Goal: Transaction & Acquisition: Purchase product/service

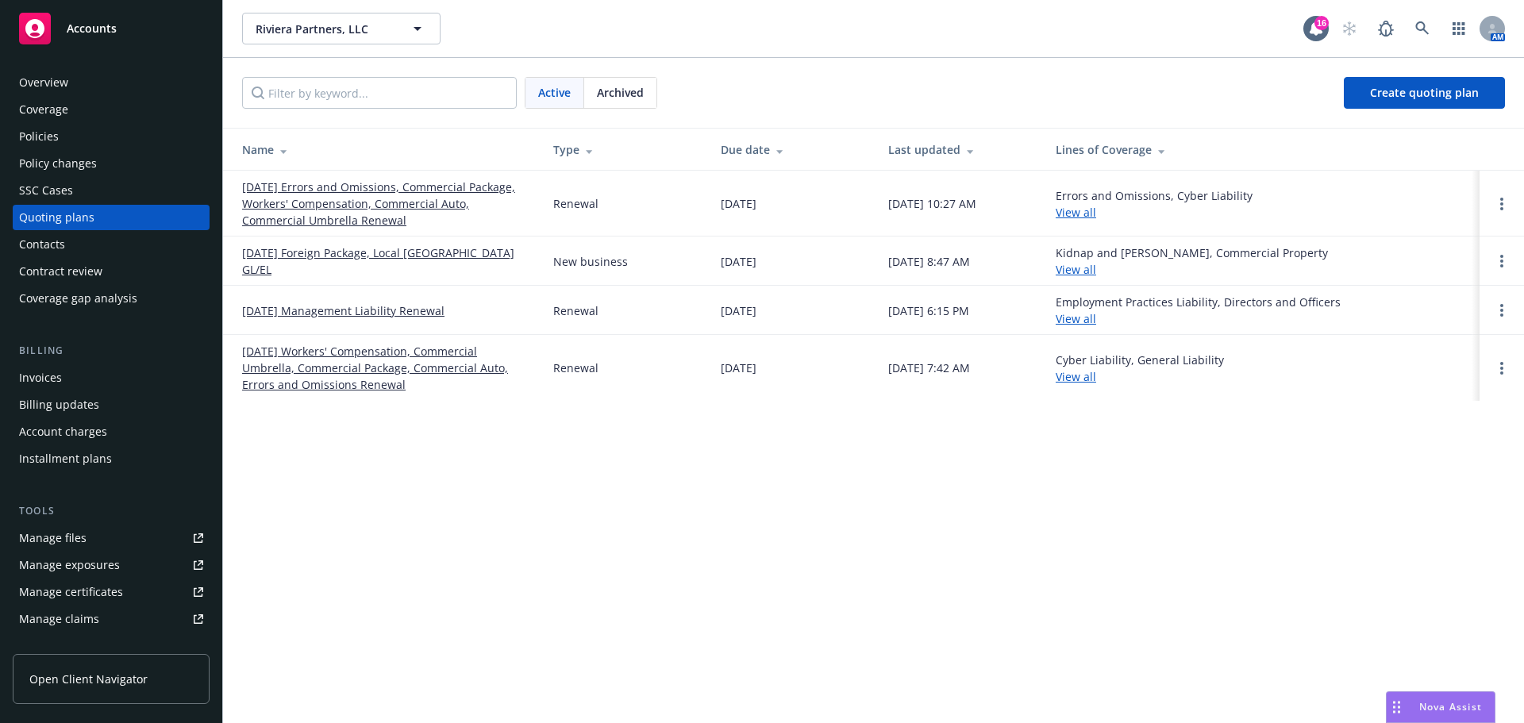
click at [87, 140] on div "Policies" at bounding box center [111, 136] width 184 height 25
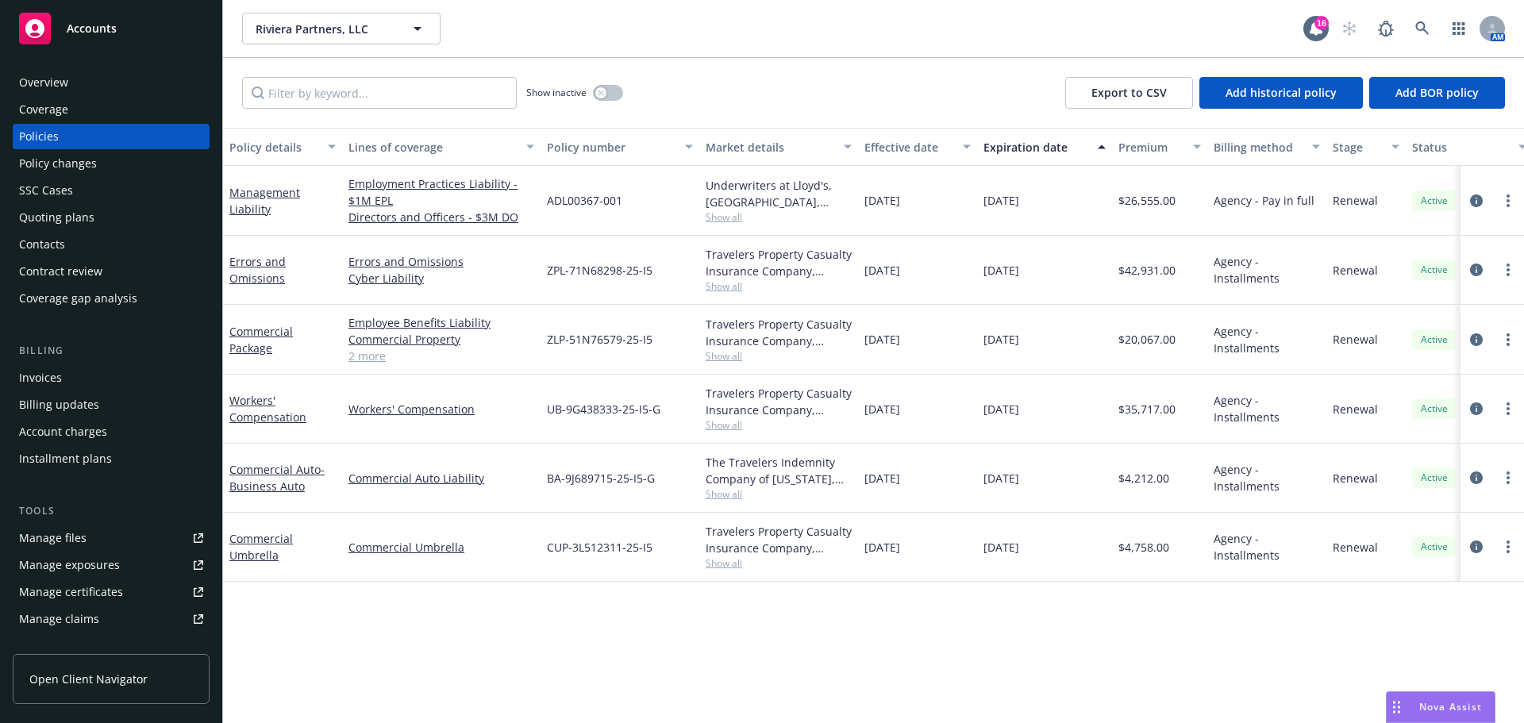
click at [56, 218] on div "Quoting plans" at bounding box center [56, 217] width 75 height 25
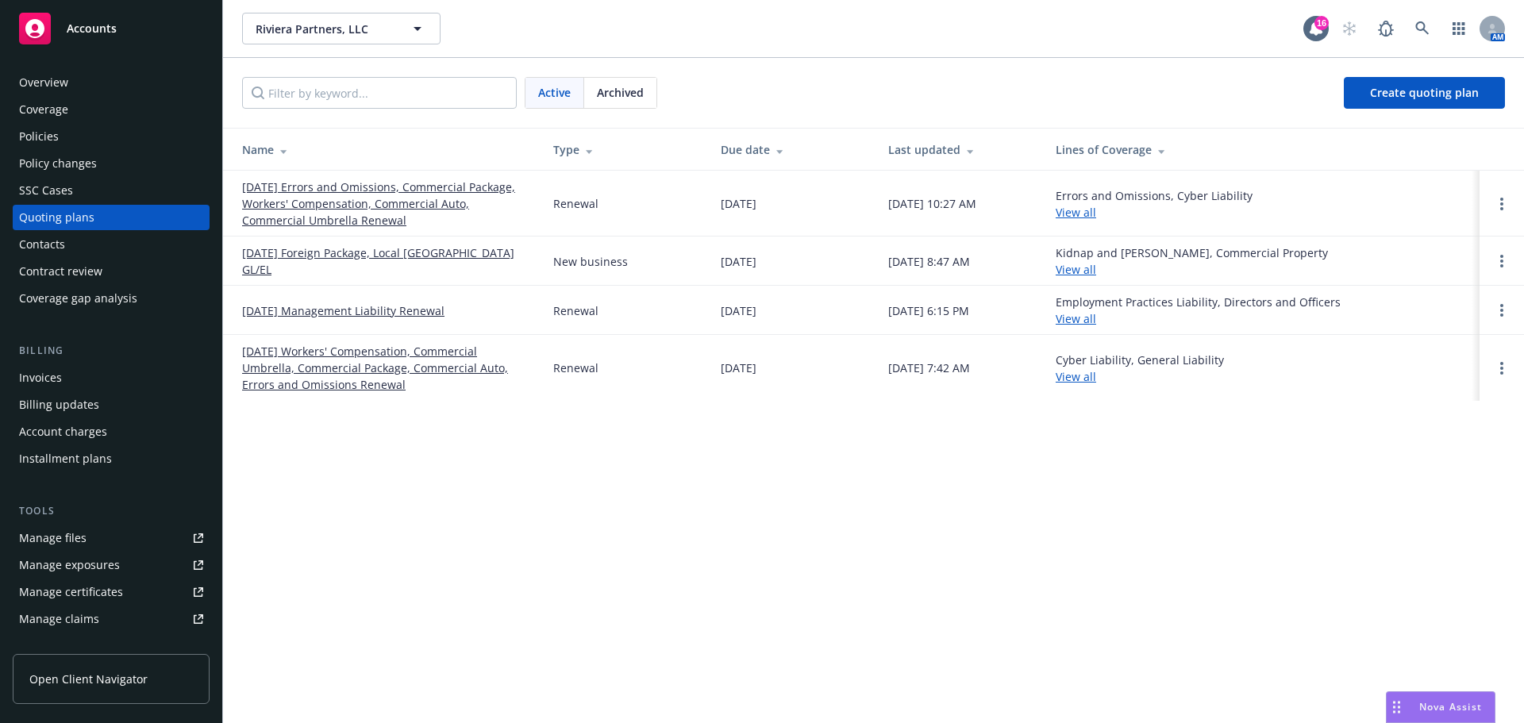
click at [331, 208] on link "01/01/26 Errors and Omissions, Commercial Package, Workers' Compensation, Comme…" at bounding box center [385, 204] width 286 height 50
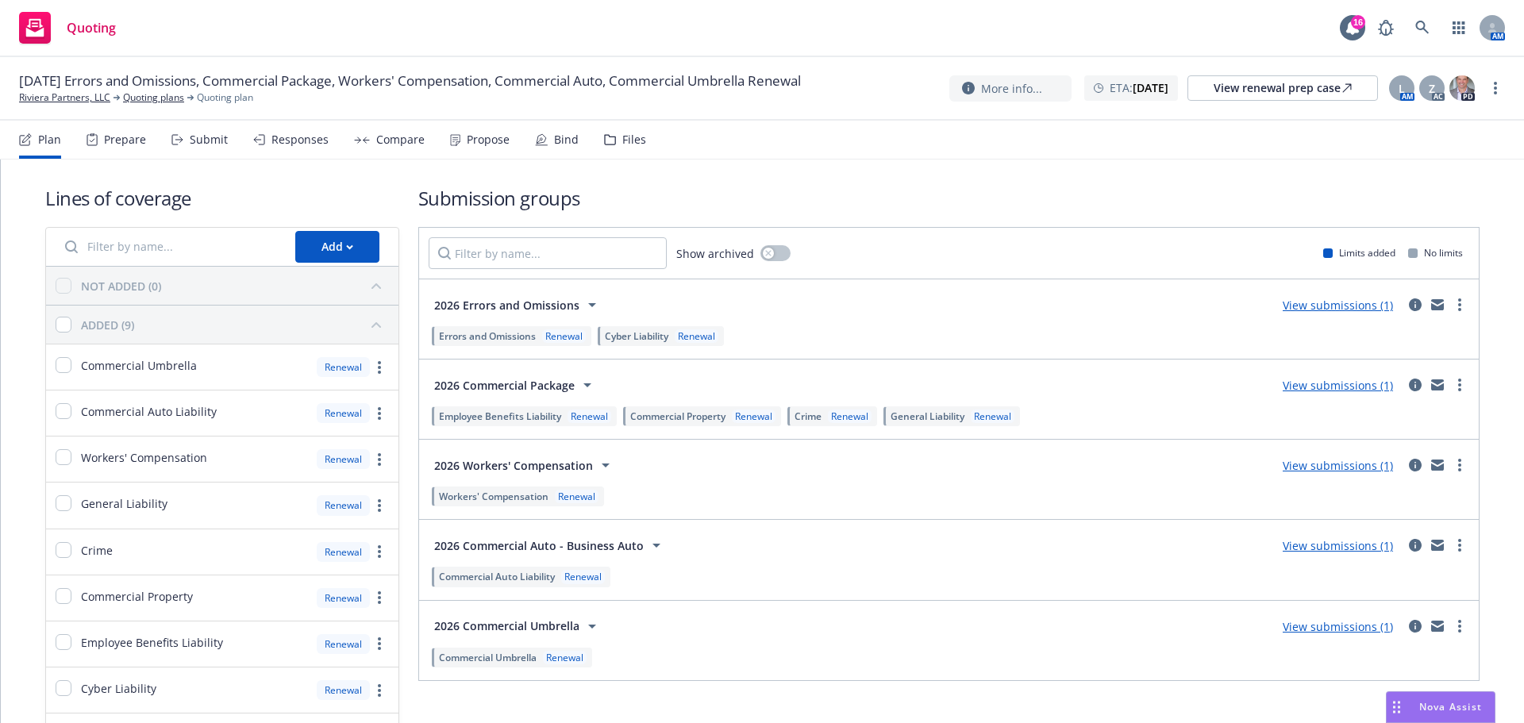
click at [489, 141] on div "Propose" at bounding box center [488, 139] width 43 height 13
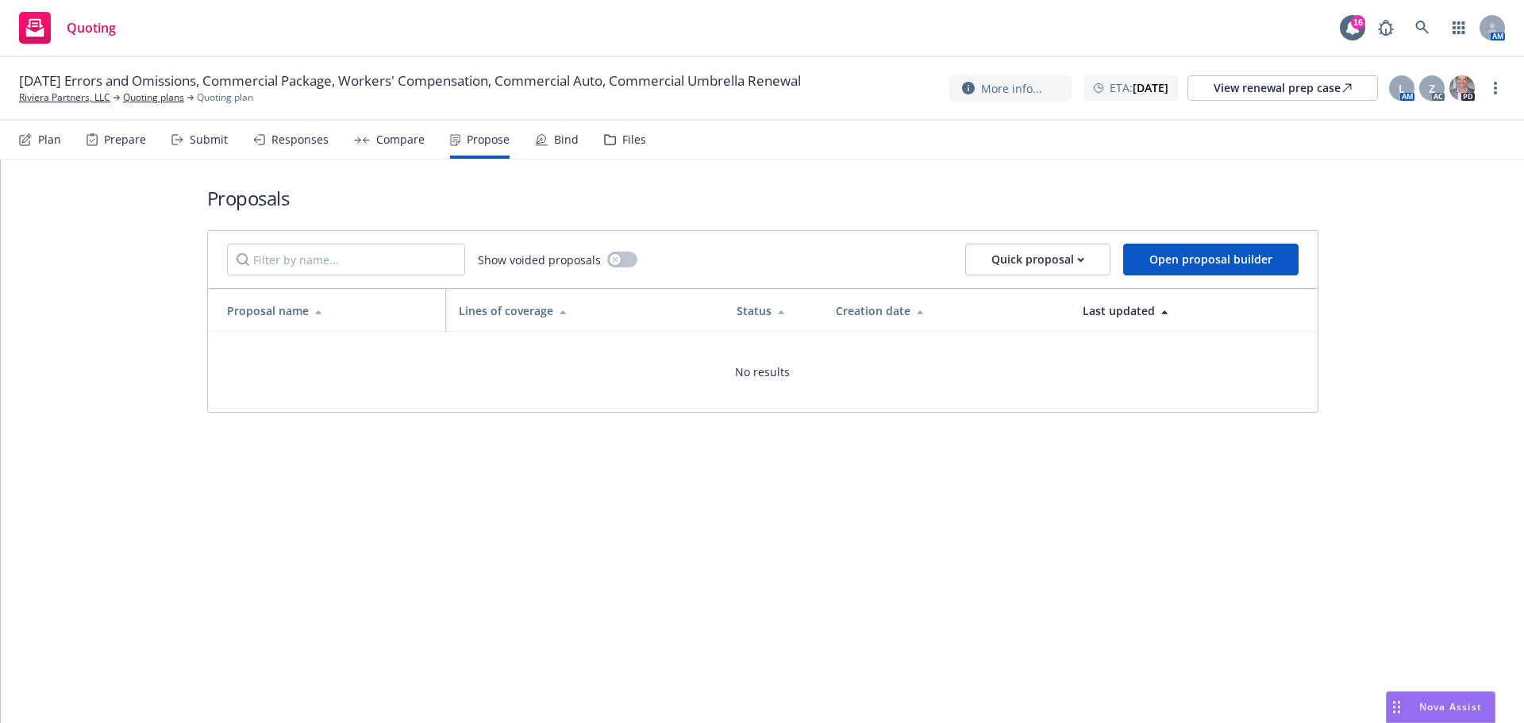
click at [210, 139] on div "Submit" at bounding box center [209, 139] width 38 height 13
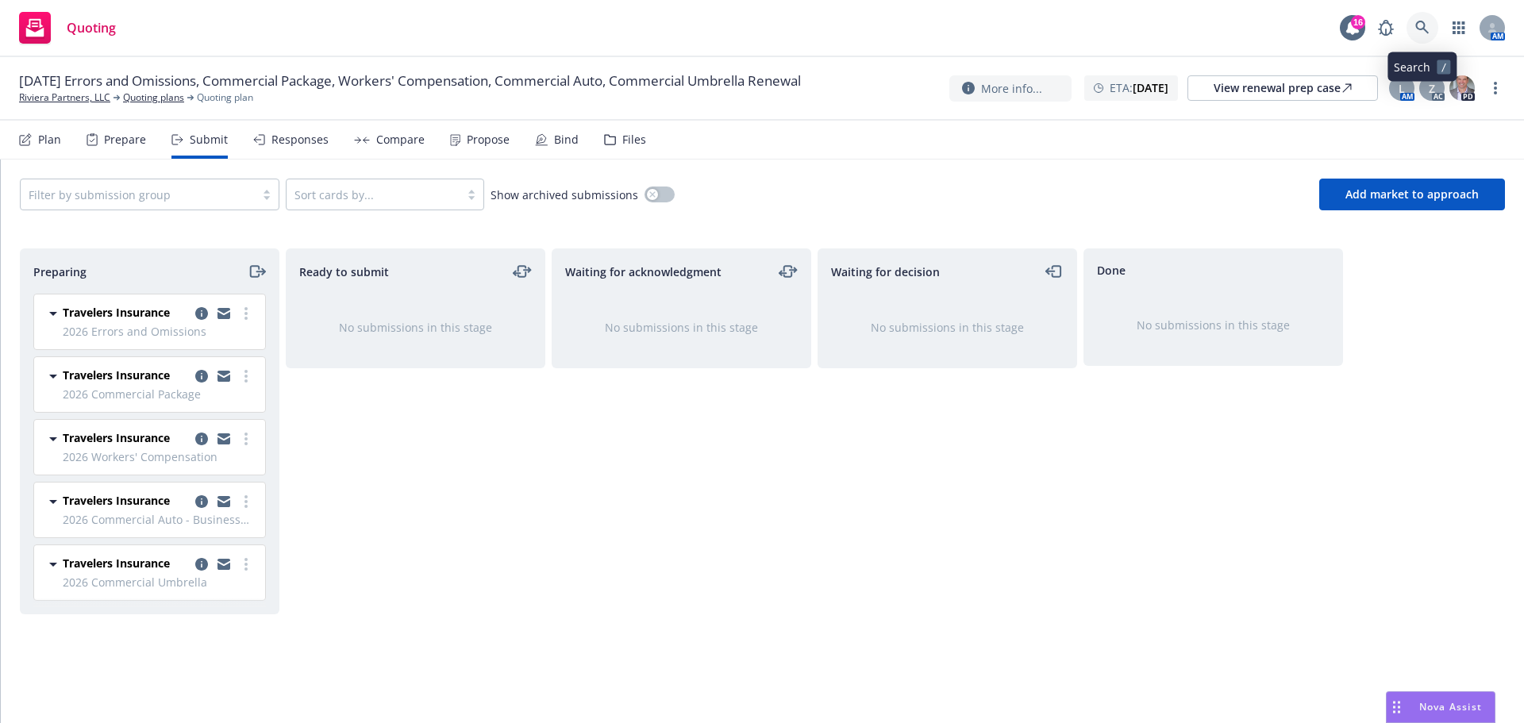
click at [1435, 18] on link at bounding box center [1423, 28] width 32 height 32
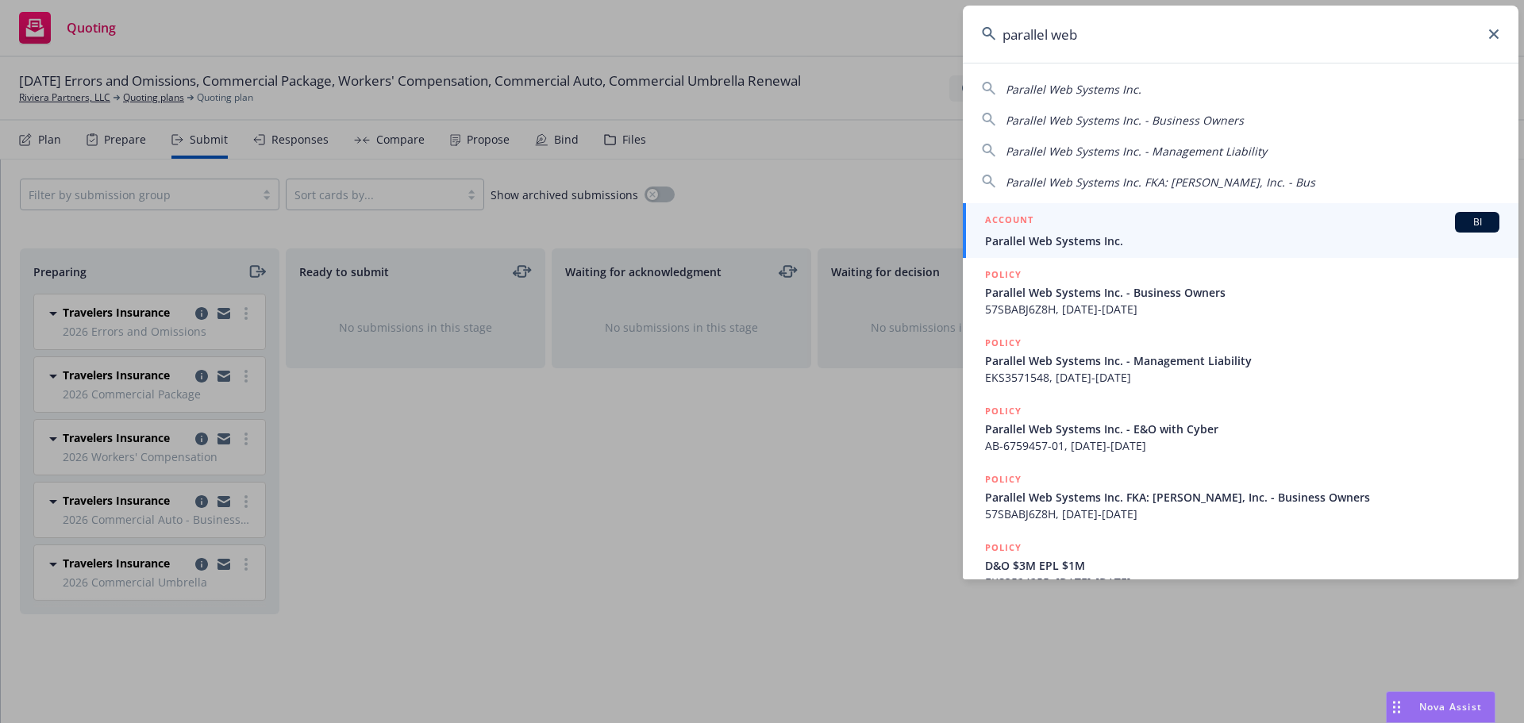
type input "parallel web"
click at [1078, 231] on div "ACCOUNT BI" at bounding box center [1242, 222] width 514 height 21
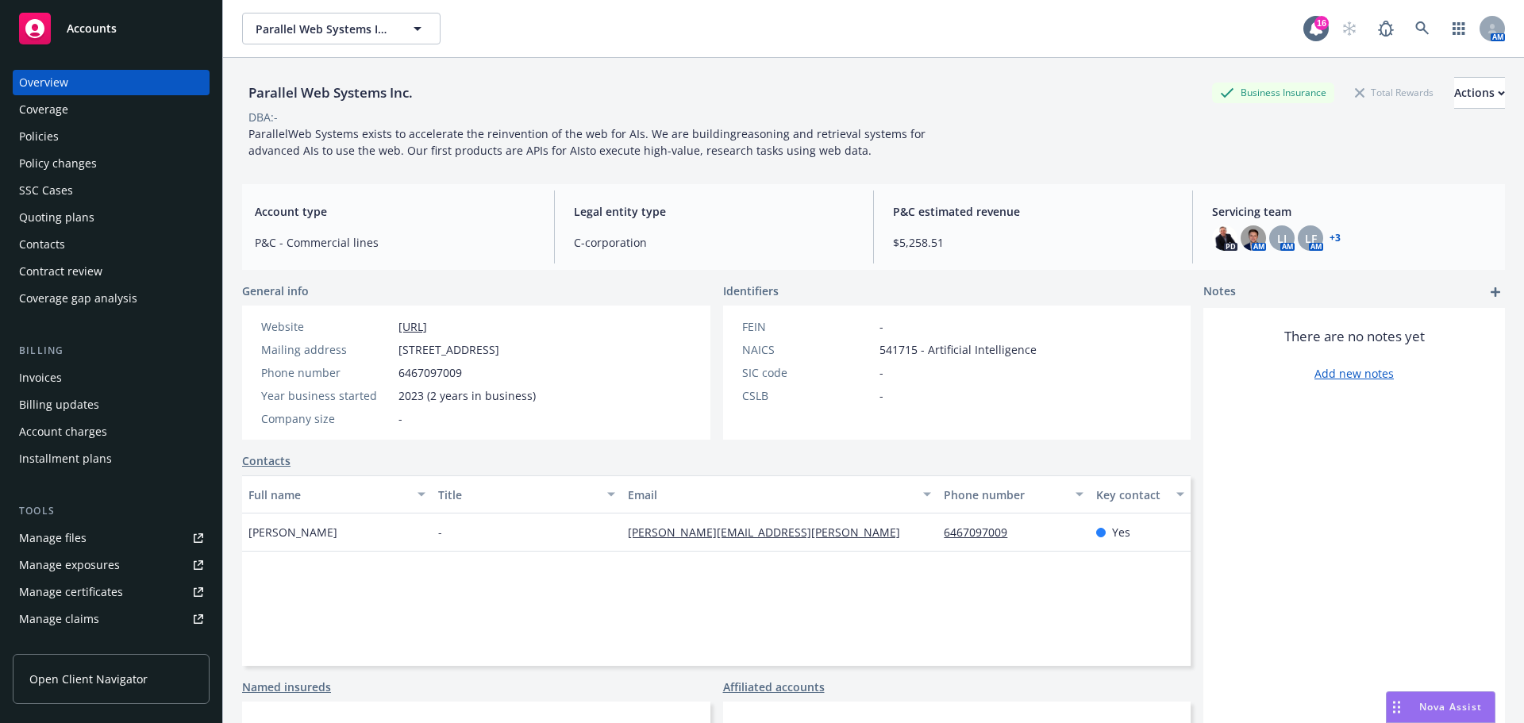
click at [64, 133] on div "Policies" at bounding box center [111, 136] width 184 height 25
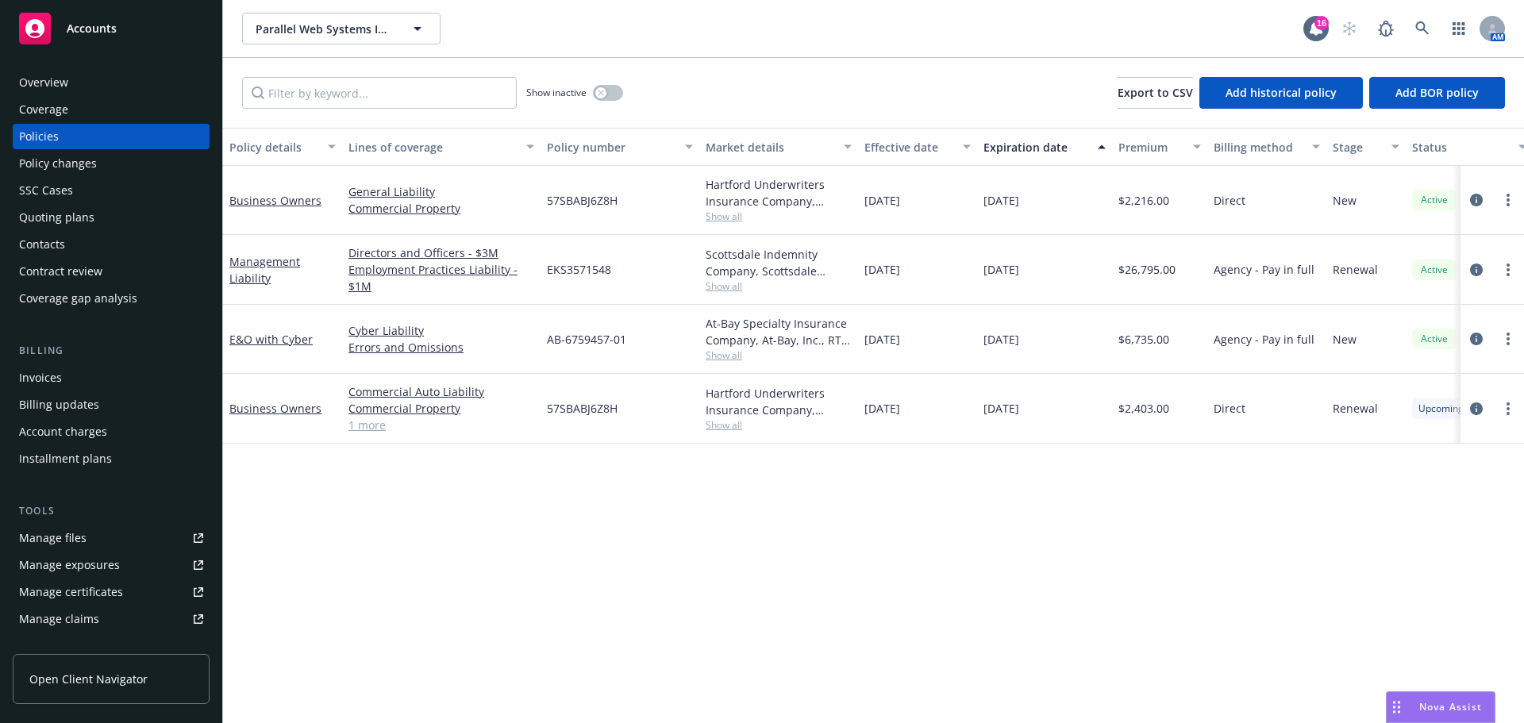
click at [51, 212] on div "Quoting plans" at bounding box center [56, 217] width 75 height 25
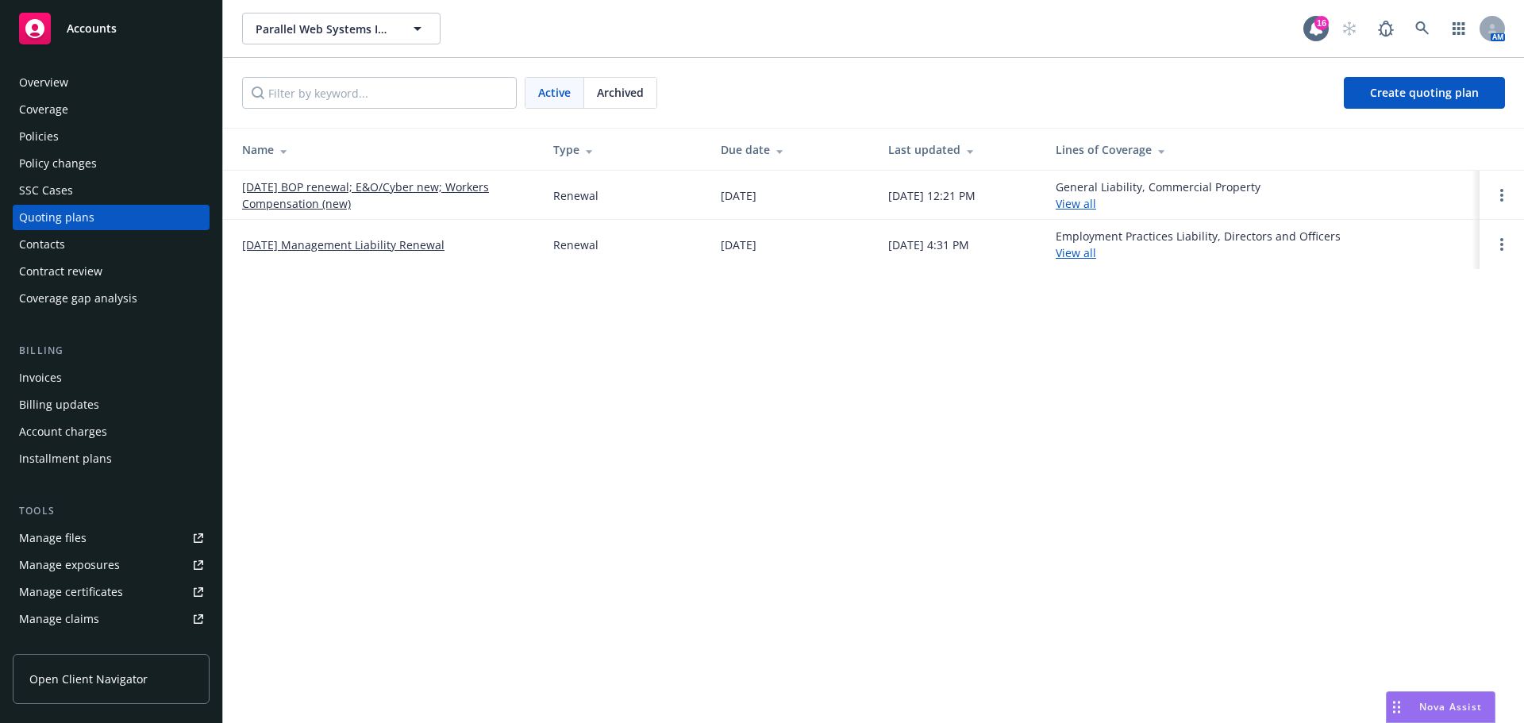
click at [611, 97] on span "Archived" at bounding box center [620, 92] width 47 height 17
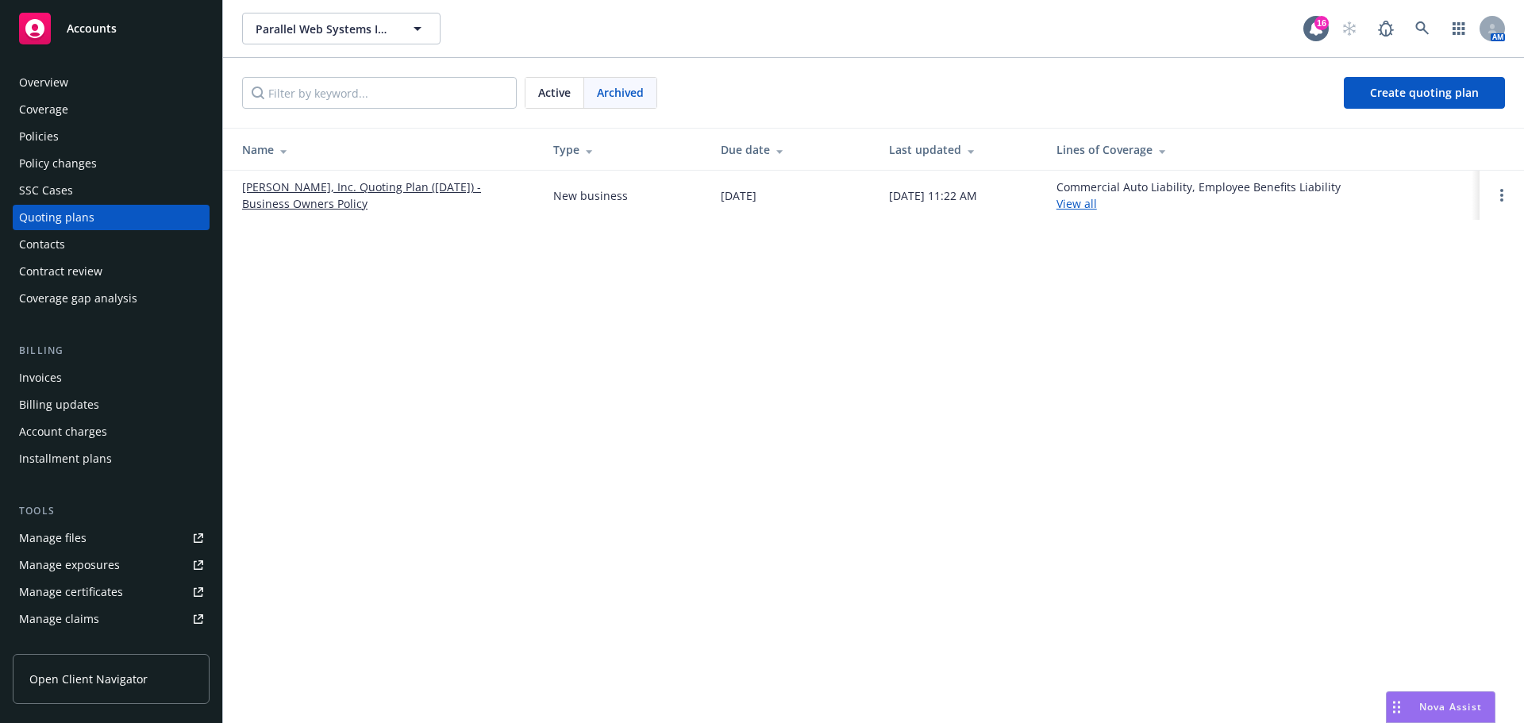
click at [560, 98] on span "Active" at bounding box center [554, 92] width 33 height 17
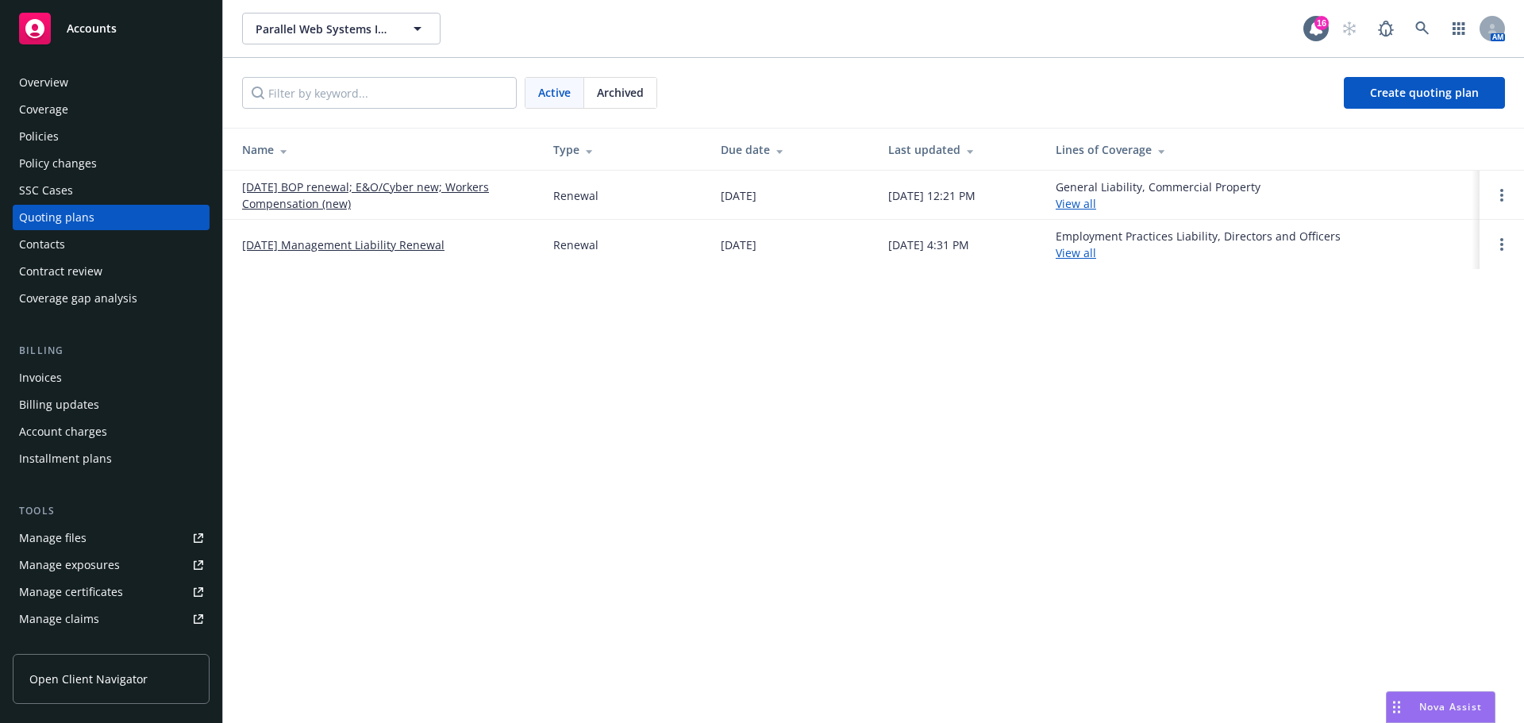
click at [306, 193] on link "08/19/25 BOP renewal; E&O/Cyber new; Workers Compensation (new)" at bounding box center [385, 195] width 286 height 33
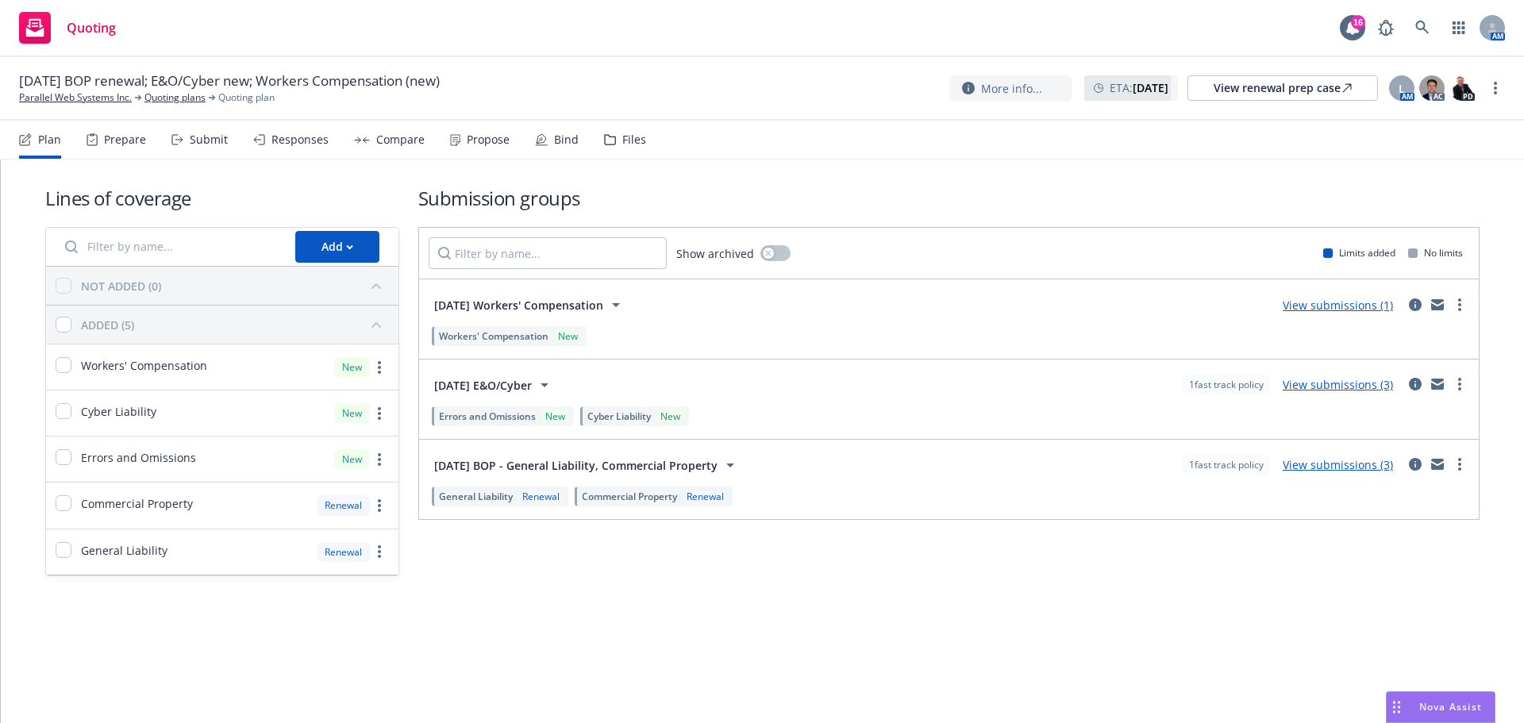
click at [481, 136] on div "Propose" at bounding box center [488, 139] width 43 height 13
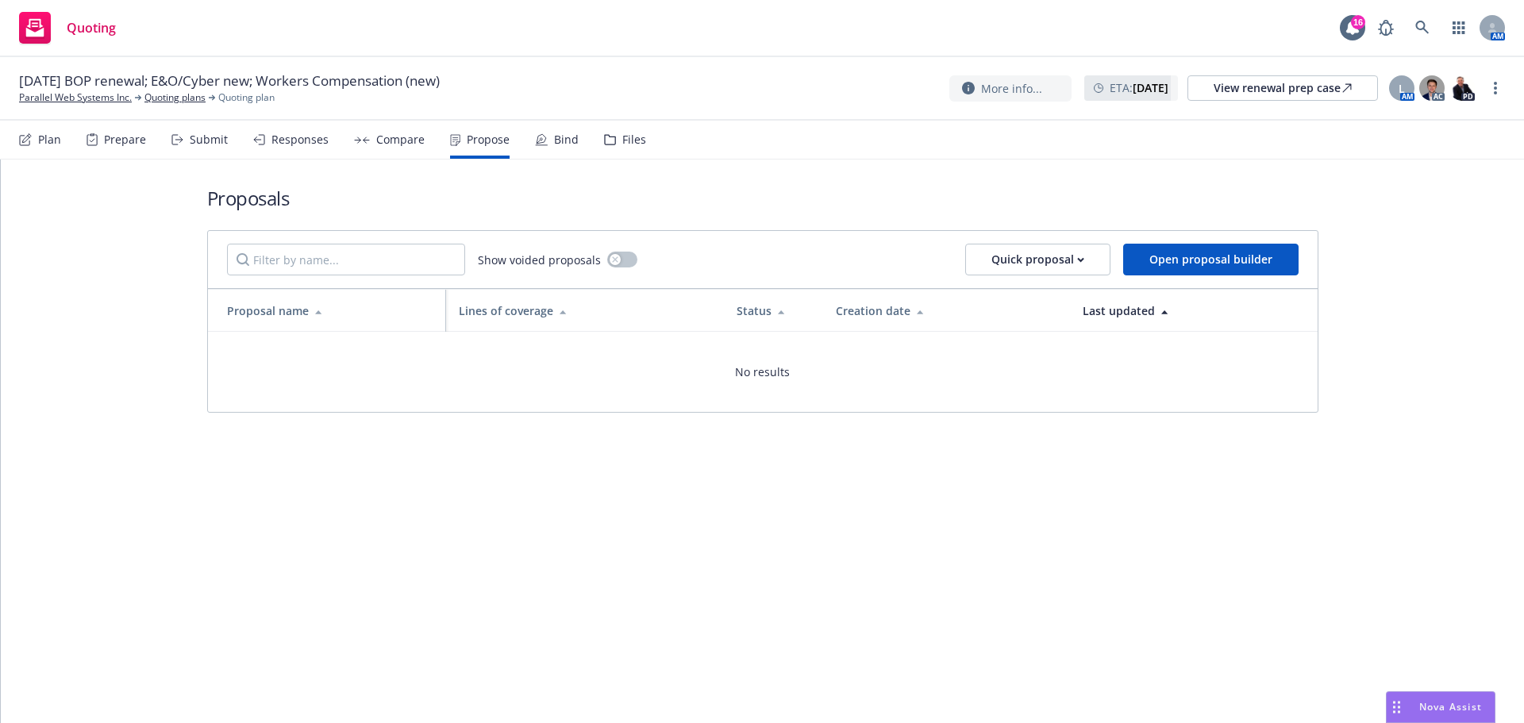
click at [208, 142] on div "Submit" at bounding box center [209, 139] width 38 height 13
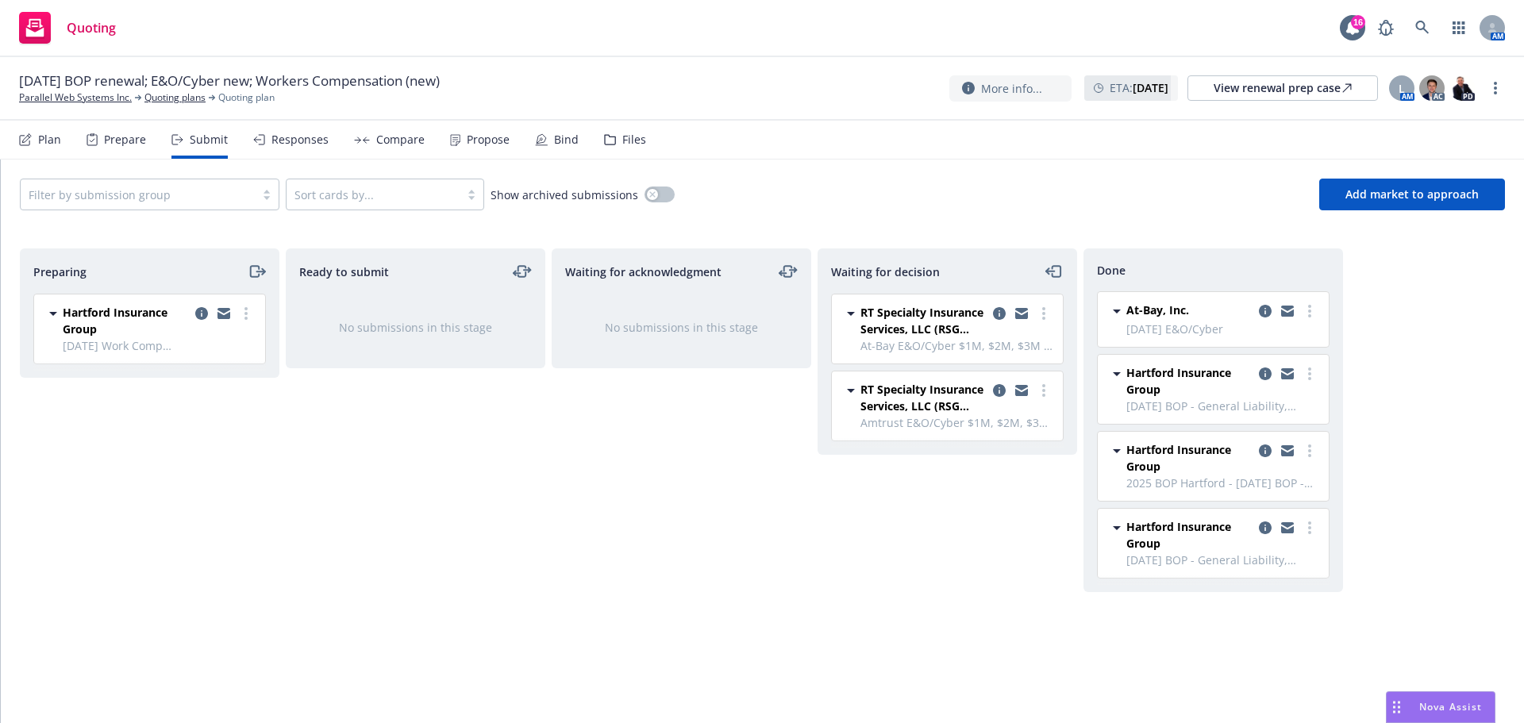
click at [488, 141] on div "Propose" at bounding box center [488, 139] width 43 height 13
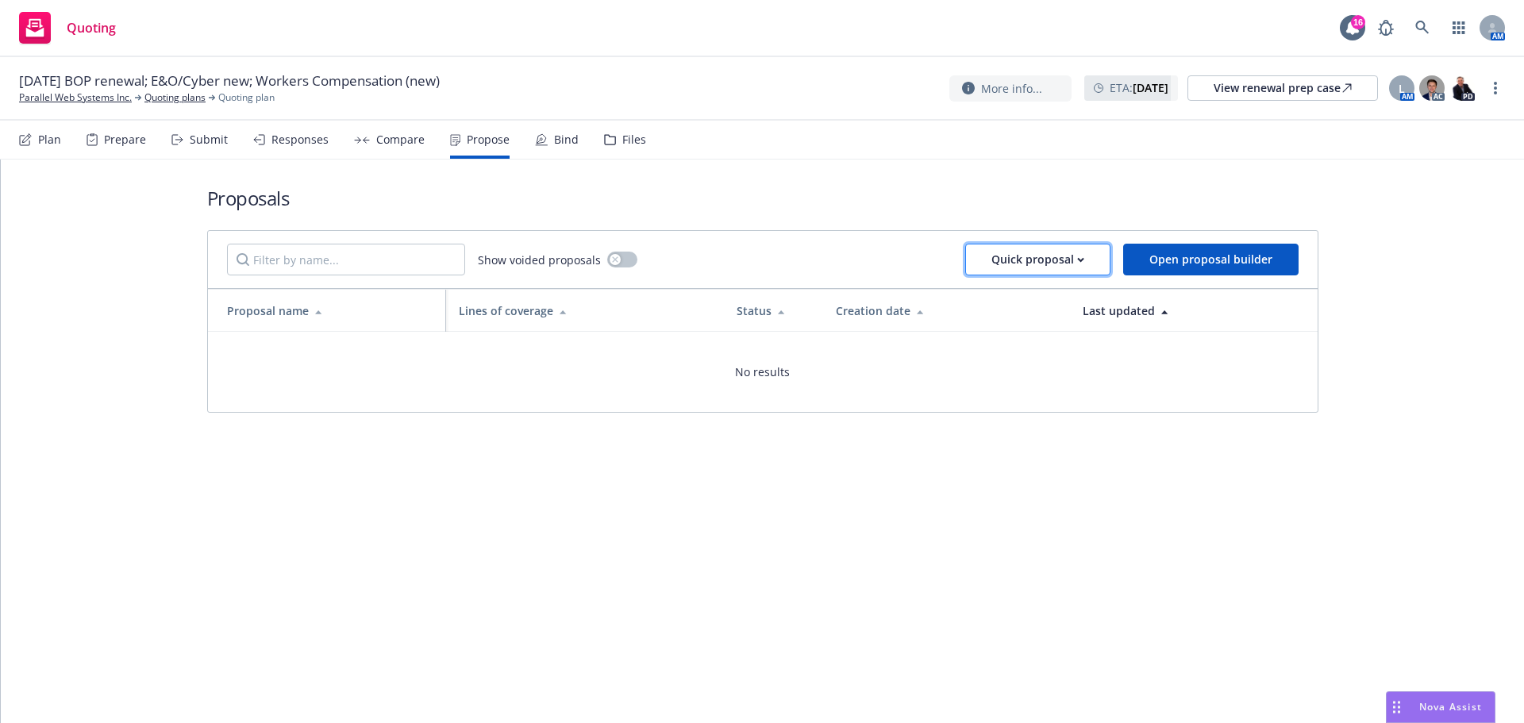
click at [1024, 256] on div "Quick proposal" at bounding box center [1038, 260] width 93 height 30
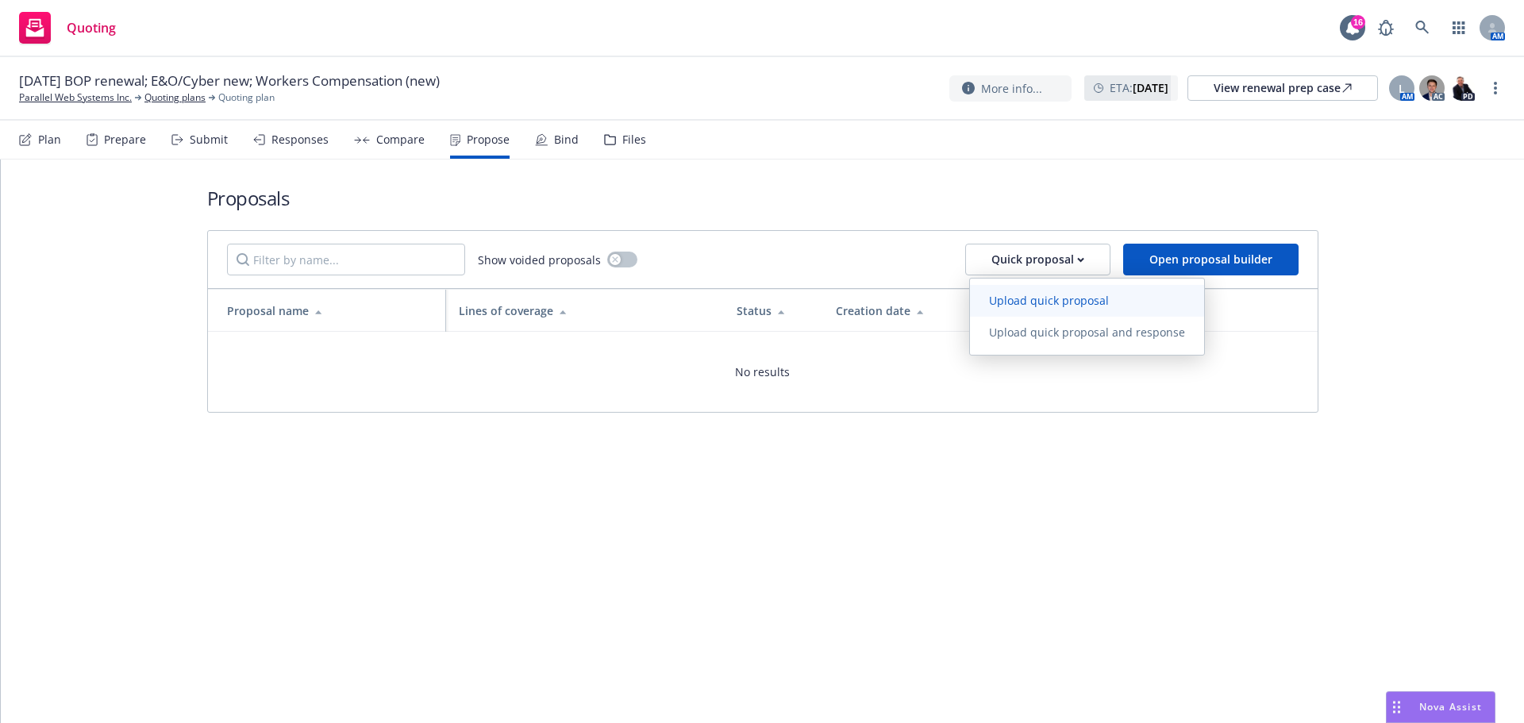
click at [1034, 302] on span "Upload quick proposal" at bounding box center [1049, 300] width 158 height 15
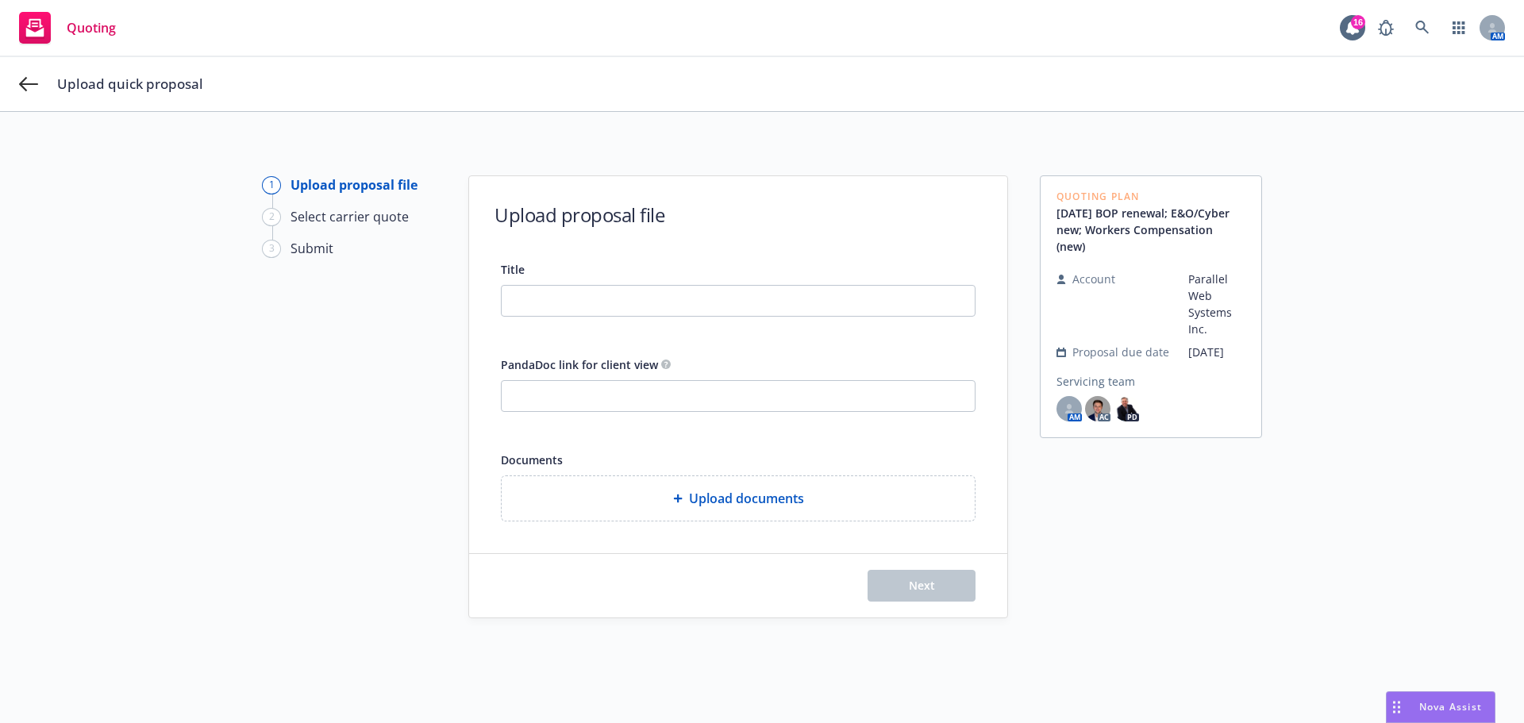
click at [79, 84] on span "Upload quick proposal" at bounding box center [130, 84] width 146 height 19
click at [1304, 591] on div "1 Upload proposal file 2 Select carrier quote 3 Submit Upload proposal file Tit…" at bounding box center [762, 445] width 1486 height 541
click at [38, 78] on div "Upload quick proposal" at bounding box center [762, 84] width 1524 height 54
click at [18, 85] on div "Upload quick proposal" at bounding box center [762, 84] width 1524 height 54
click at [29, 81] on icon at bounding box center [28, 84] width 19 height 19
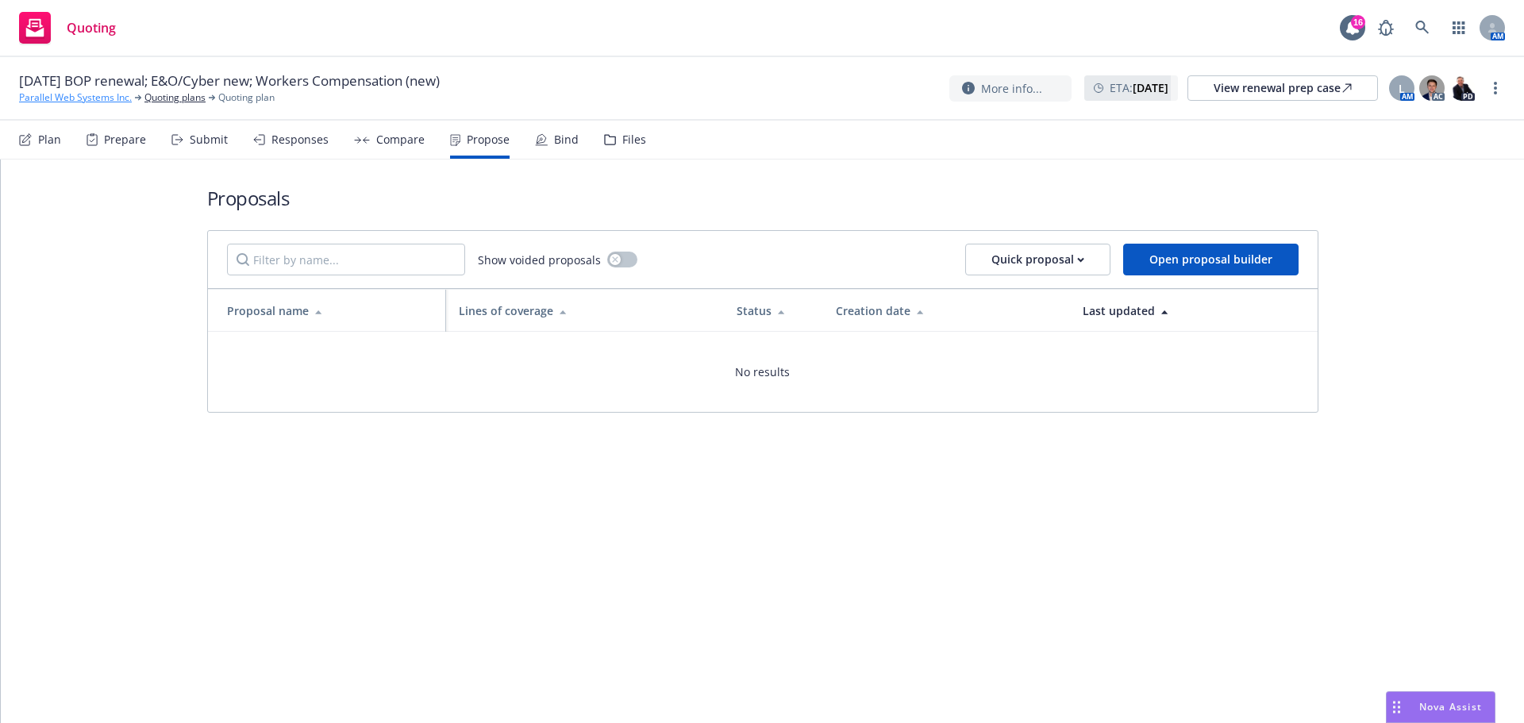
click at [94, 94] on link "Parallel Web Systems Inc." at bounding box center [75, 98] width 113 height 14
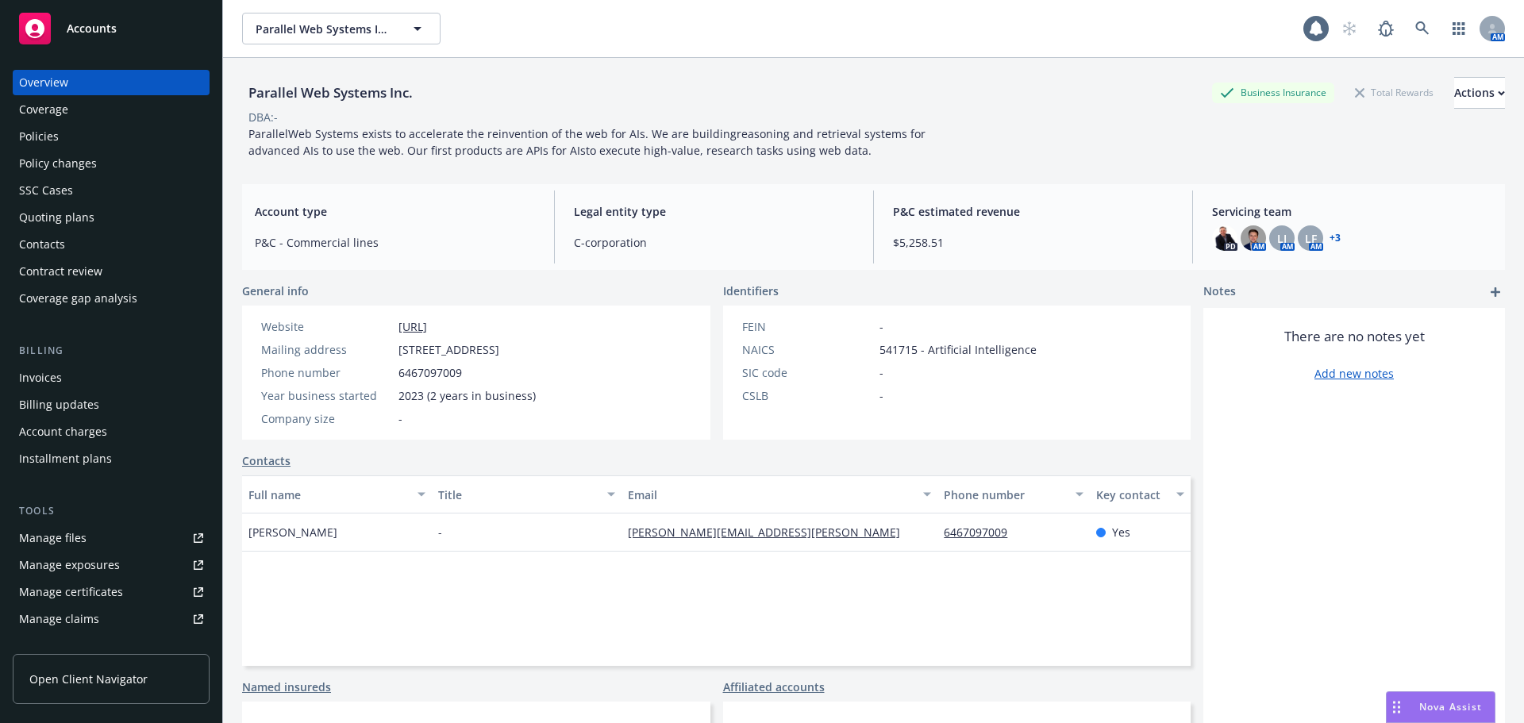
click at [64, 138] on div "Policies" at bounding box center [111, 136] width 184 height 25
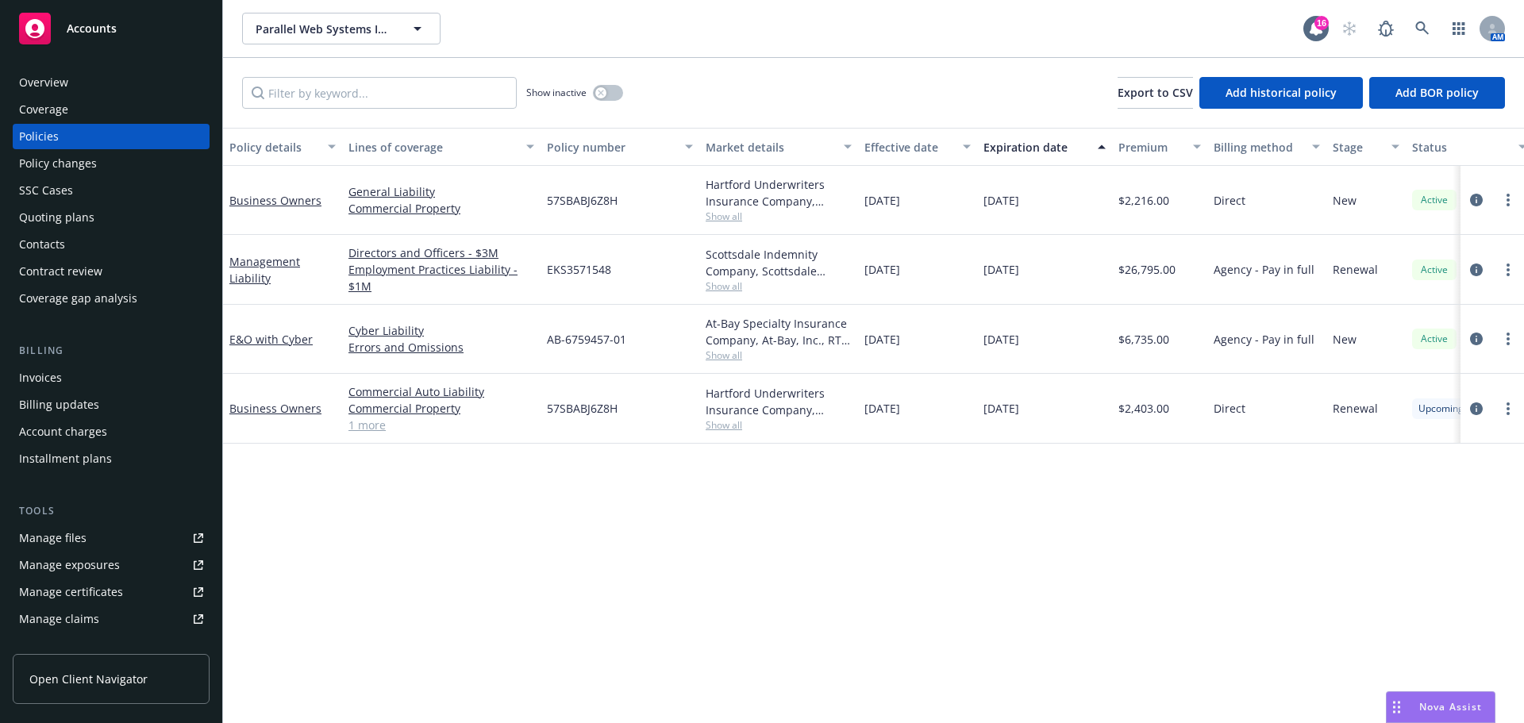
drag, startPoint x: 64, startPoint y: 219, endPoint x: 69, endPoint y: 228, distance: 10.4
click at [64, 221] on div "Quoting plans" at bounding box center [56, 217] width 75 height 25
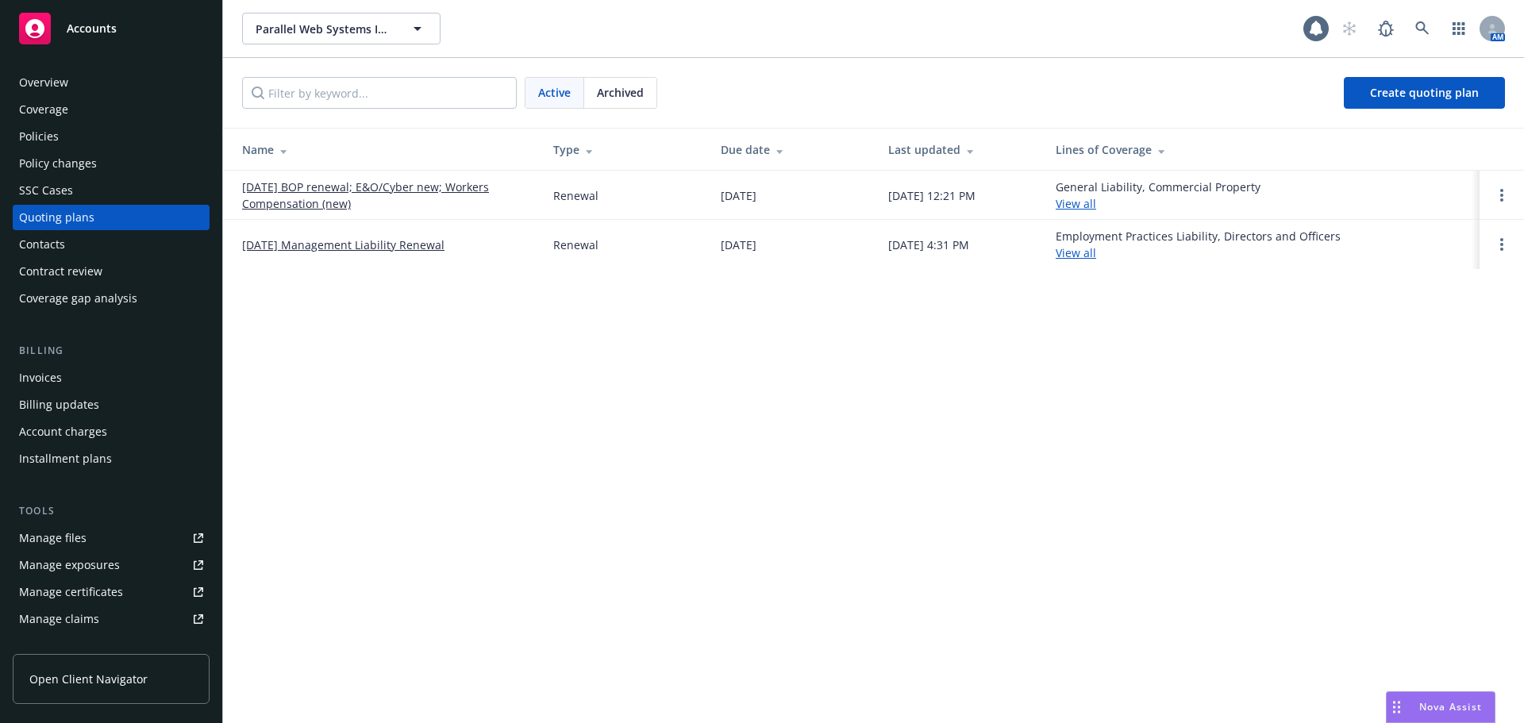
click at [331, 187] on link "[DATE] BOP renewal; E&O/Cyber new; Workers Compensation (new)" at bounding box center [385, 195] width 286 height 33
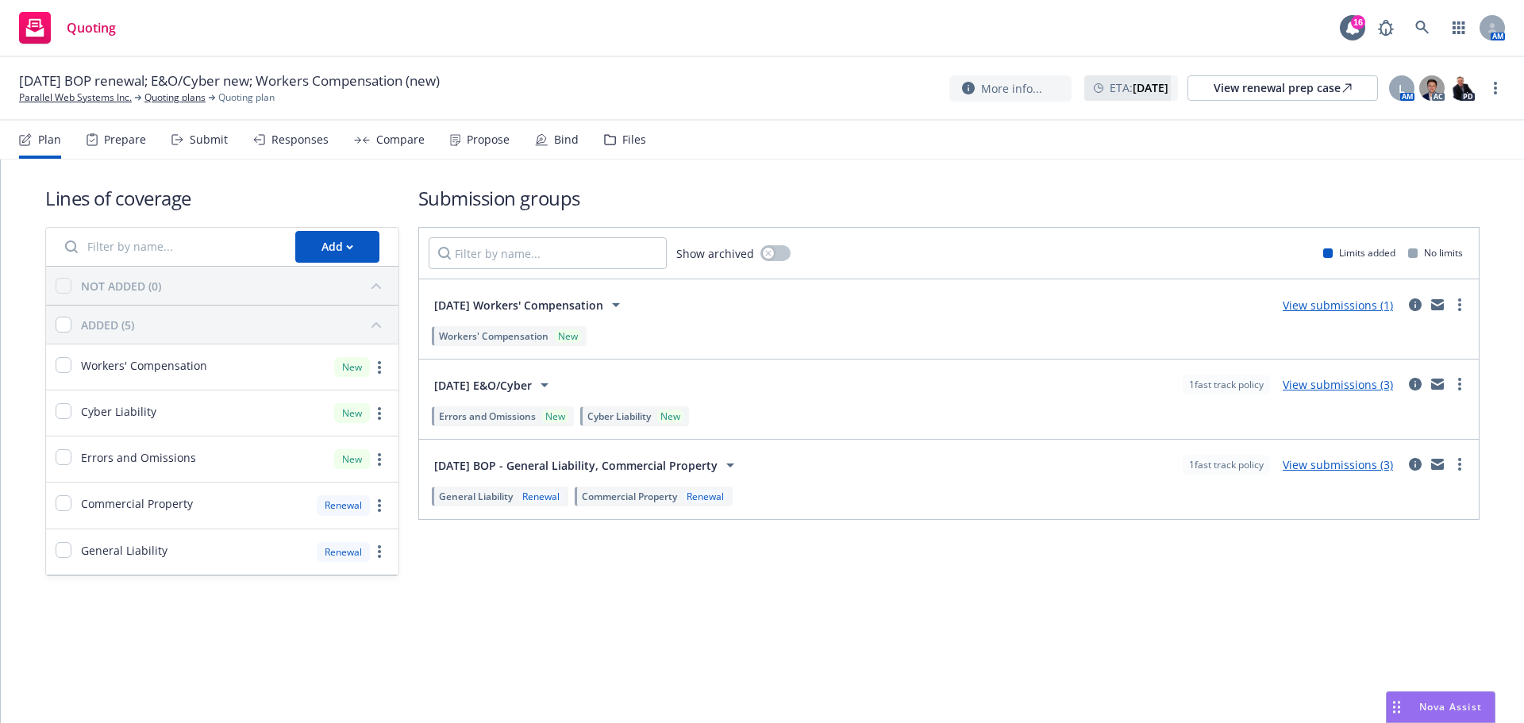
click at [472, 139] on div "Propose" at bounding box center [488, 139] width 43 height 13
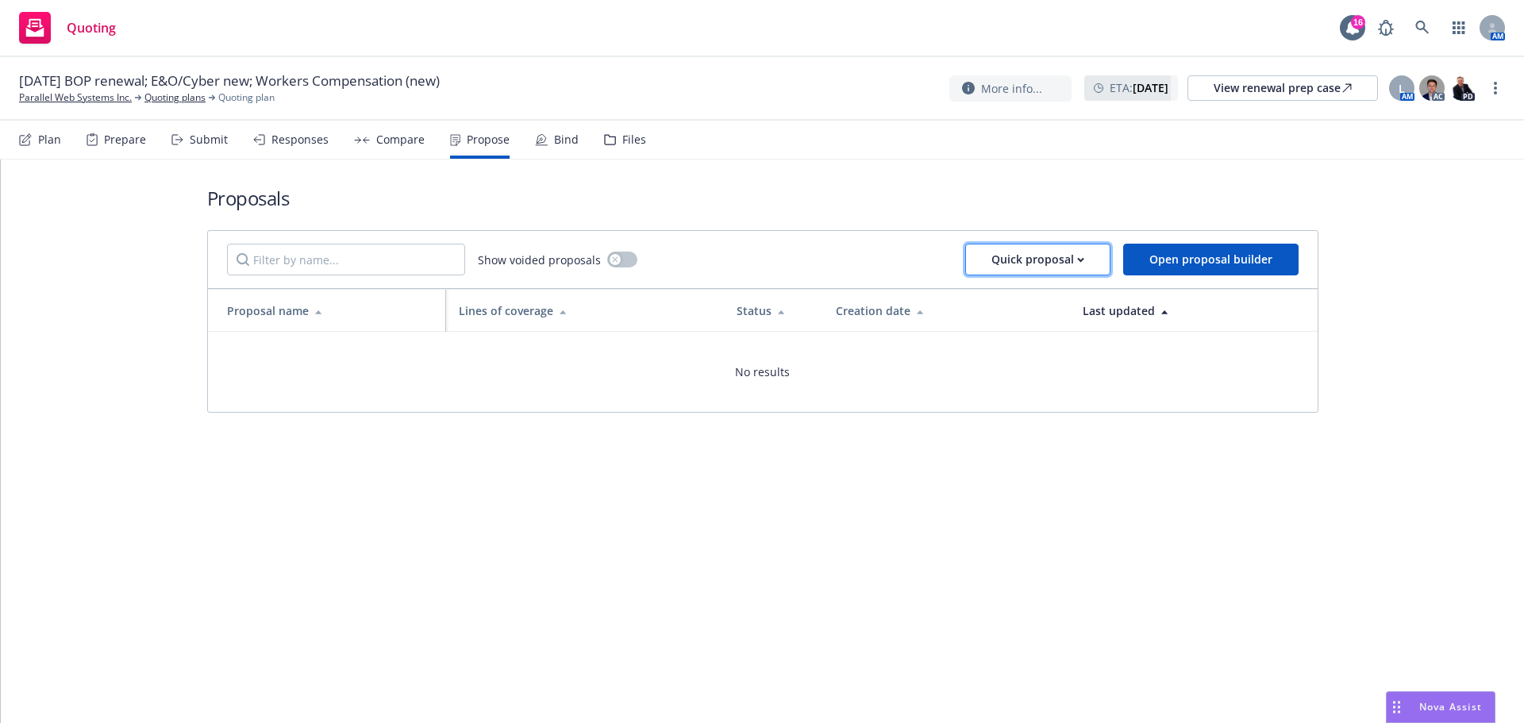
click at [1080, 259] on icon "button" at bounding box center [1080, 260] width 7 height 6
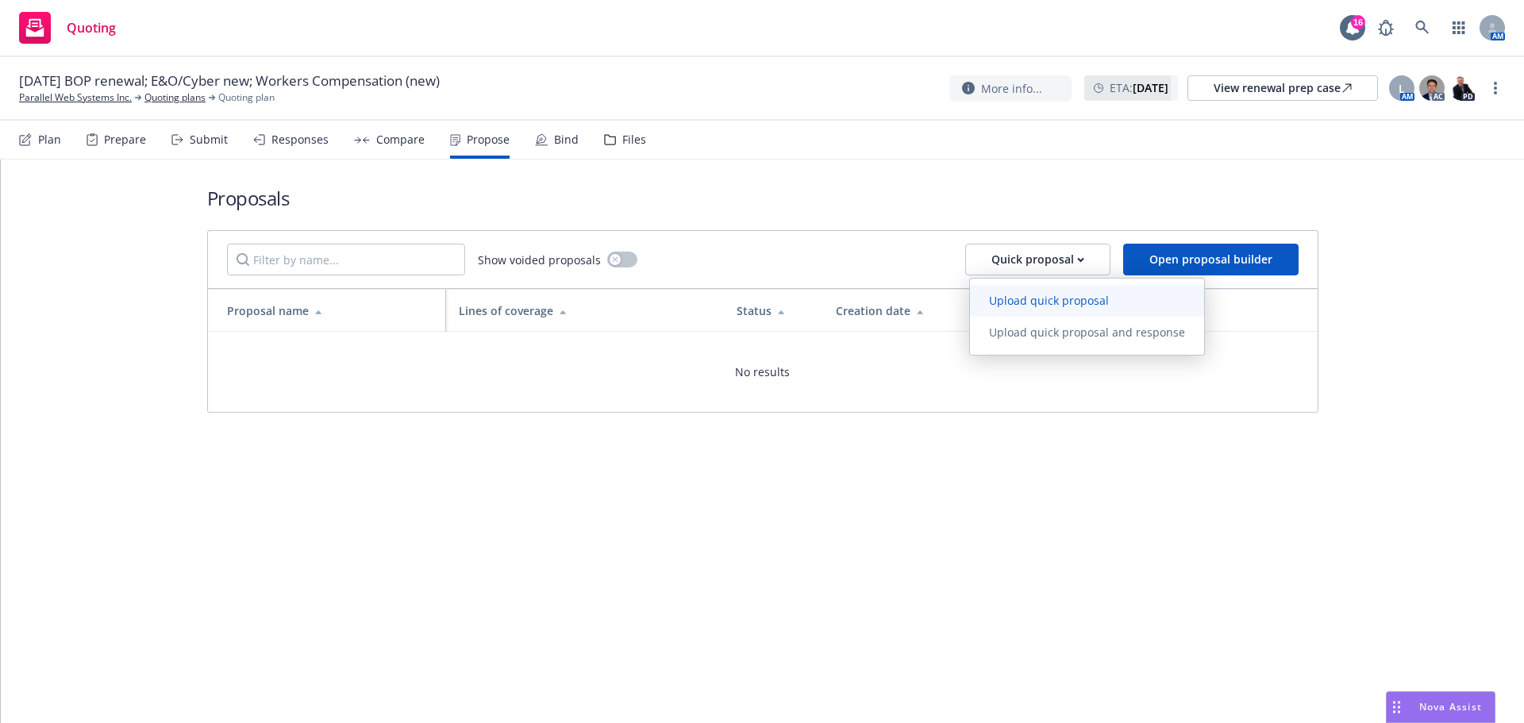
click at [1011, 298] on span "Upload quick proposal" at bounding box center [1049, 300] width 158 height 15
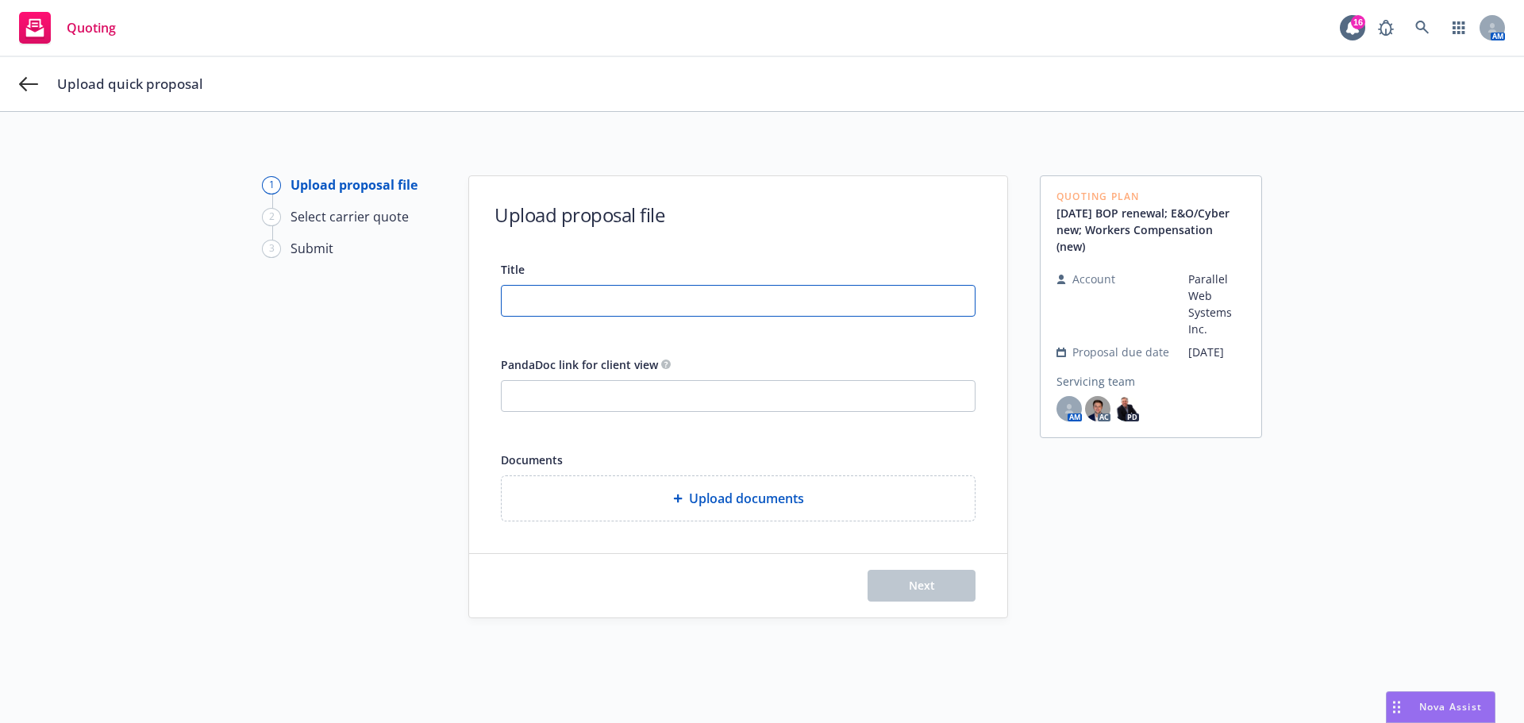
click at [605, 287] on input "Title" at bounding box center [738, 301] width 473 height 30
type input "[DATE] E&O/Cyber Proposal"
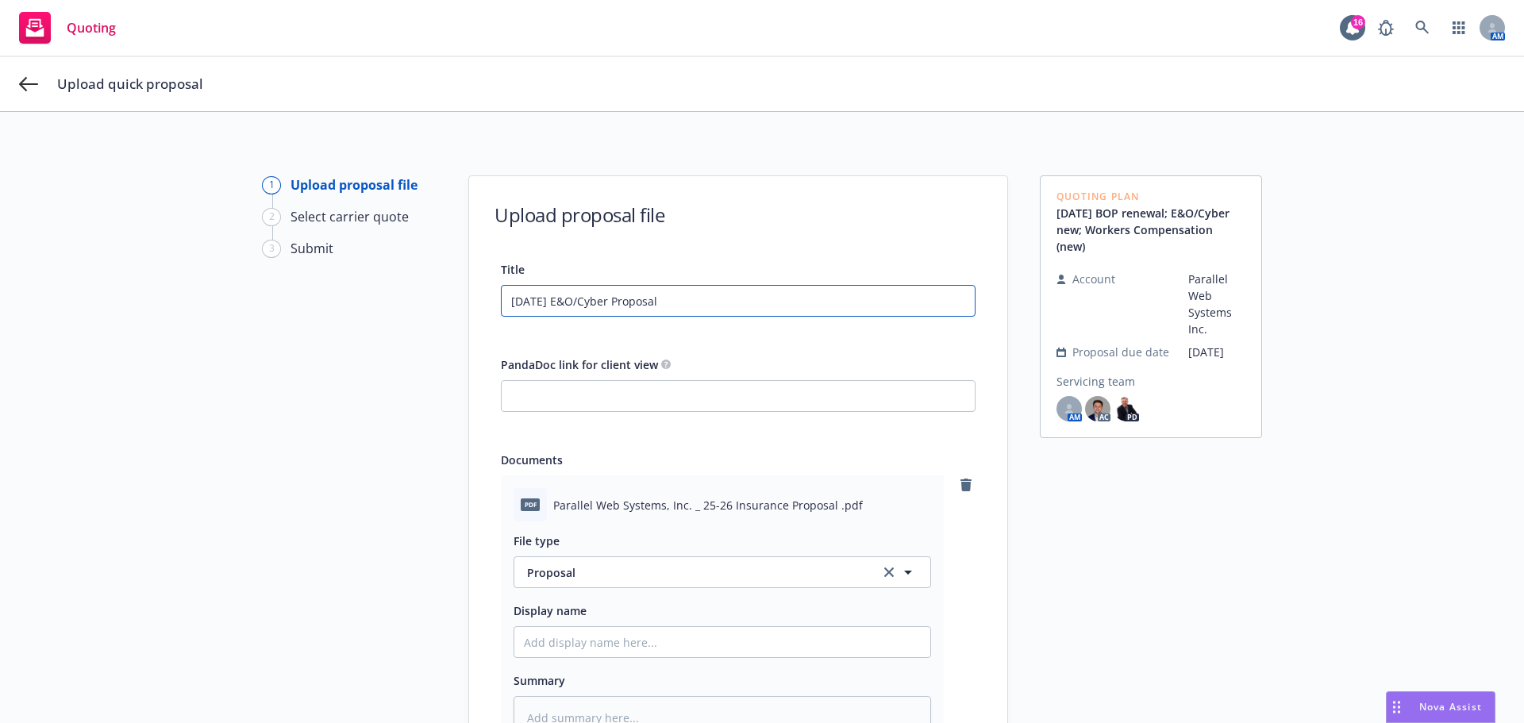
drag, startPoint x: 695, startPoint y: 306, endPoint x: 541, endPoint y: 296, distance: 154.4
click at [469, 301] on div "Title [DATE] E&O/Cyber Proposal PandaDoc link for client view Documents pdf Par…" at bounding box center [738, 534] width 538 height 549
click at [558, 645] on input "Display name" at bounding box center [722, 642] width 416 height 30
paste input "[DATE] E&O/Cyber Proposal"
type textarea "x"
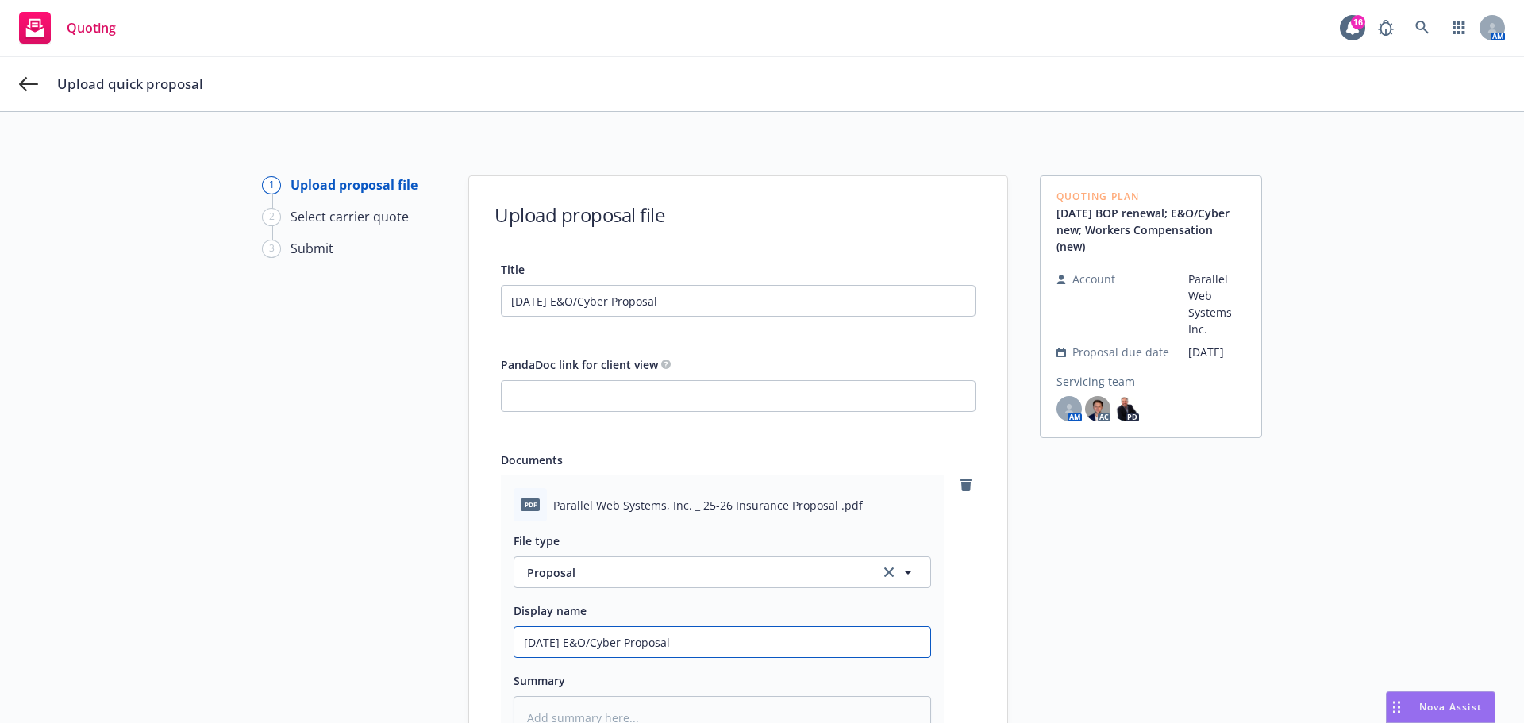
scroll to position [245, 0]
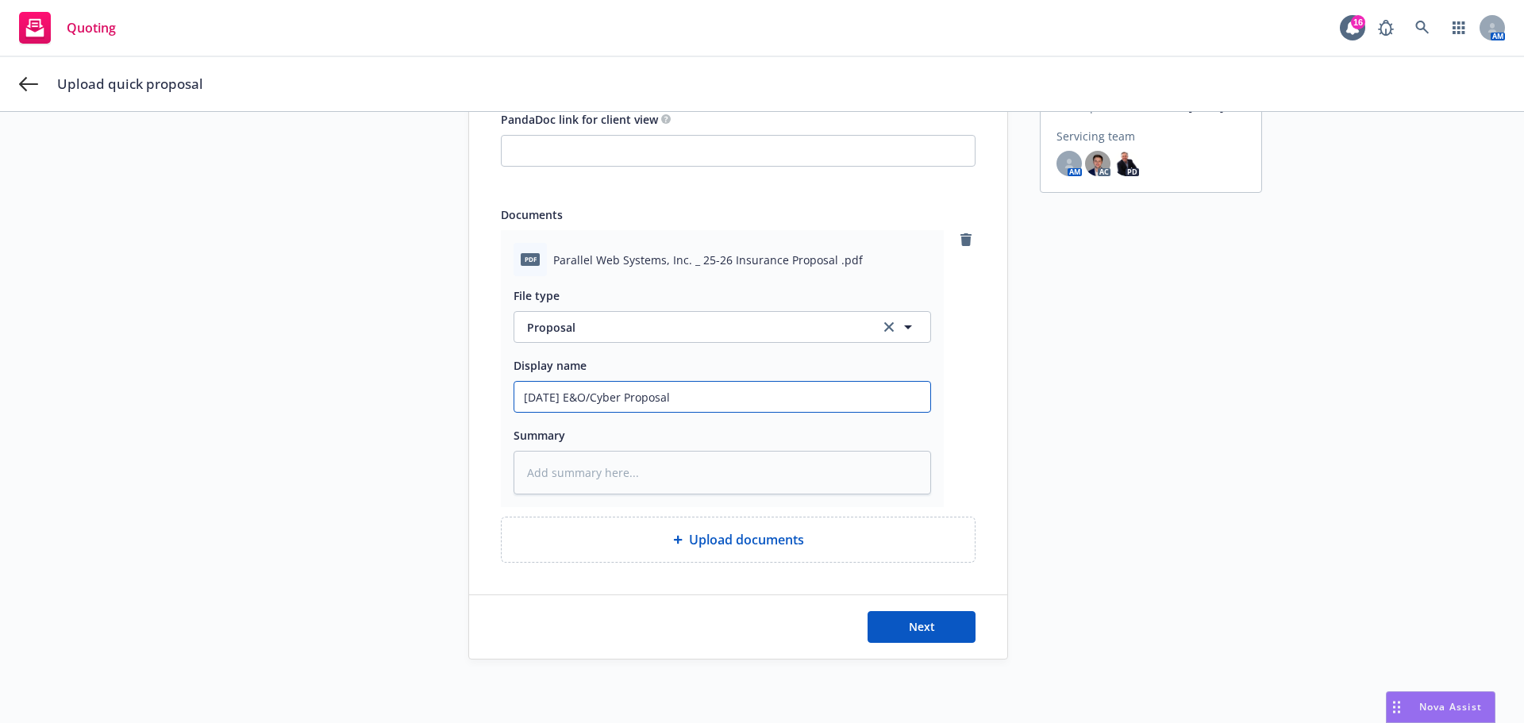
type input "[DATE] E&O/Cyber Proposal"
type textarea "x"
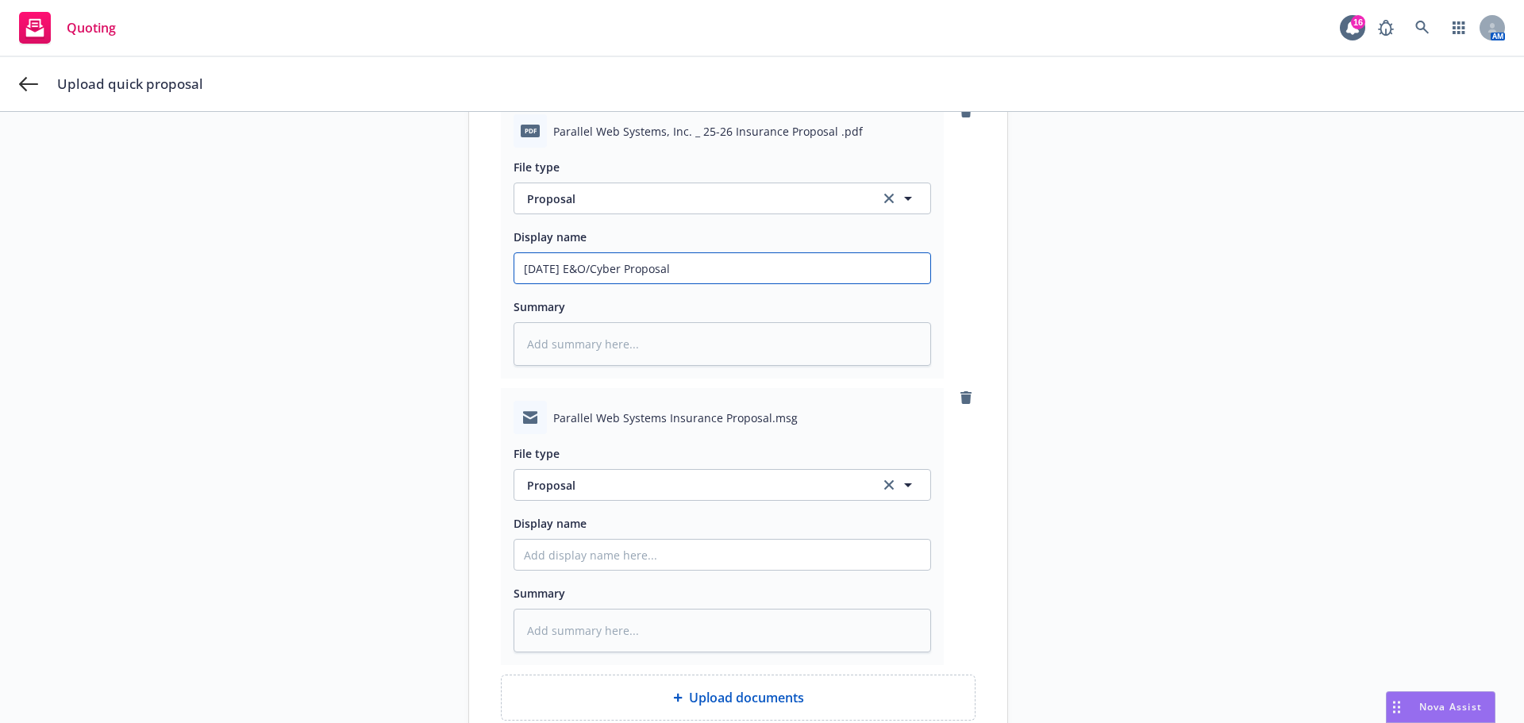
scroll to position [532, 0]
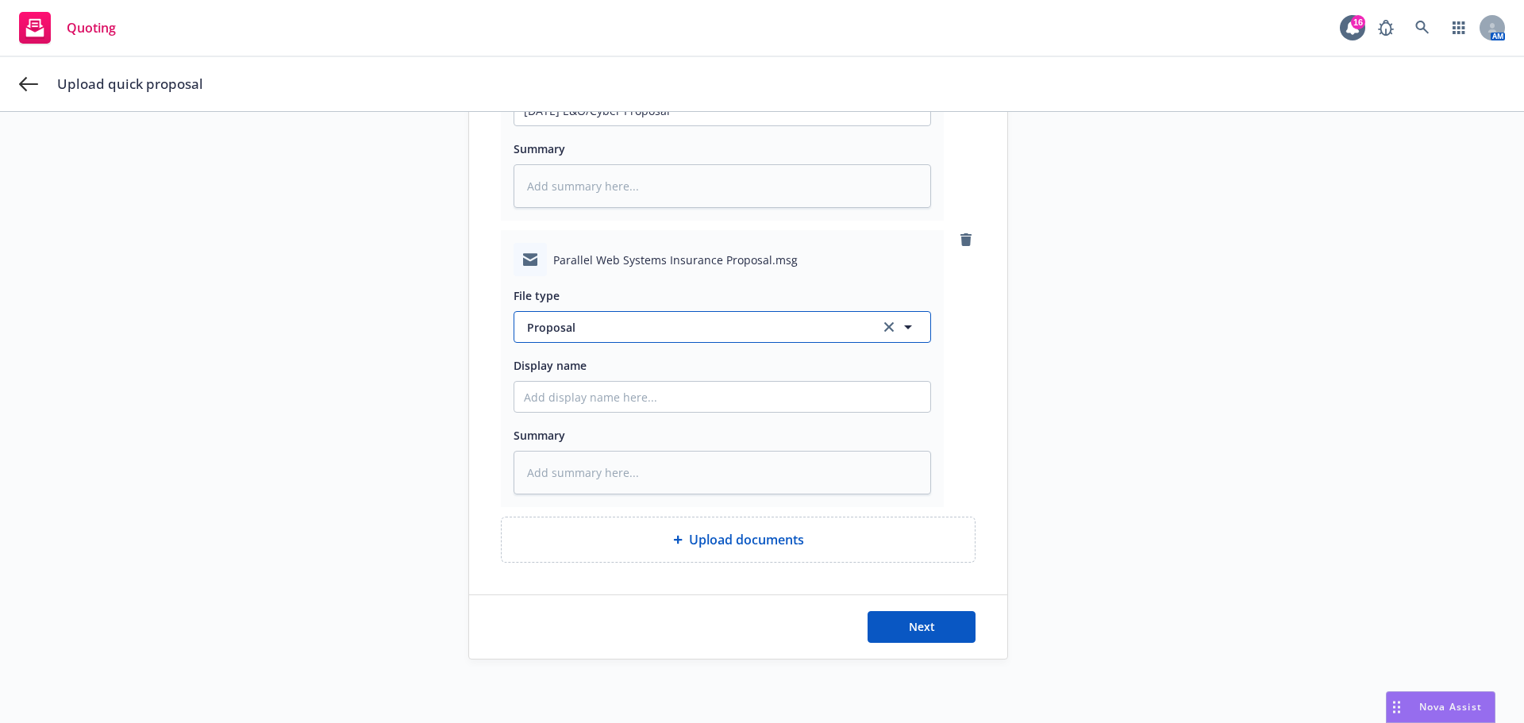
click at [618, 337] on button "Proposal" at bounding box center [723, 327] width 418 height 32
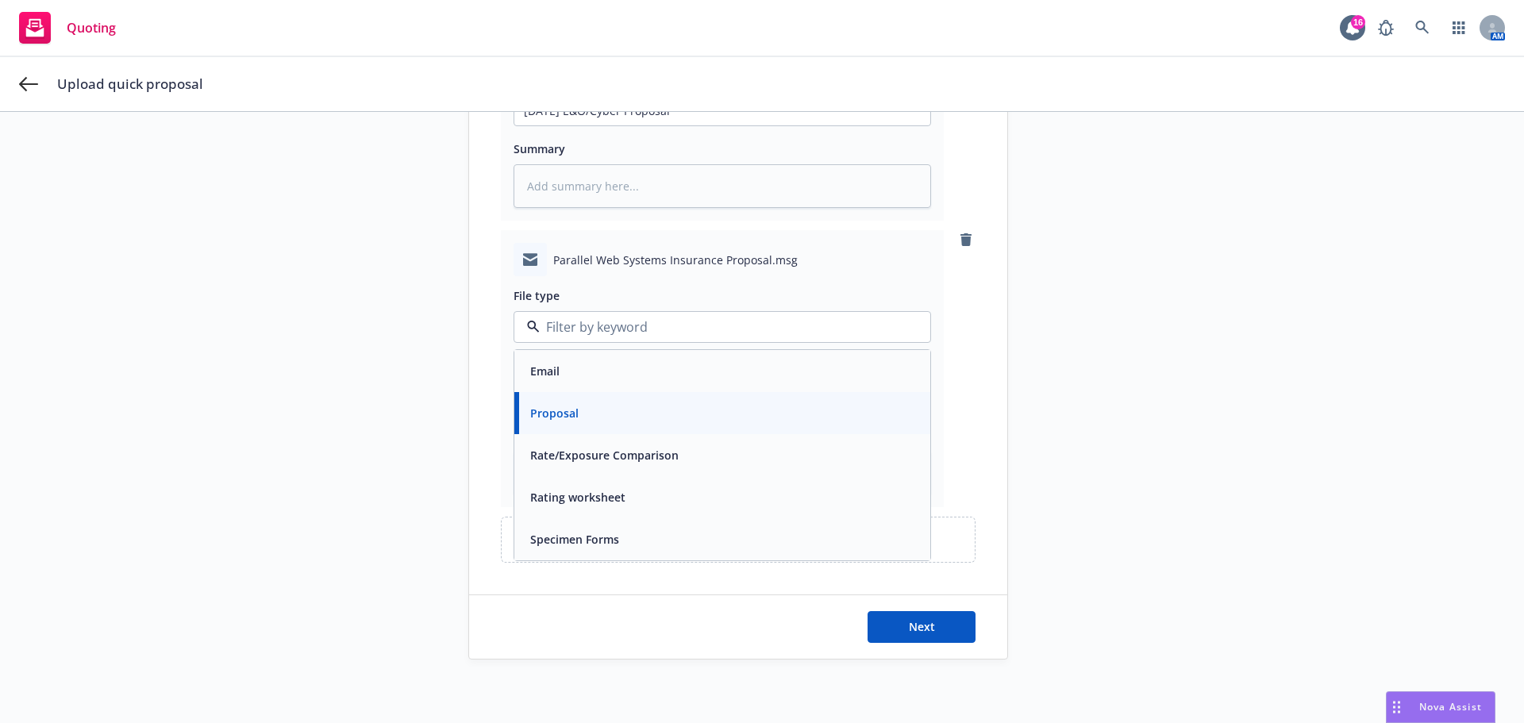
click at [580, 372] on div "Email" at bounding box center [722, 371] width 397 height 23
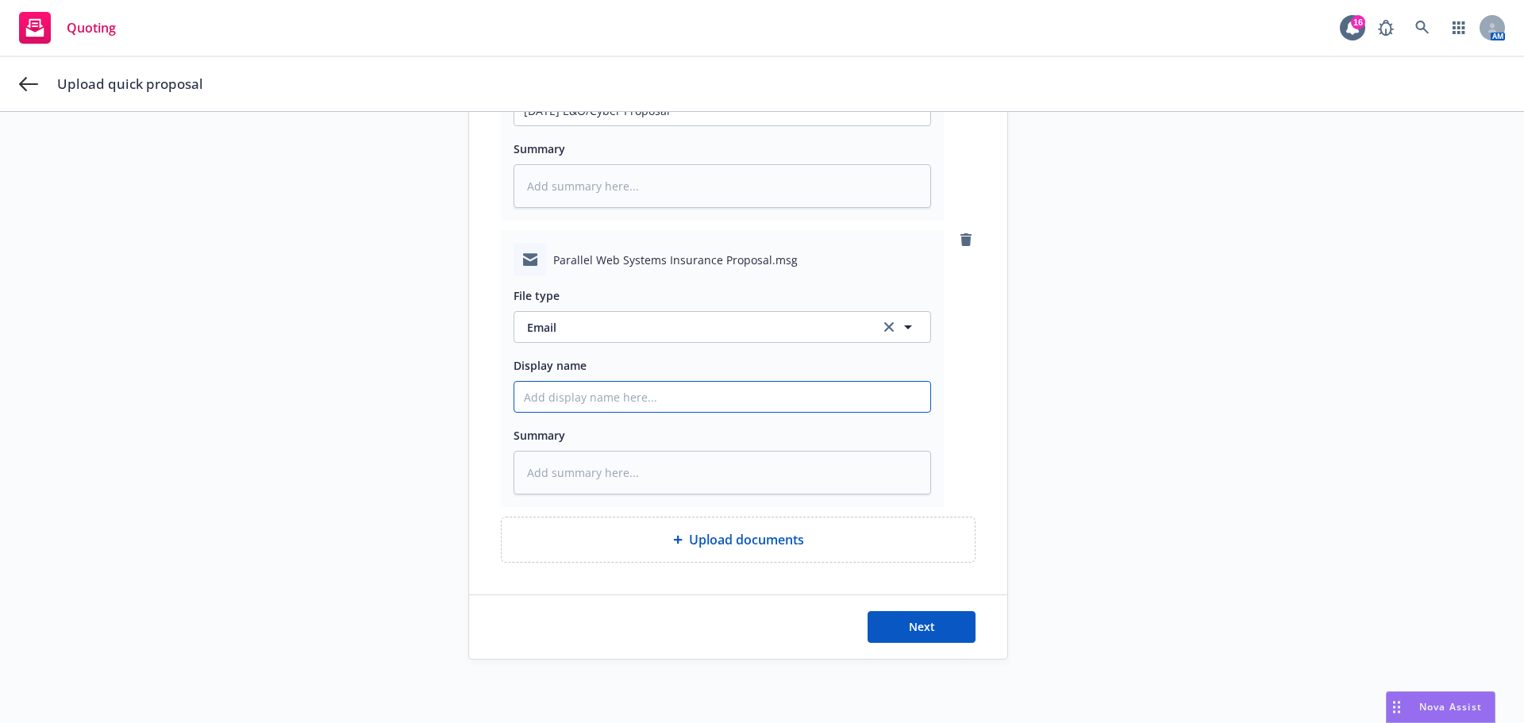
click at [555, 125] on input "Display name" at bounding box center [722, 110] width 416 height 30
paste input "[DATE] E&O/Cyber Proposal"
type textarea "x"
type input "[DATE] E&O/Cyber Proposal"
type textarea "x"
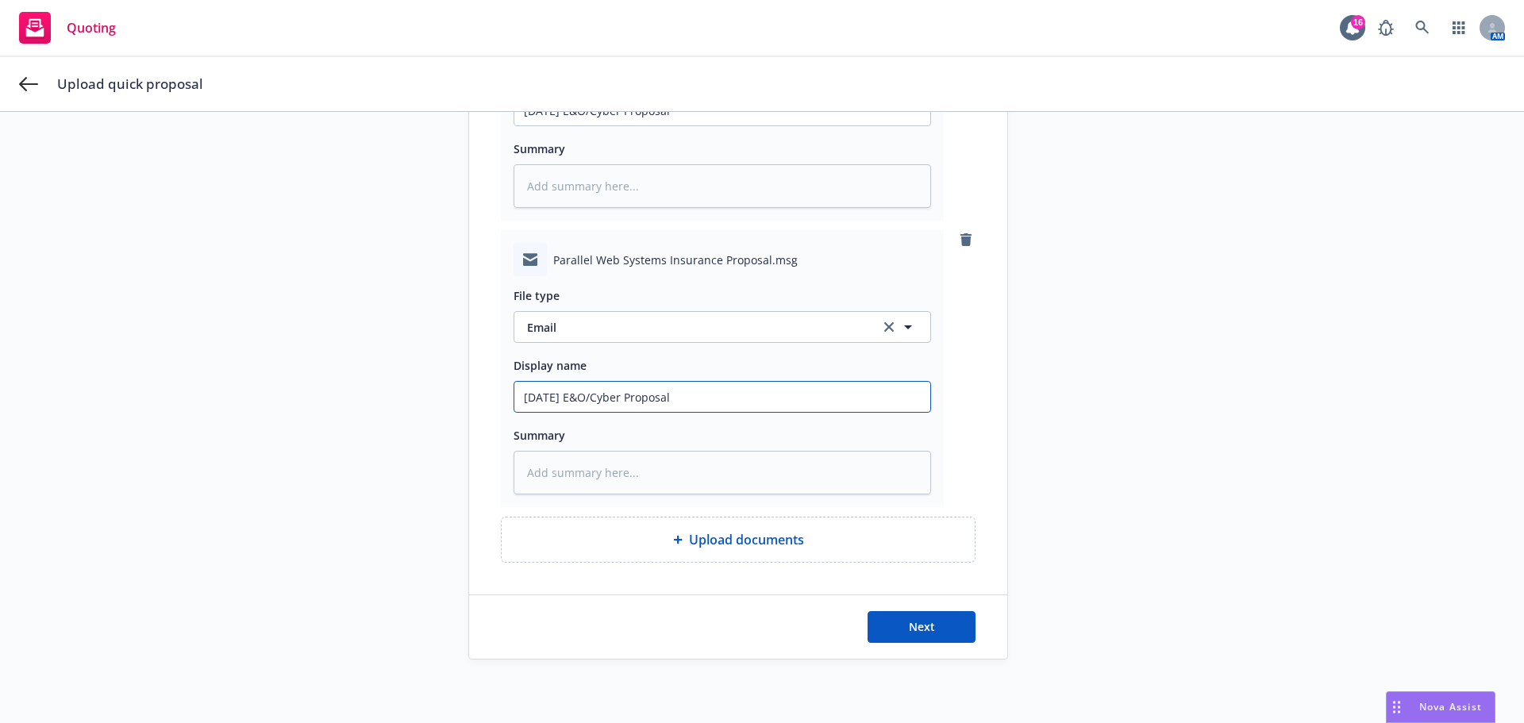
type input "[DATE] E&O/Cyber Proposal"
type textarea "x"
type input "[DATE] E&O/Cyber Proposal E"
type textarea "x"
type input "[DATE] E&O/Cyber Proposal EM"
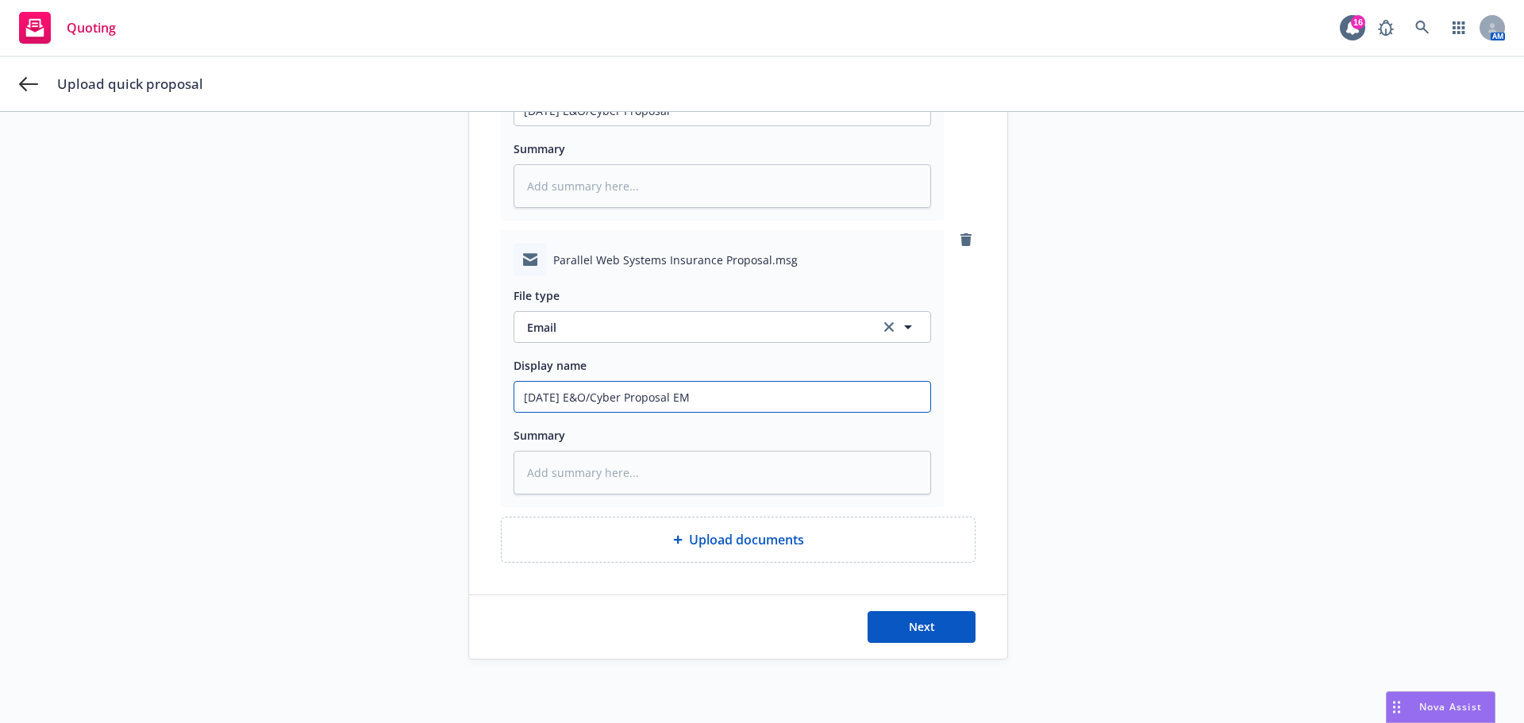
type textarea "x"
type input "[DATE] E&O/Cyber Proposal EM"
type textarea "x"
type input "[DATE] E&O/Cyber Proposal EM t"
type textarea "x"
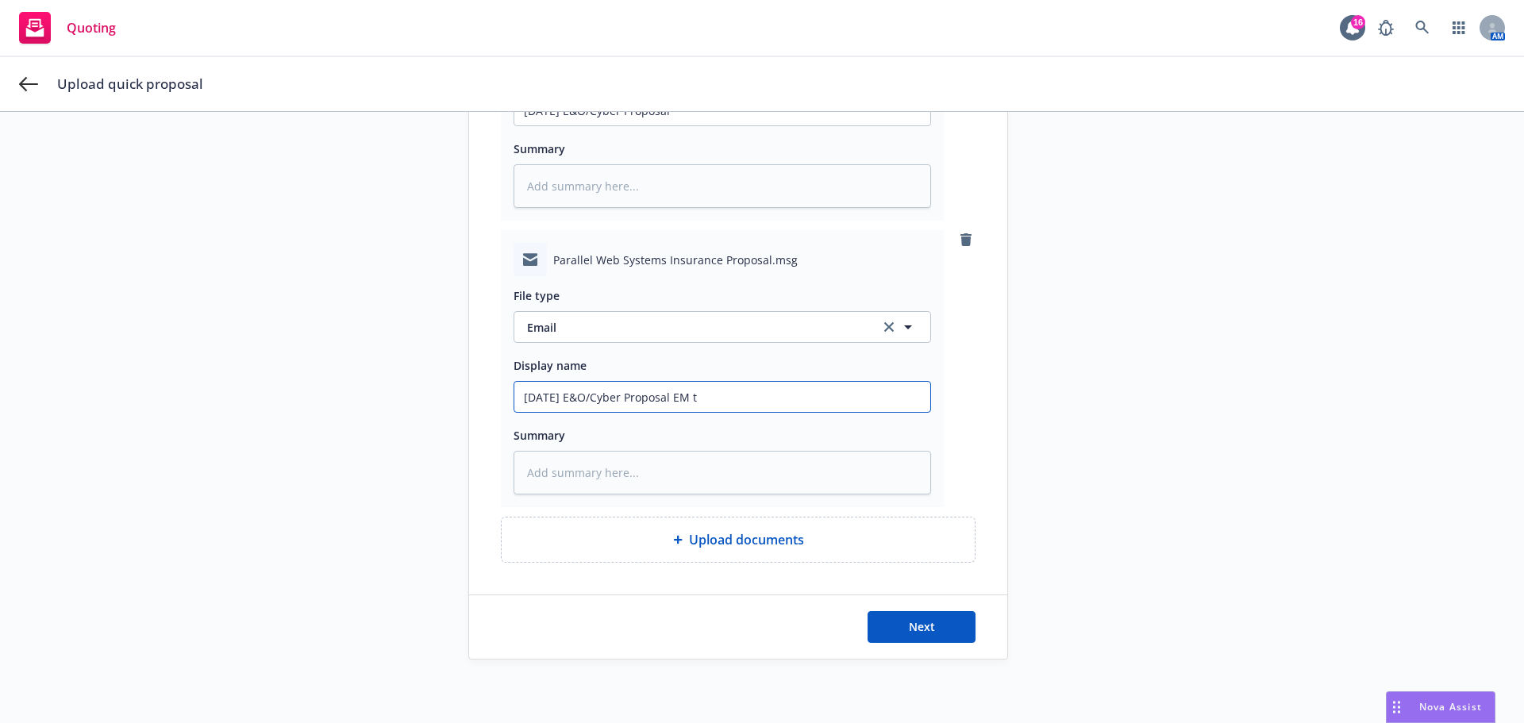
type input "[DATE] E&O/Cyber Proposal EM to"
type textarea "x"
type input "[DATE] E&O/Cyber Proposal EM to"
type textarea "x"
type input "[DATE] E&O/Cyber Proposal EM to I"
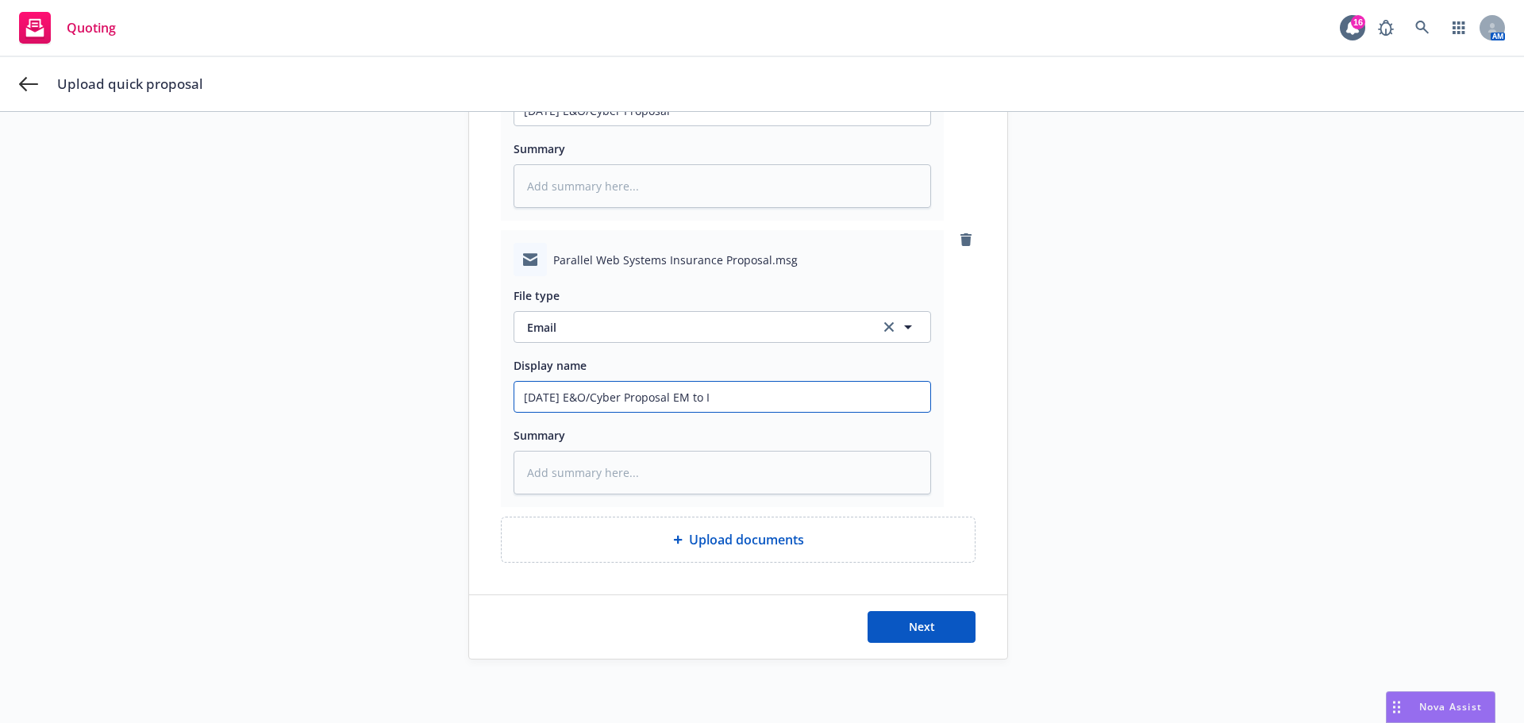
type textarea "x"
type input "[DATE] E&O/Cyber Proposal EM to IN"
type textarea "x"
type input "[DATE] E&O/Cyber Proposal EM to INS"
type textarea "x"
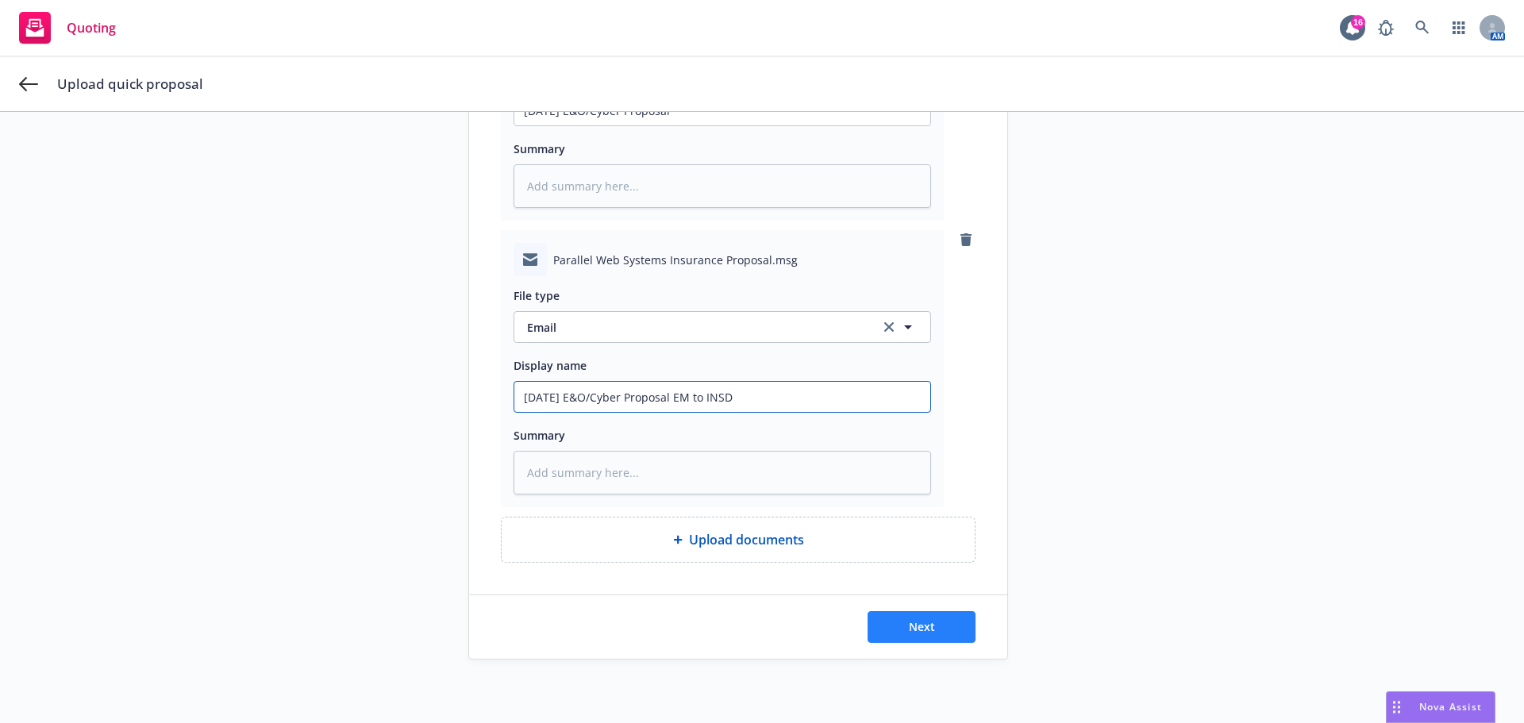
type input "[DATE] E&O/Cyber Proposal EM to INSD"
click at [909, 620] on span "Next" at bounding box center [922, 626] width 26 height 15
type textarea "x"
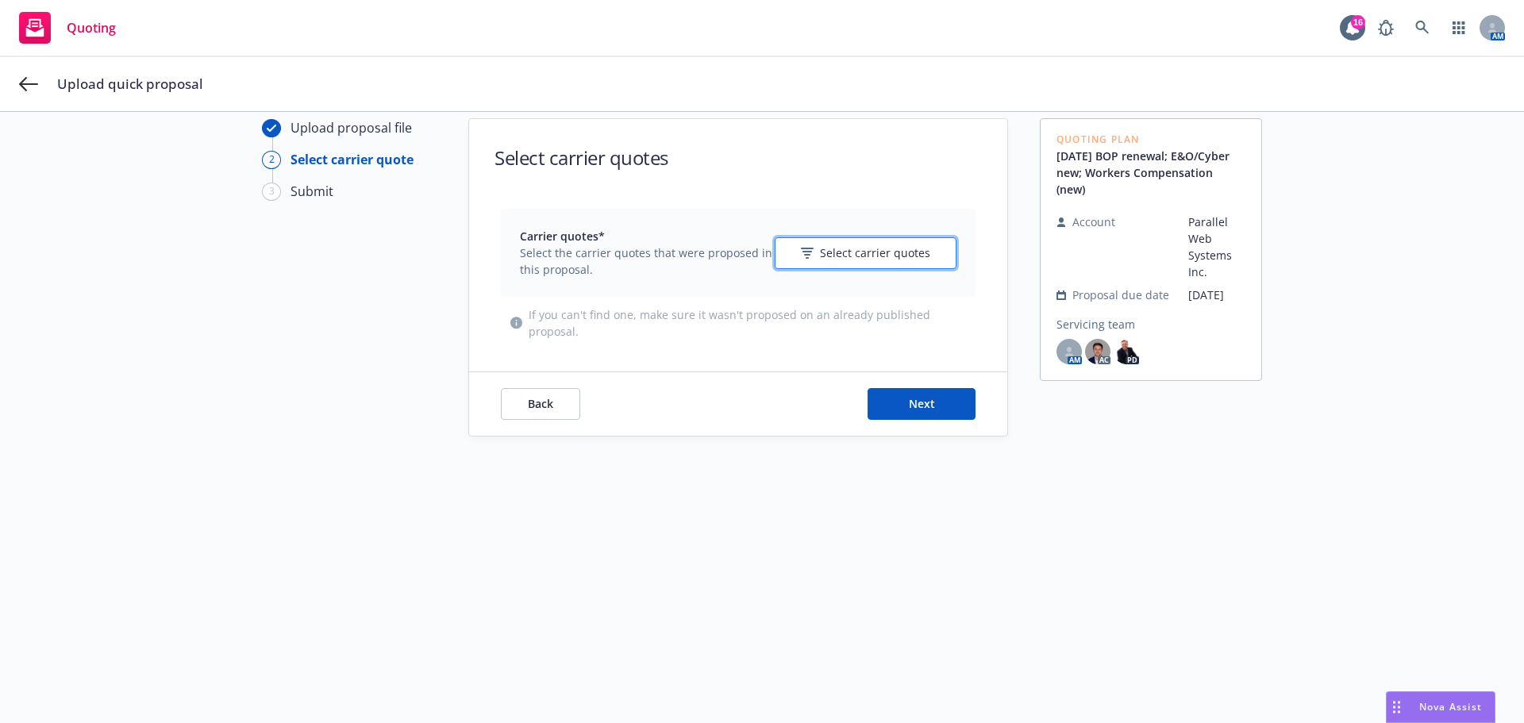
click at [807, 253] on icon "button" at bounding box center [807, 253] width 13 height 11
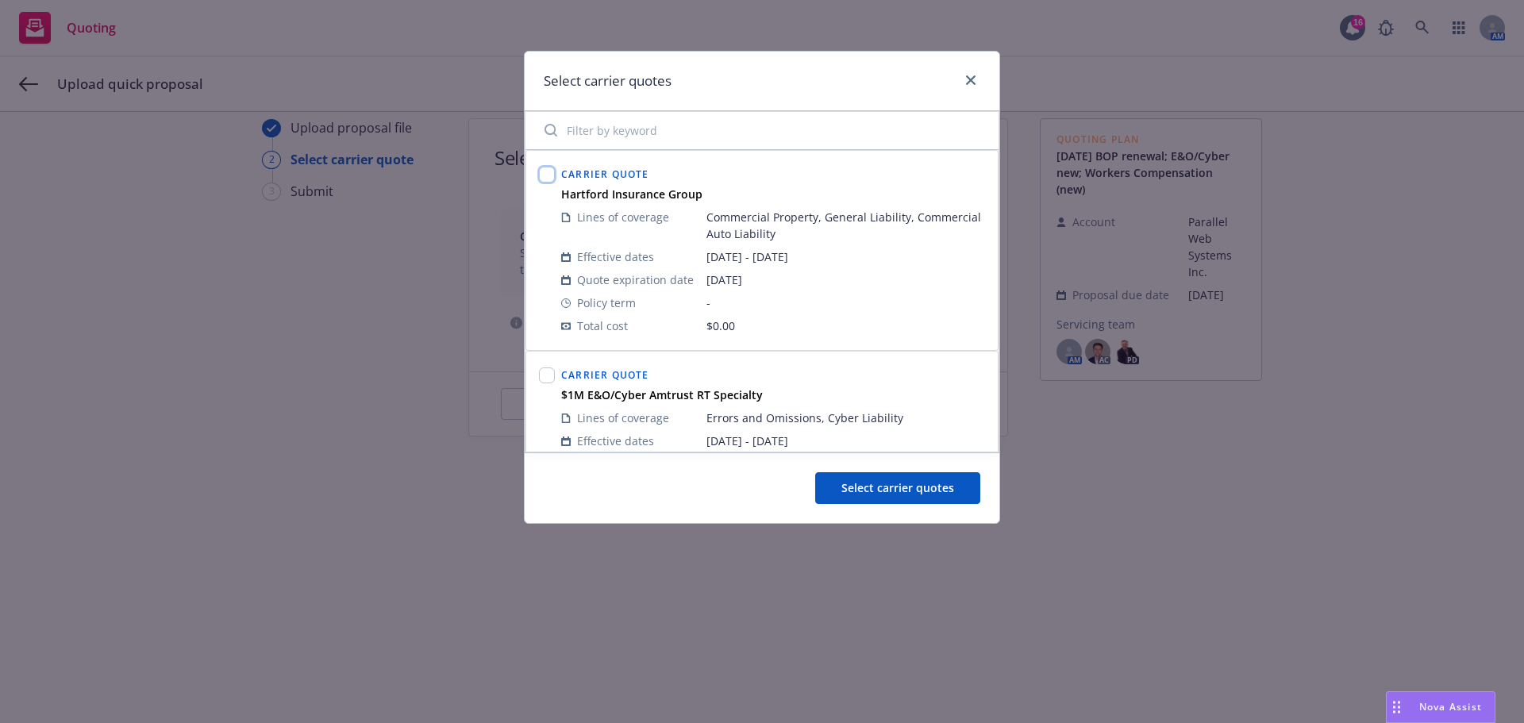
click at [545, 172] on input "checkbox" at bounding box center [547, 175] width 16 height 16
drag, startPoint x: 549, startPoint y: 173, endPoint x: 549, endPoint y: 187, distance: 14.3
click at [549, 174] on input "checkbox" at bounding box center [547, 175] width 16 height 16
checkbox input "false"
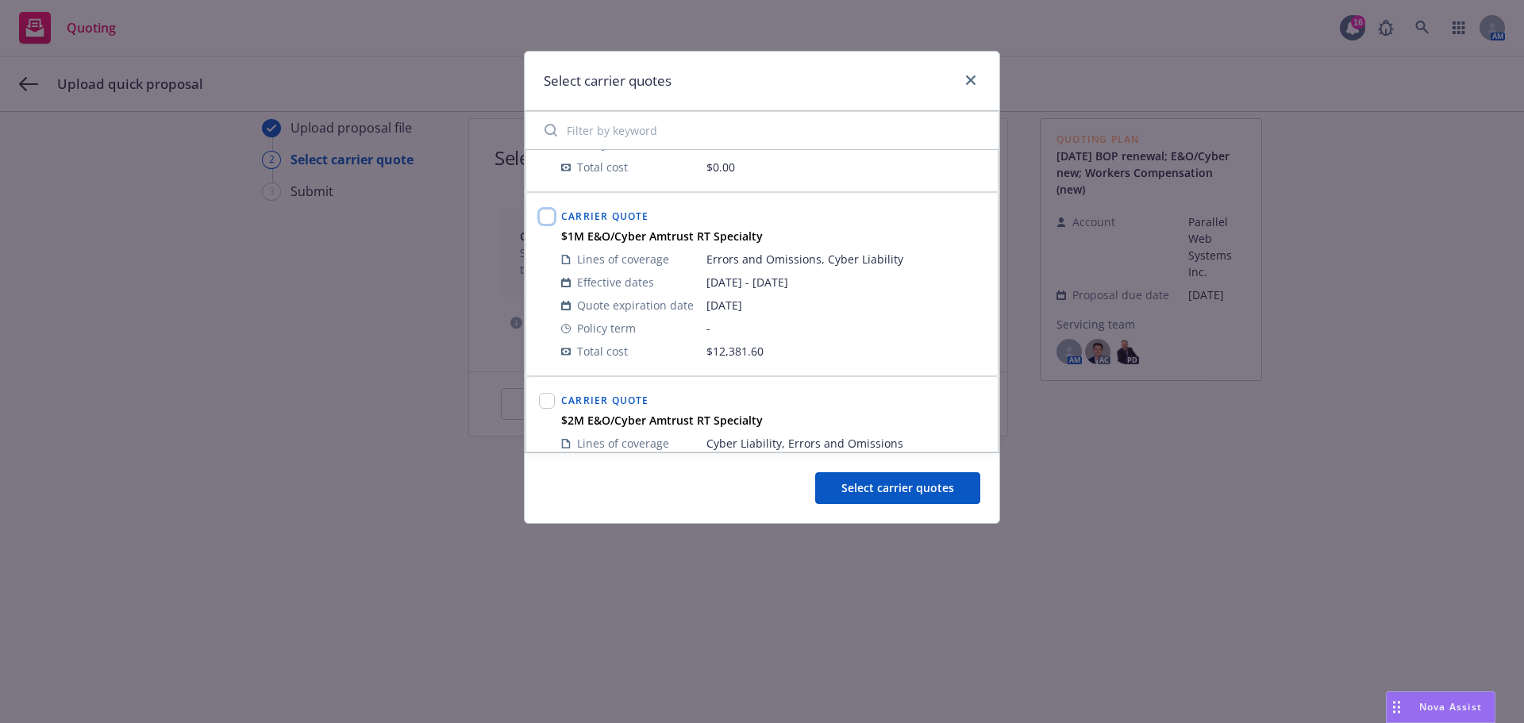
click at [549, 215] on input "checkbox" at bounding box center [547, 217] width 16 height 16
checkbox input "true"
click at [544, 402] on input "checkbox" at bounding box center [547, 401] width 16 height 16
checkbox input "true"
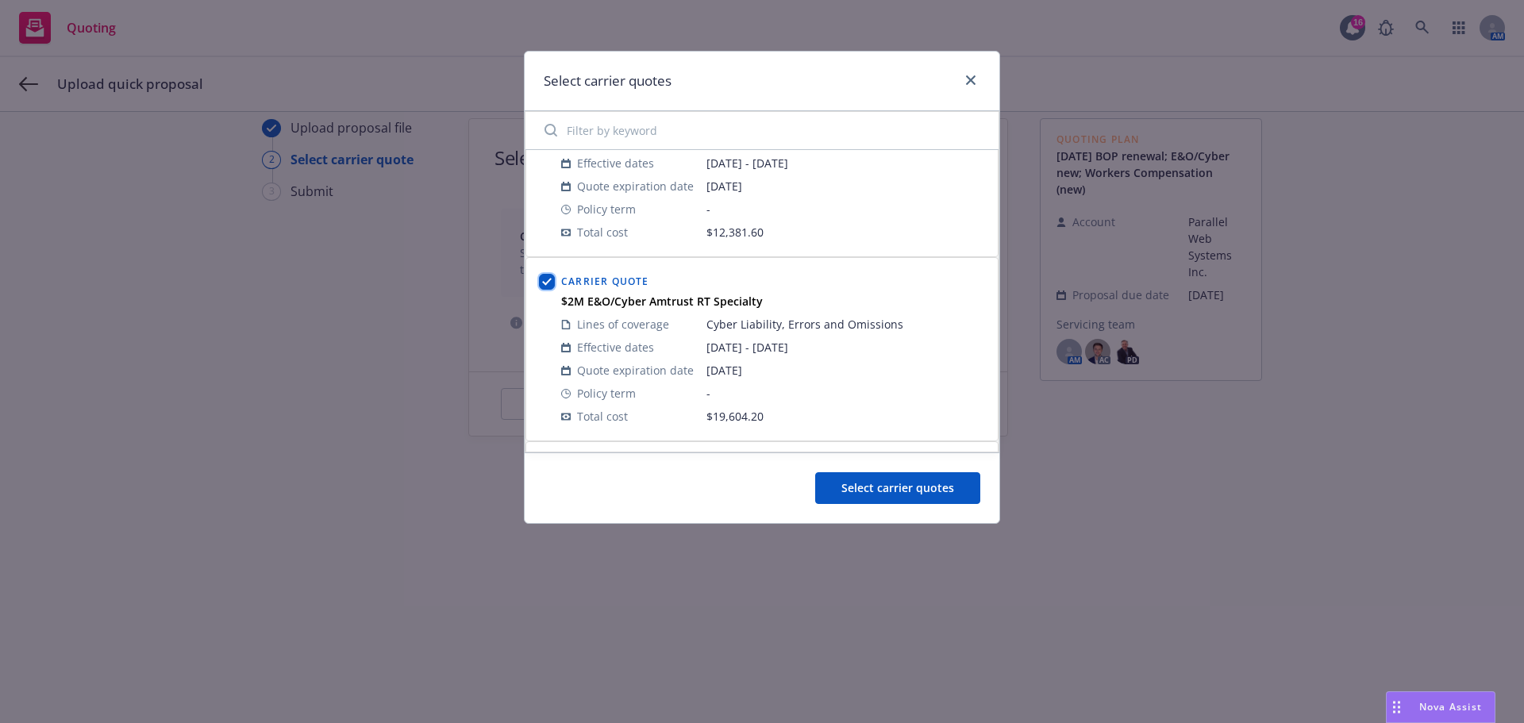
scroll to position [476, 0]
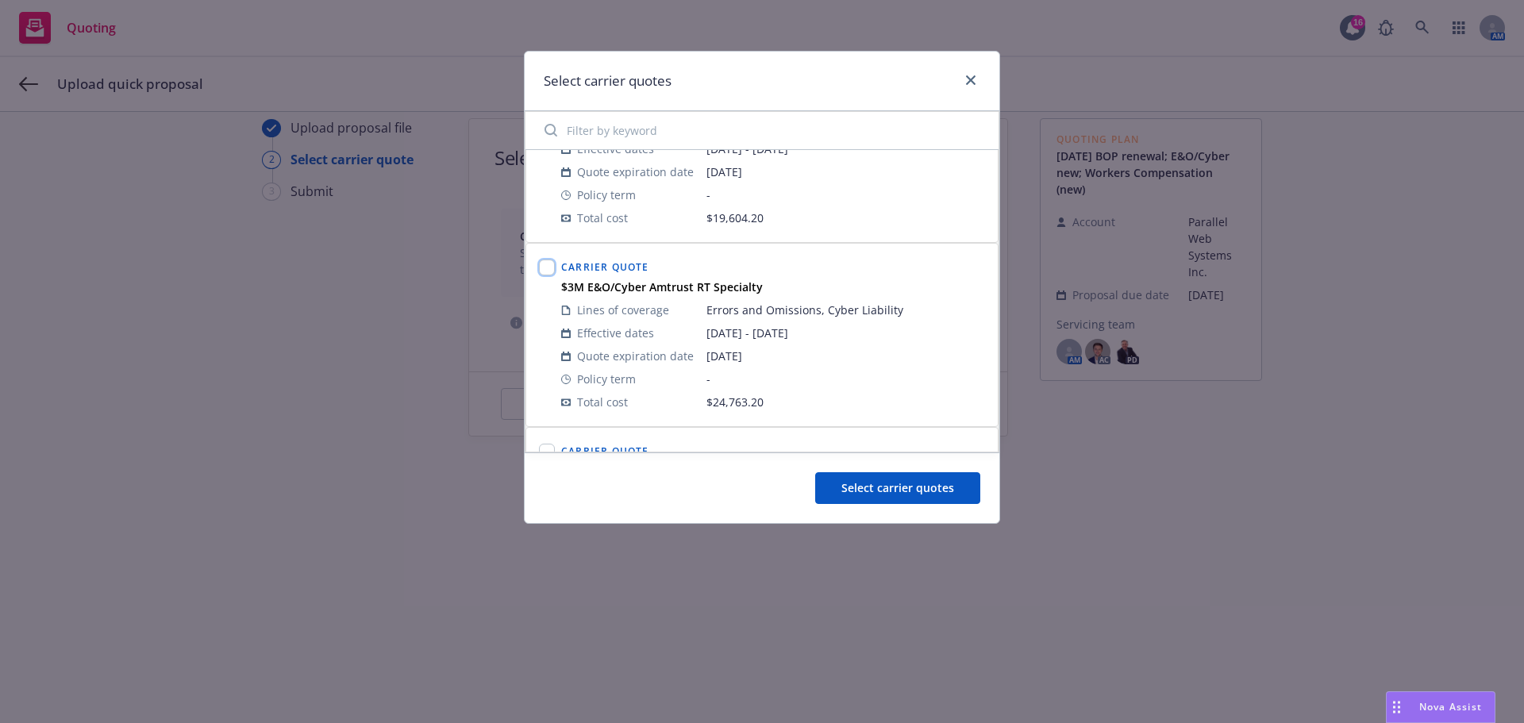
click at [547, 271] on input "checkbox" at bounding box center [547, 268] width 16 height 16
checkbox input "true"
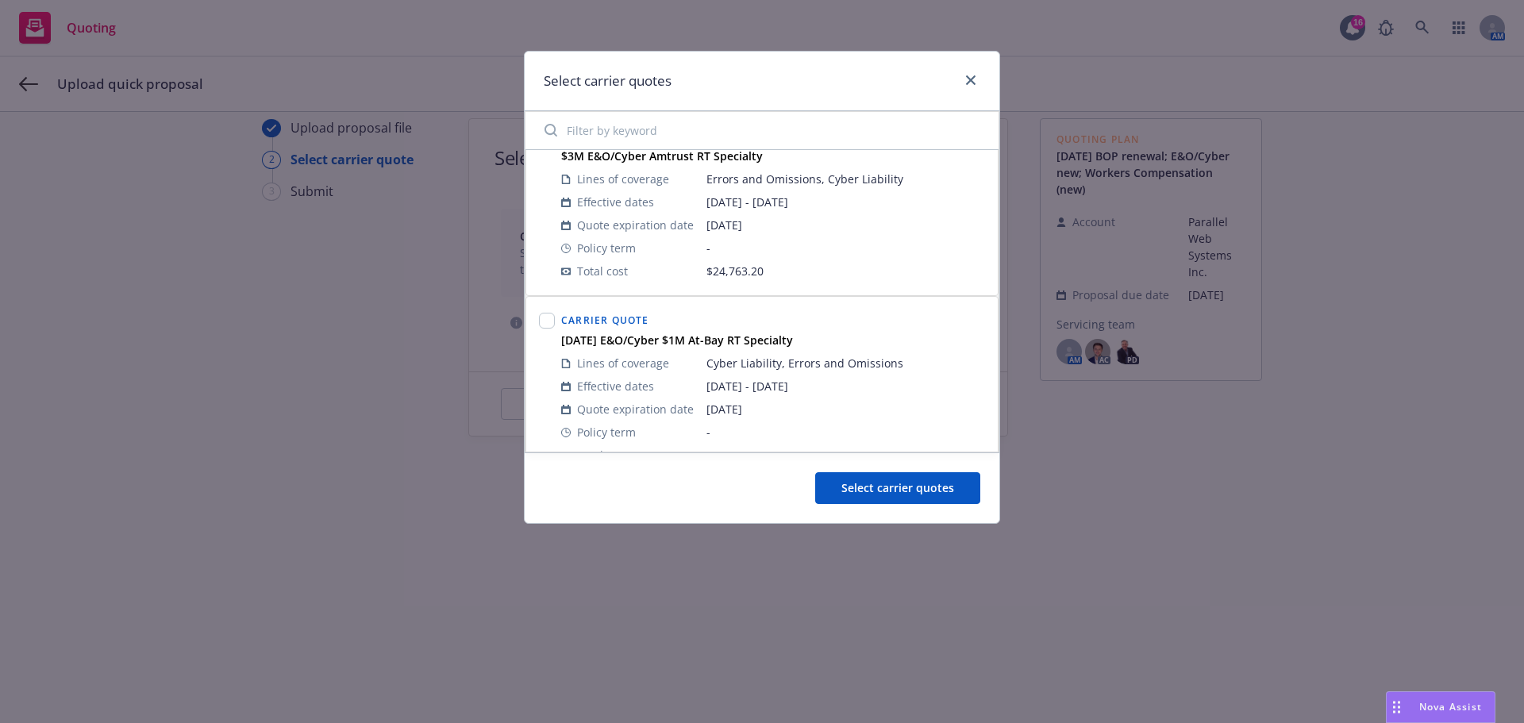
scroll to position [635, 0]
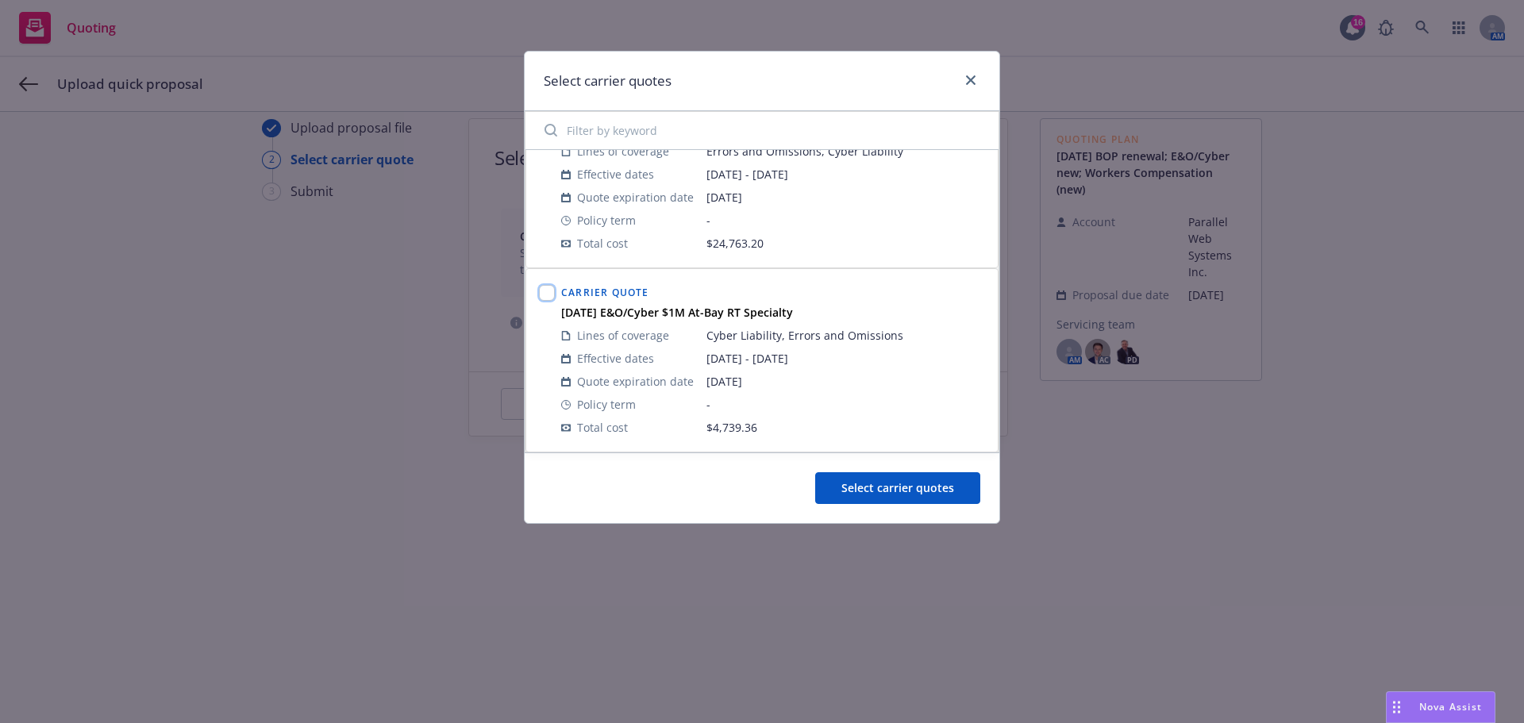
click at [550, 295] on input "checkbox" at bounding box center [547, 293] width 16 height 16
checkbox input "true"
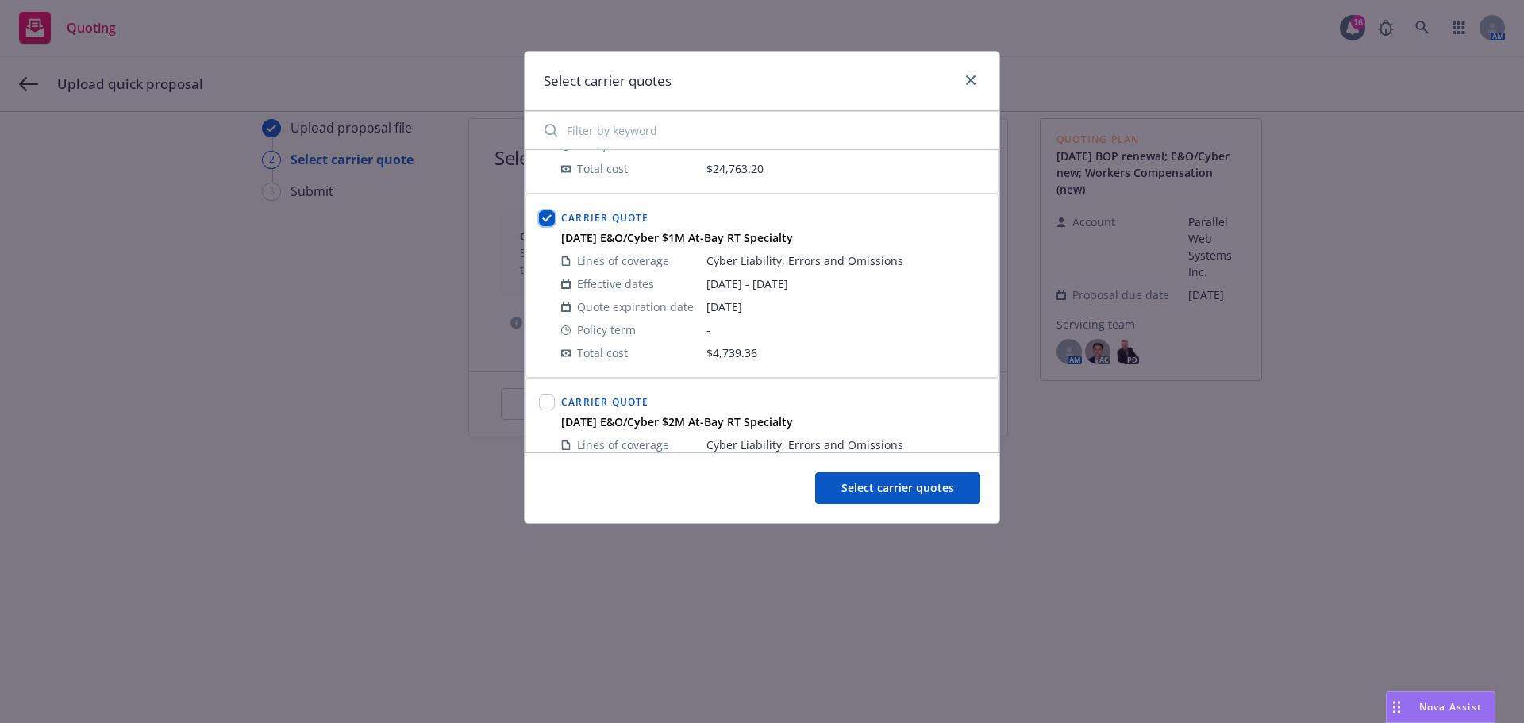
scroll to position [873, 0]
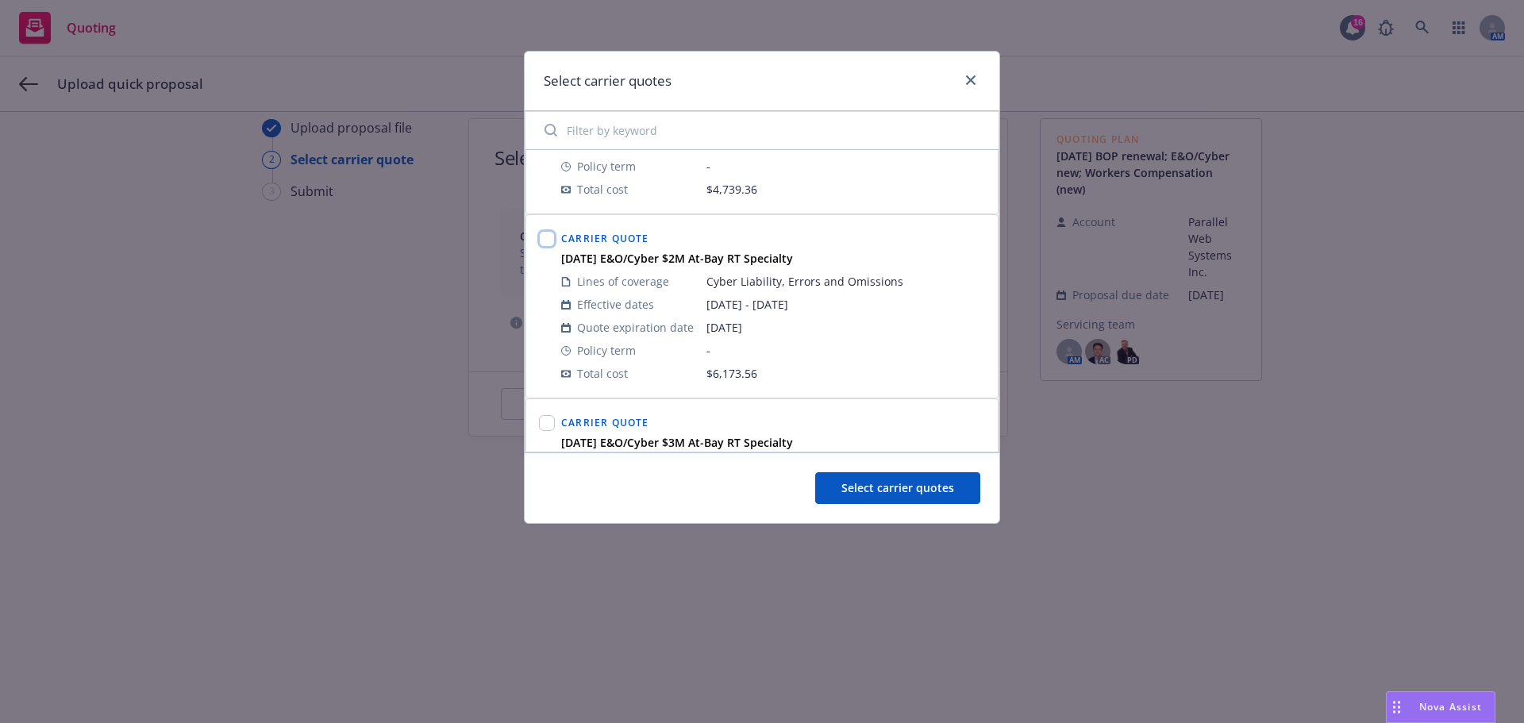
click at [550, 236] on input "checkbox" at bounding box center [547, 239] width 16 height 16
checkbox input "true"
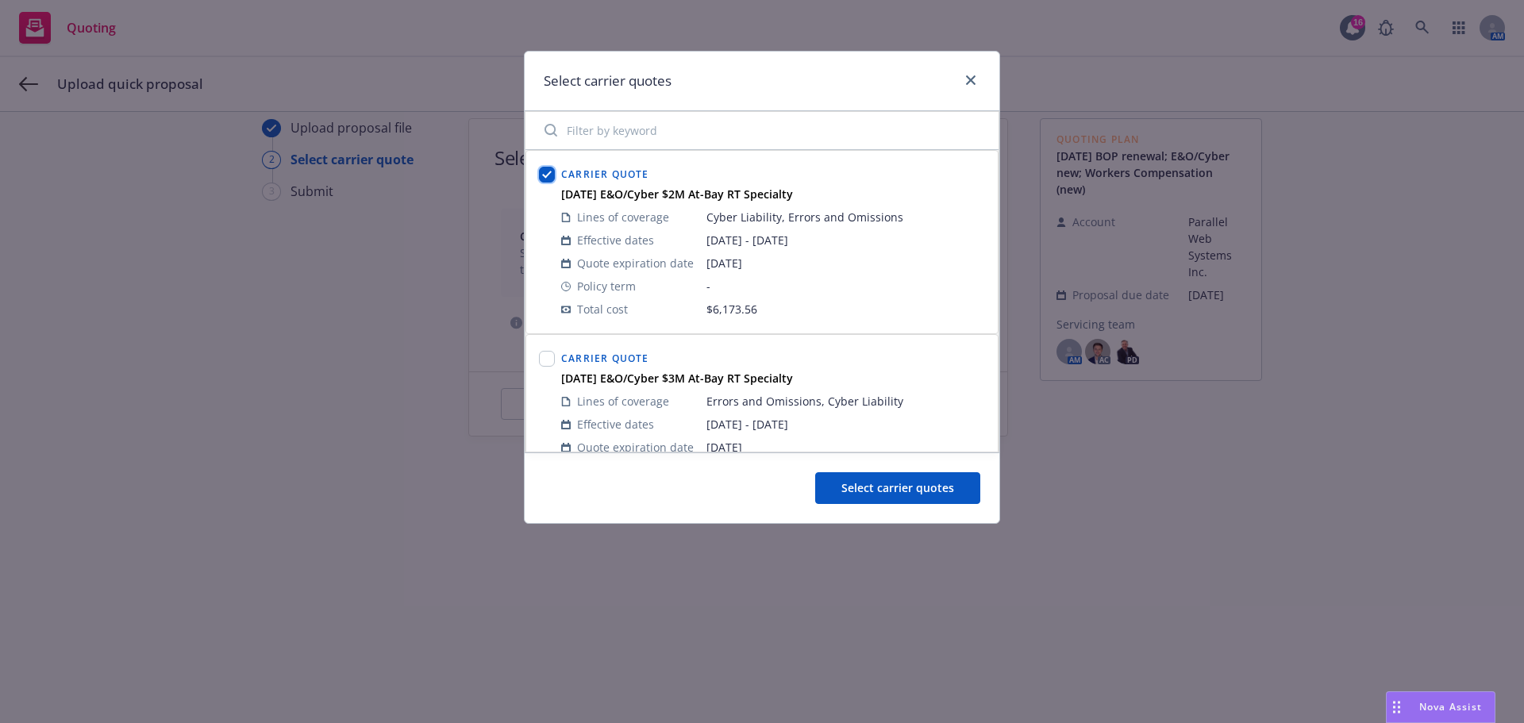
scroll to position [1004, 0]
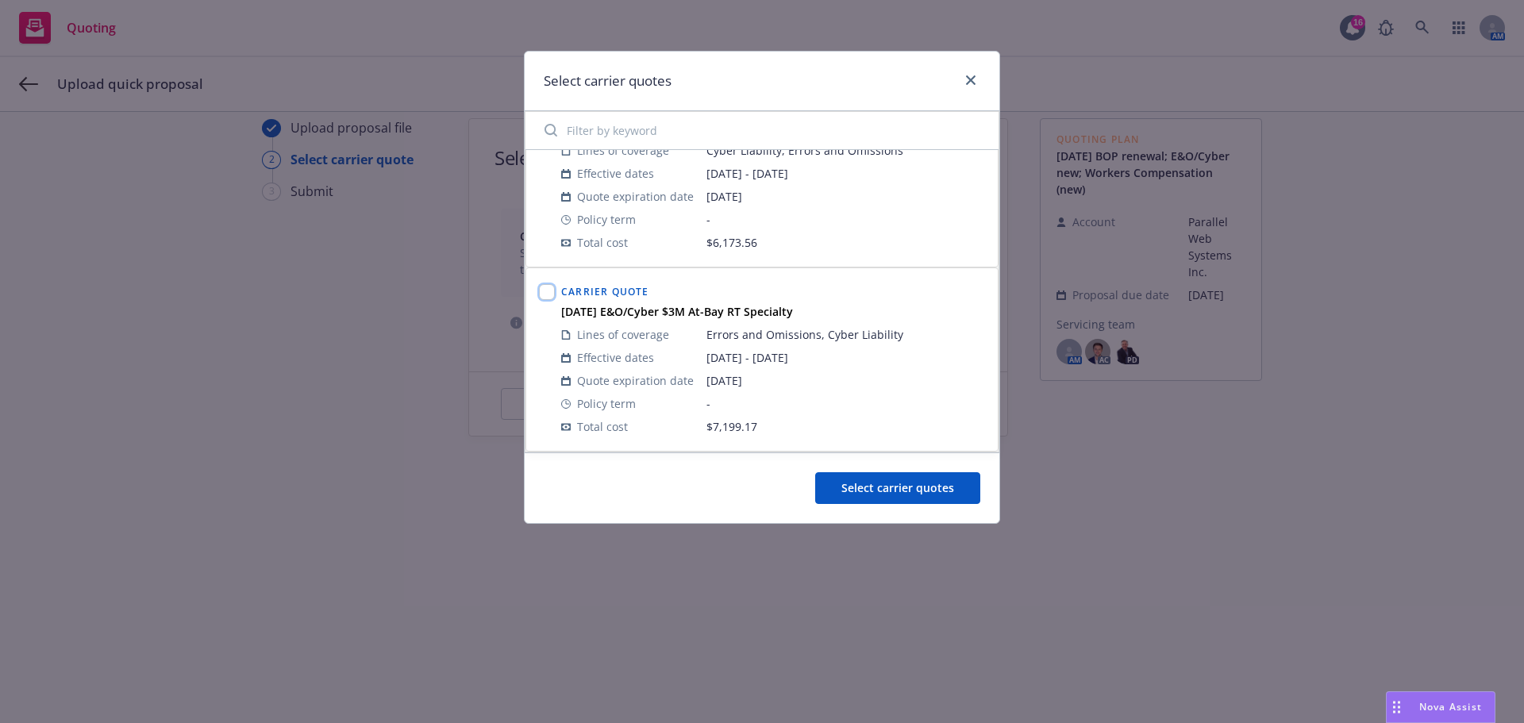
click at [549, 291] on input "checkbox" at bounding box center [547, 292] width 16 height 16
checkbox input "true"
click at [880, 488] on span "Select carrier quotes" at bounding box center [898, 487] width 113 height 15
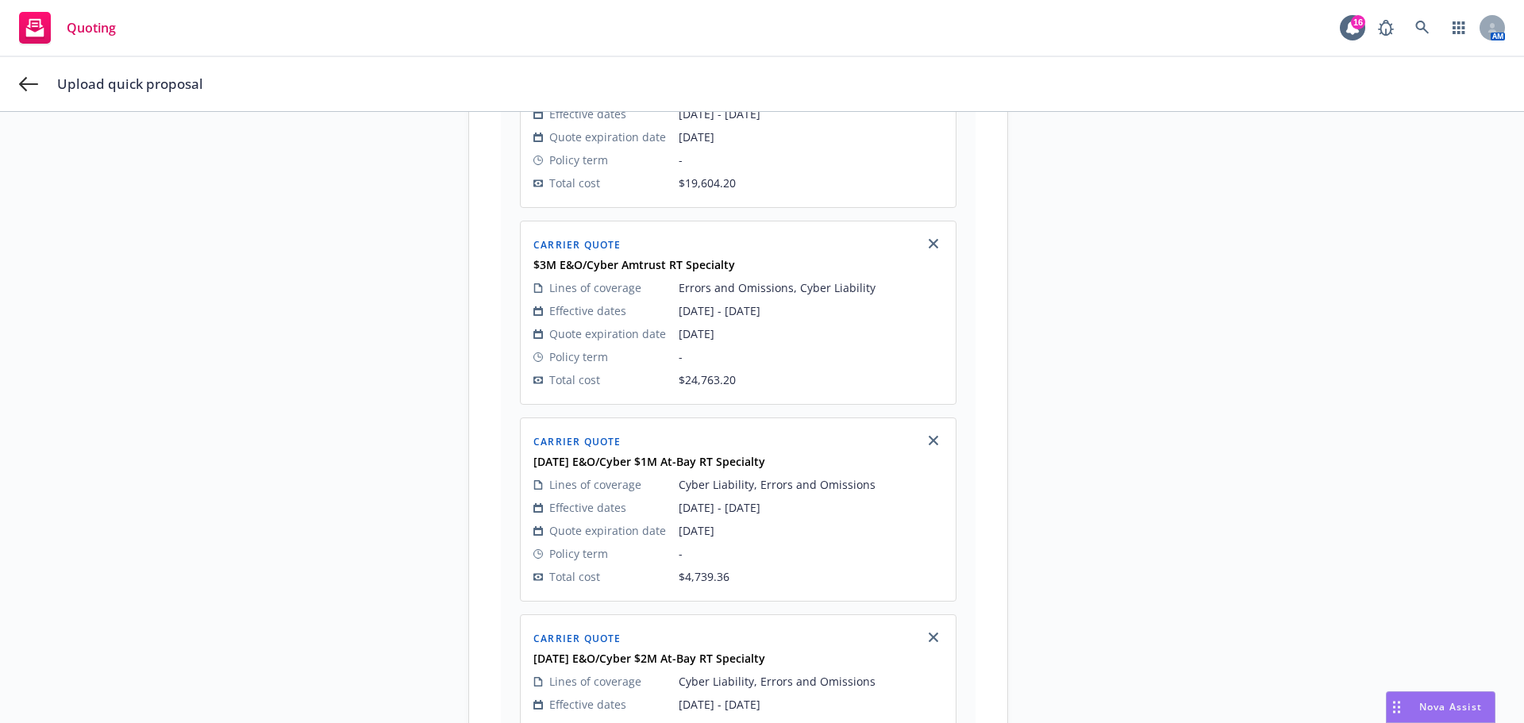
scroll to position [1015, 0]
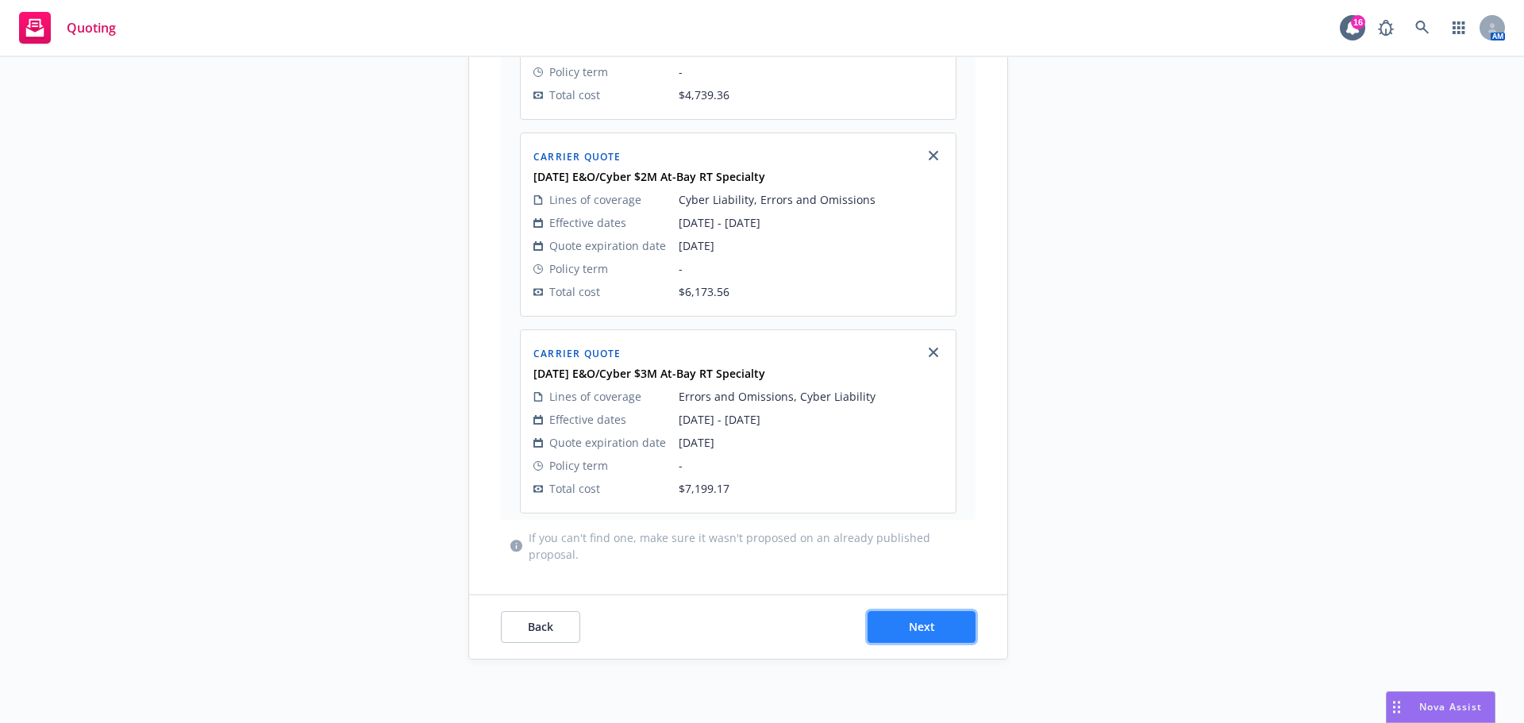
click at [918, 633] on span "Next" at bounding box center [922, 626] width 26 height 15
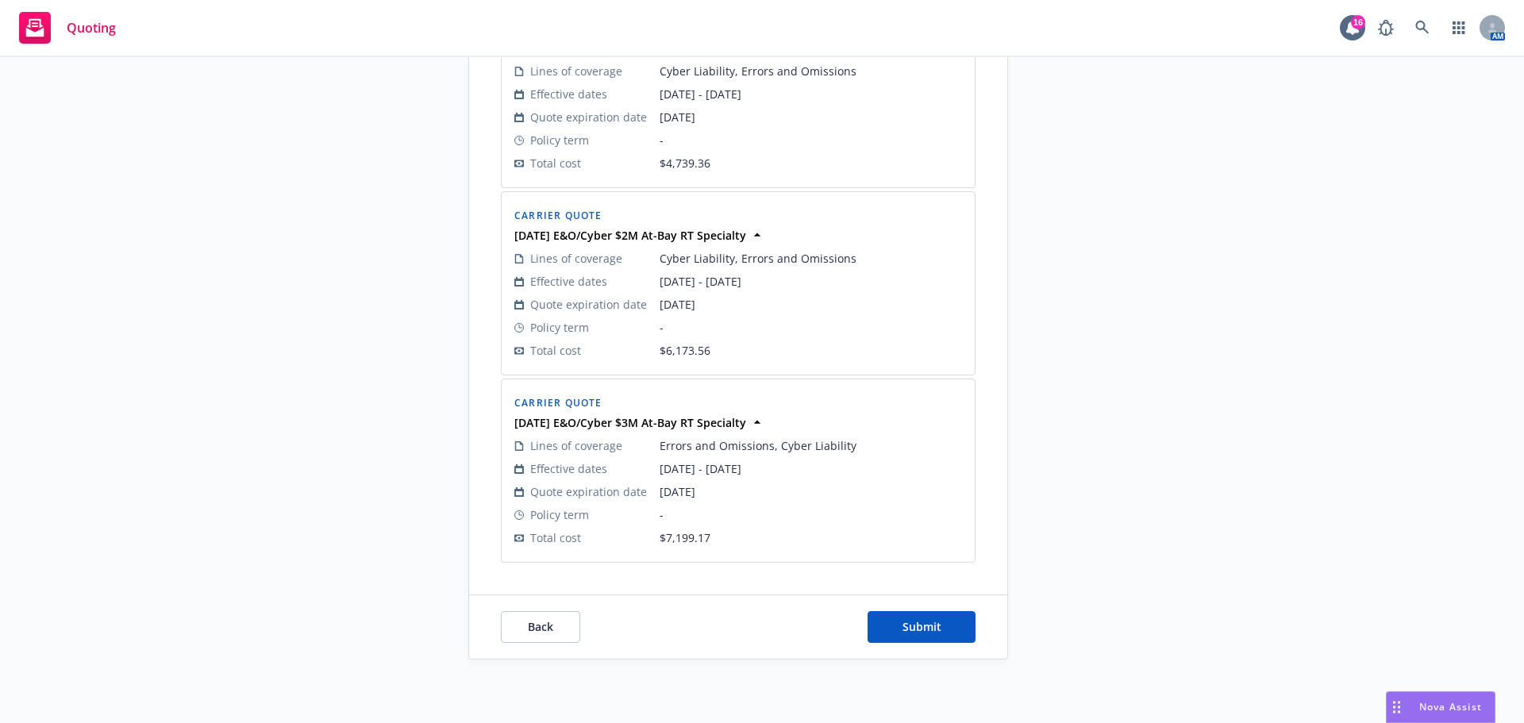
scroll to position [1002, 0]
drag, startPoint x: 912, startPoint y: 620, endPoint x: 865, endPoint y: 620, distance: 47.6
click at [913, 620] on span "Submit" at bounding box center [922, 626] width 39 height 15
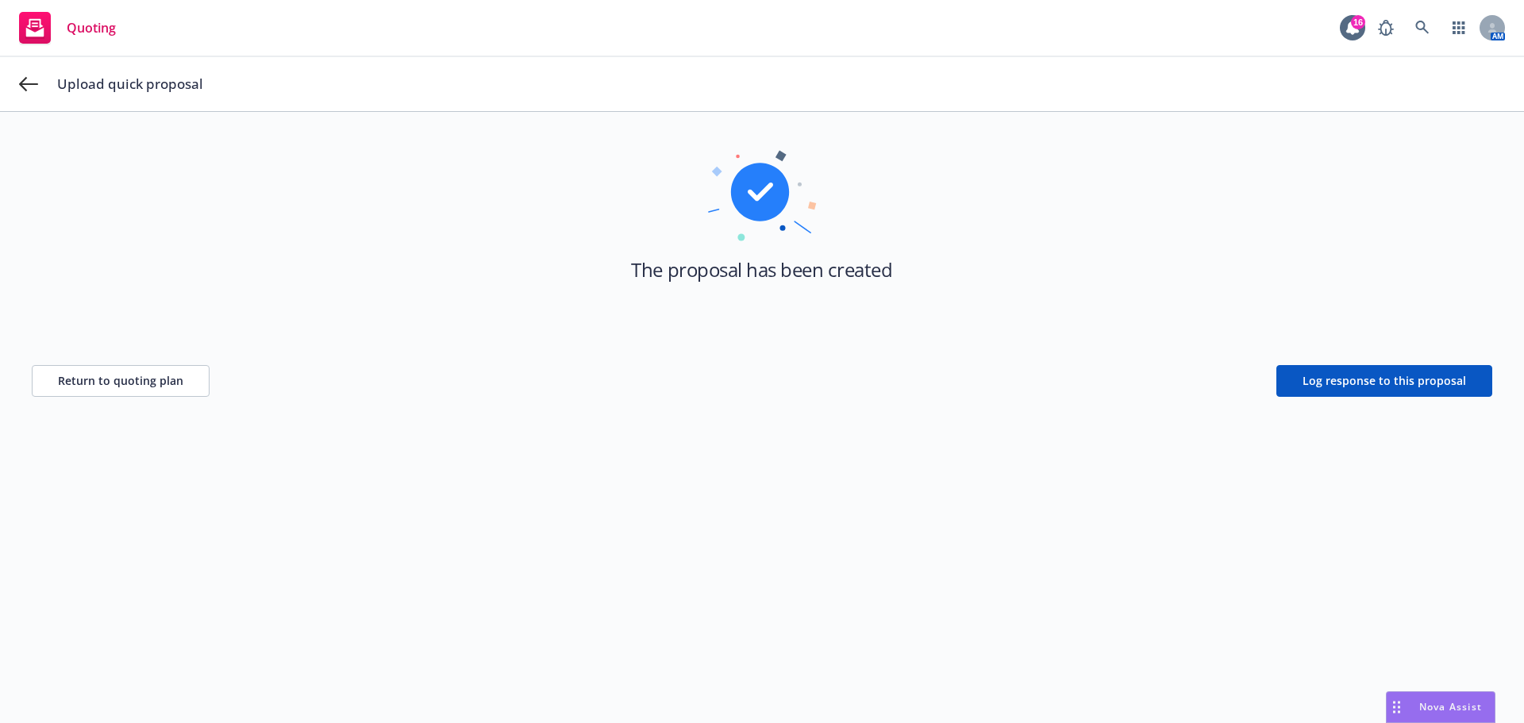
click at [77, 79] on span "Upload quick proposal" at bounding box center [130, 84] width 146 height 19
click at [27, 84] on icon at bounding box center [28, 84] width 19 height 14
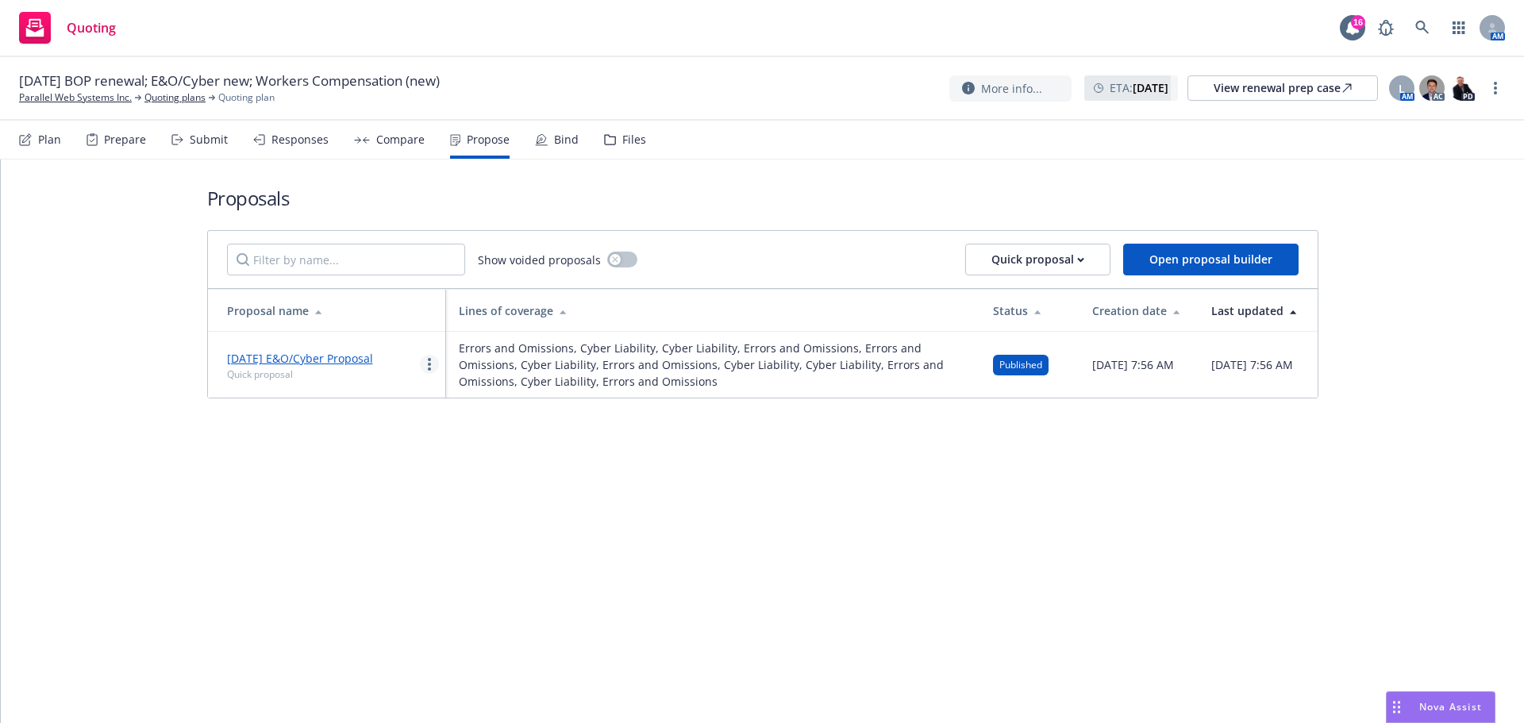
click at [430, 362] on icon "more" at bounding box center [429, 364] width 3 height 13
click at [473, 468] on span "Log client response" at bounding box center [491, 466] width 141 height 15
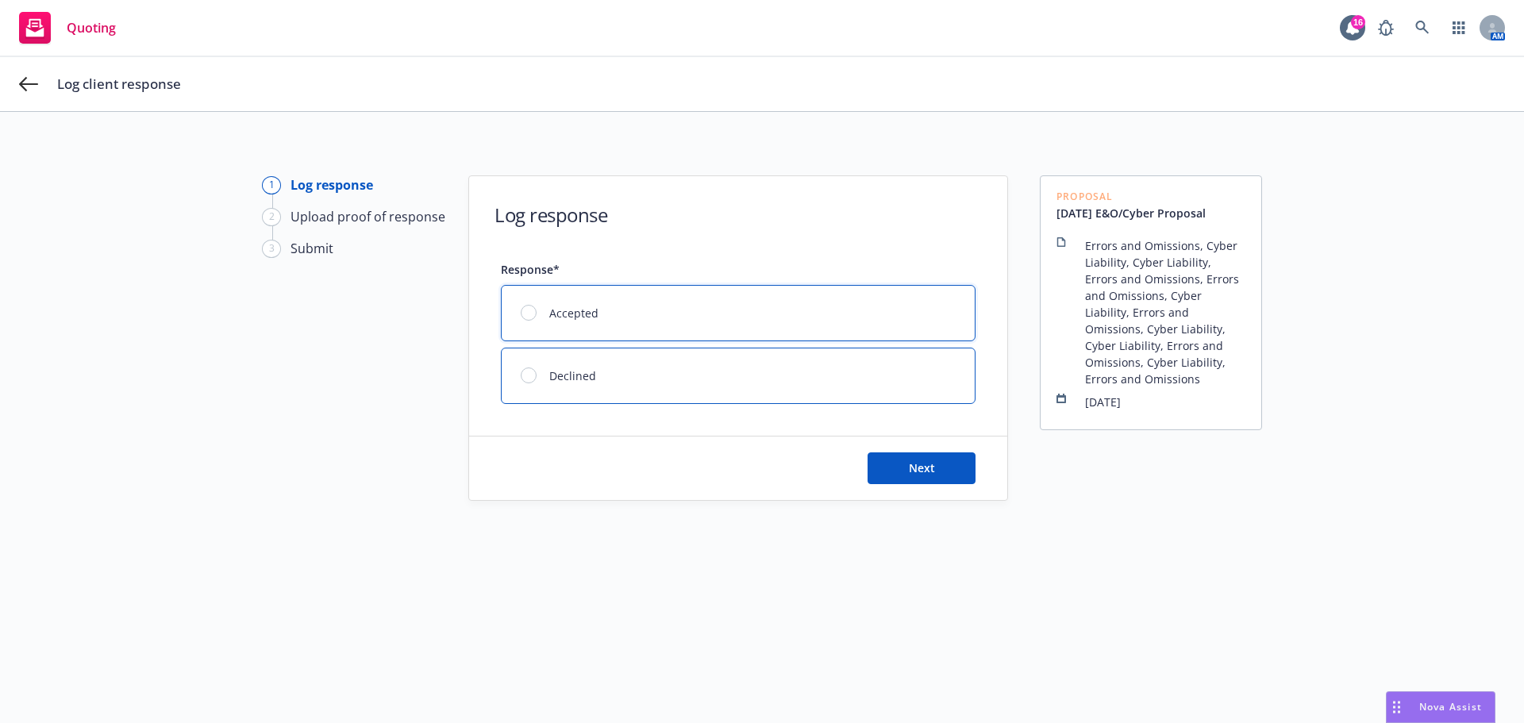
drag, startPoint x: 525, startPoint y: 310, endPoint x: 715, endPoint y: 387, distance: 205.1
click at [523, 309] on div at bounding box center [529, 313] width 16 height 16
click at [919, 470] on span "Next" at bounding box center [922, 467] width 26 height 15
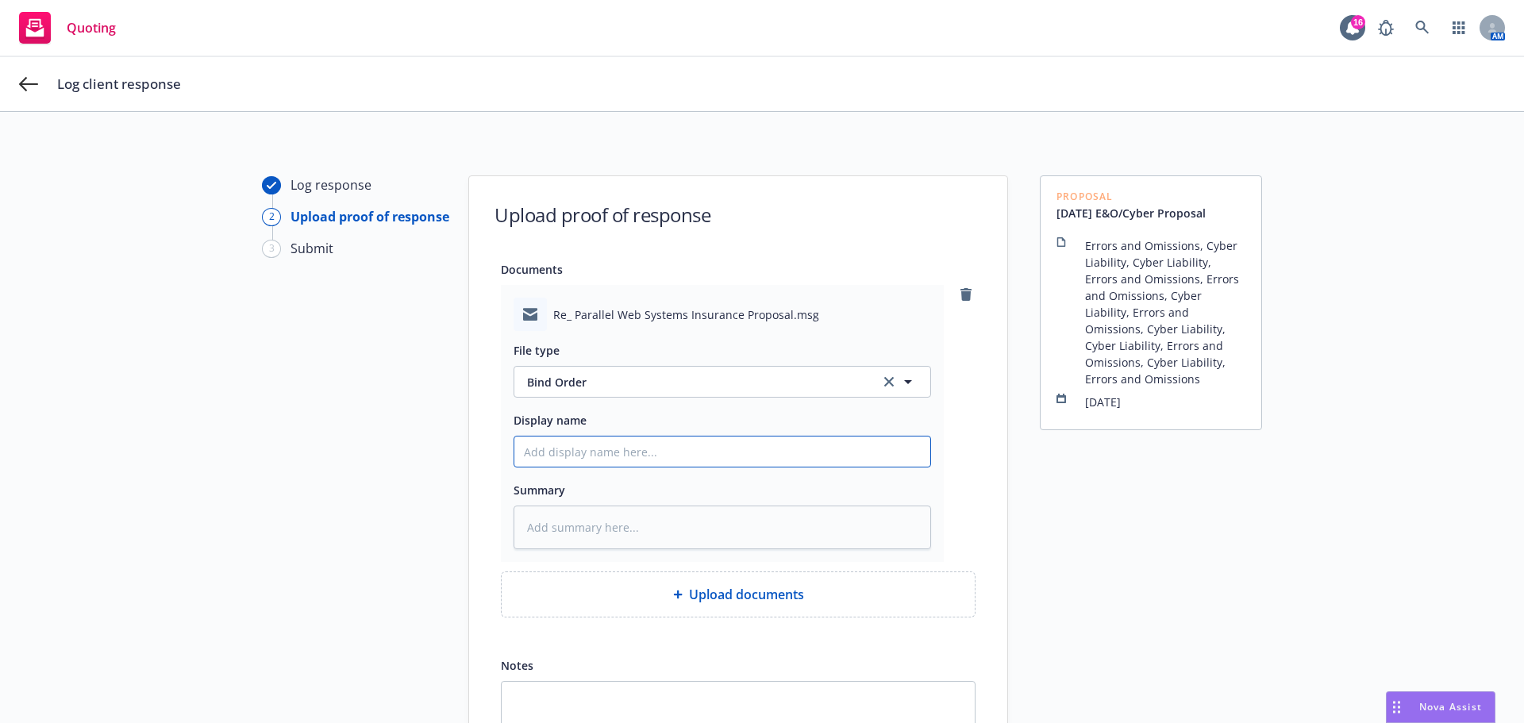
click at [547, 457] on input "Display name" at bounding box center [722, 452] width 416 height 30
type textarea "x"
type input "7"
type textarea "x"
type input "7/"
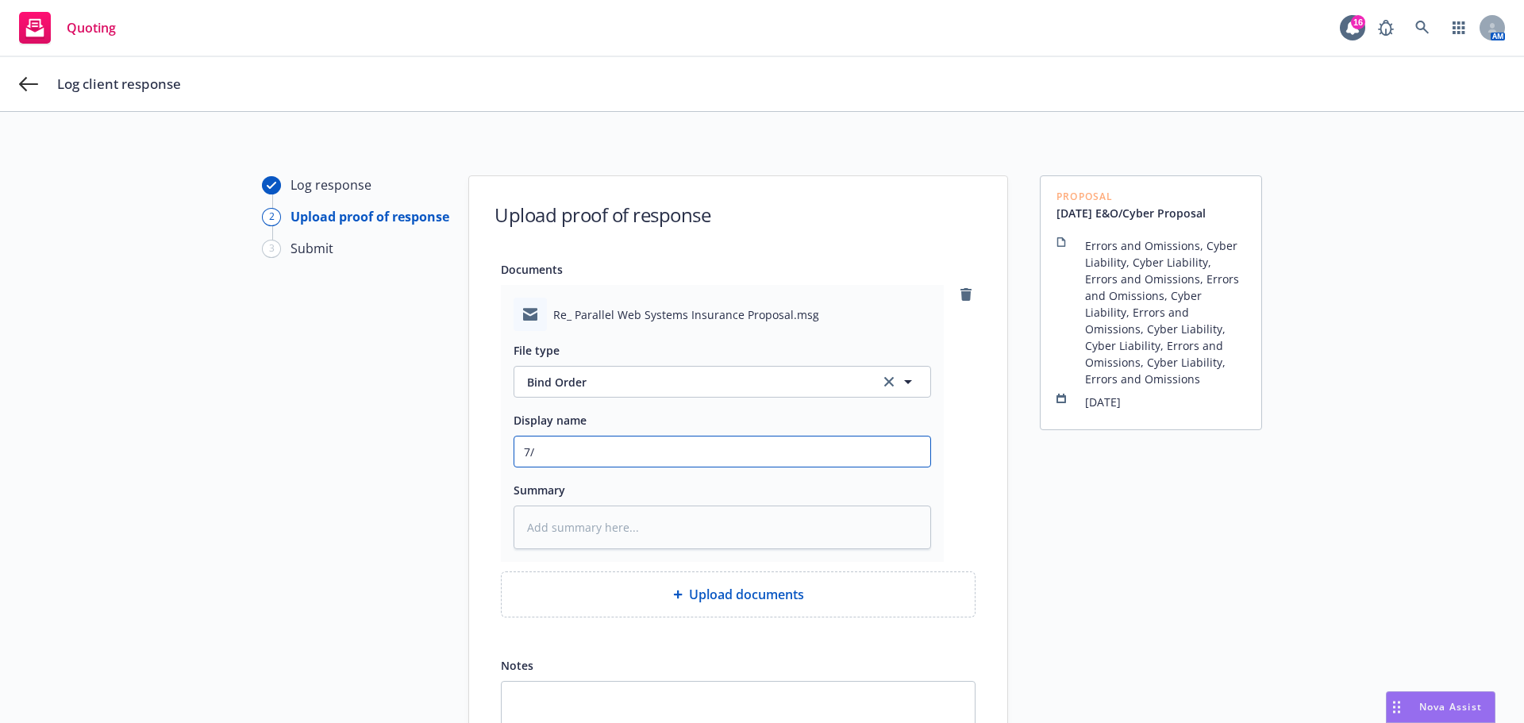
type textarea "x"
type input "7/1"
type textarea "x"
type input "7/16"
type textarea "x"
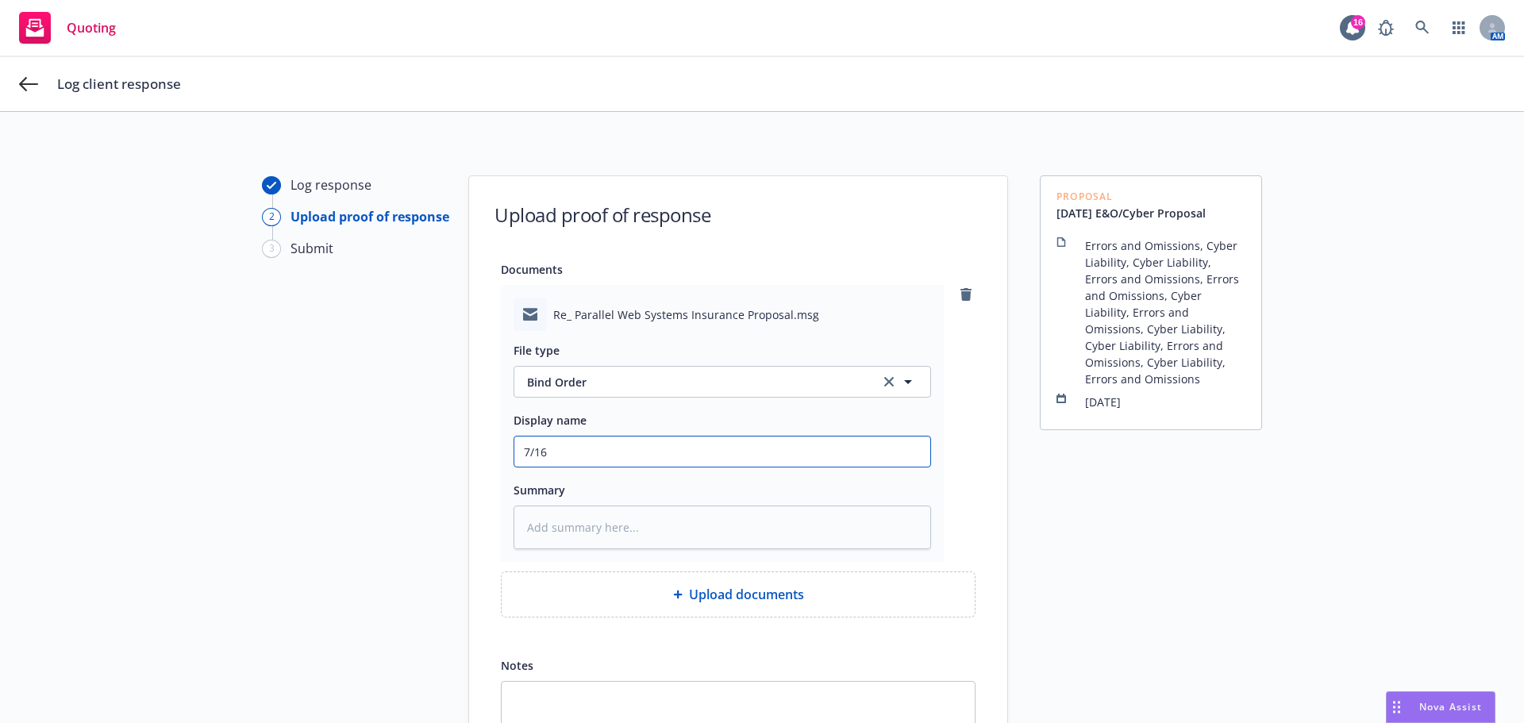
type input "7/16/"
type textarea "x"
type input "7/16/2"
type textarea "x"
type input "[DATE]"
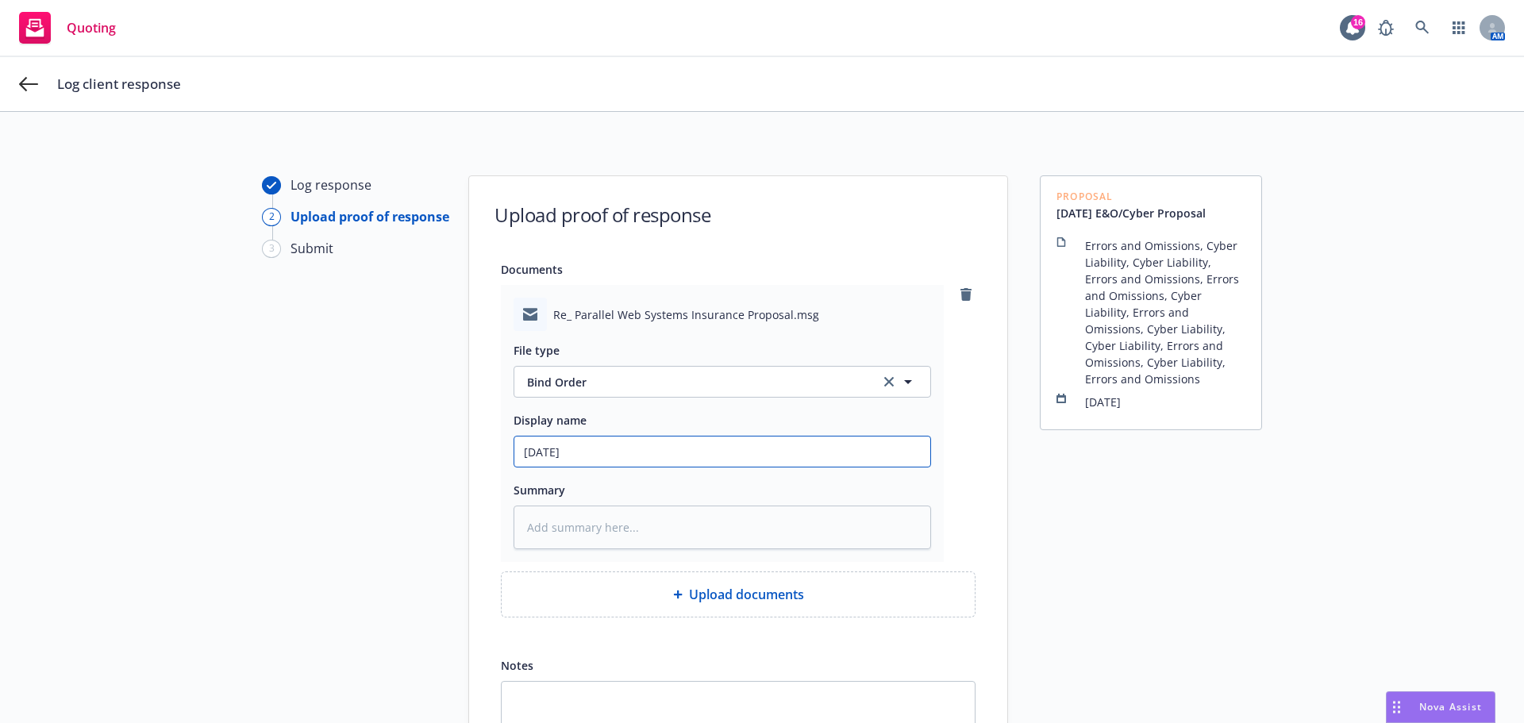
type textarea "x"
type input "7/16/202"
type textarea "x"
type input "[DATE]"
type textarea "x"
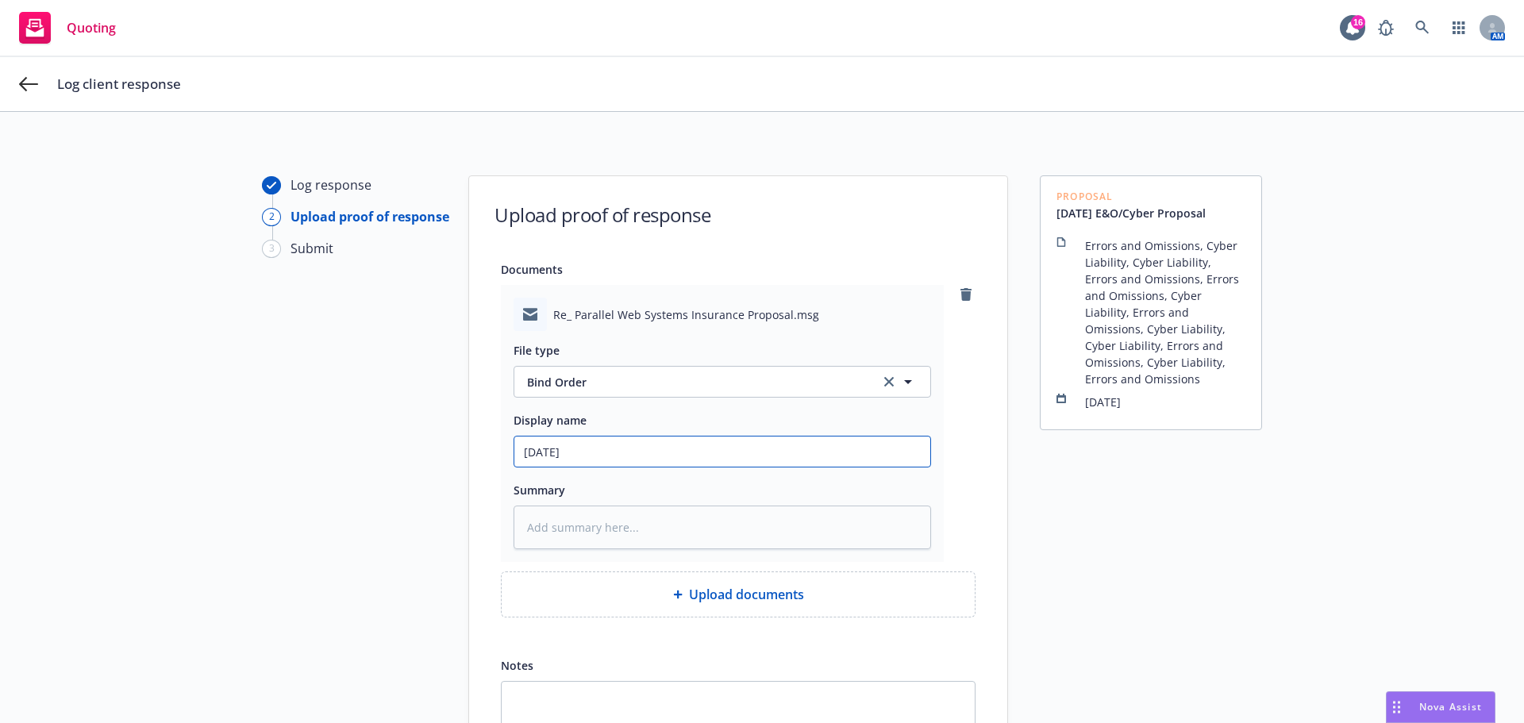
type input "[DATE]"
type textarea "x"
type input "[DATE] E"
type textarea "x"
type input "[DATE] E&"
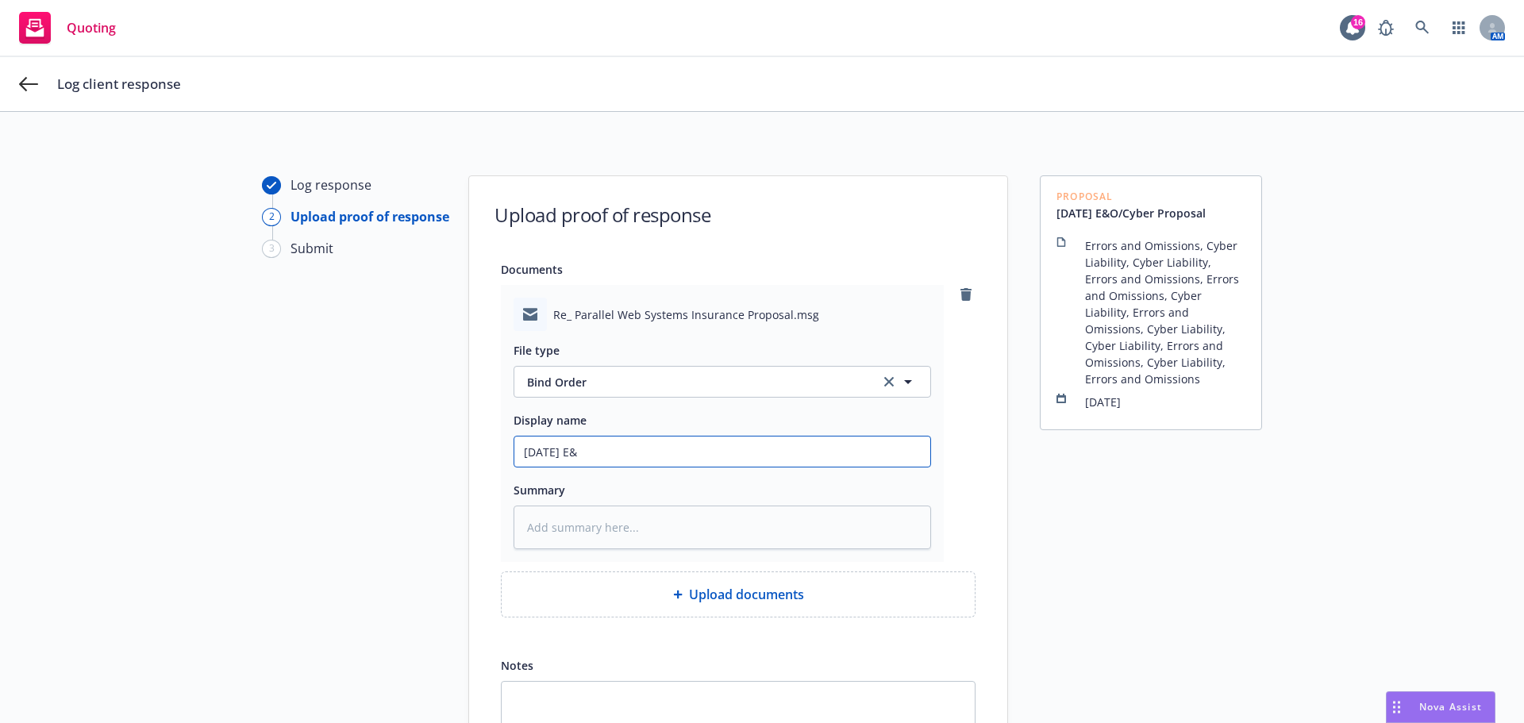
type textarea "x"
type input "[DATE] E&O"
type textarea "x"
type input "[DATE] E&O/"
type textarea "x"
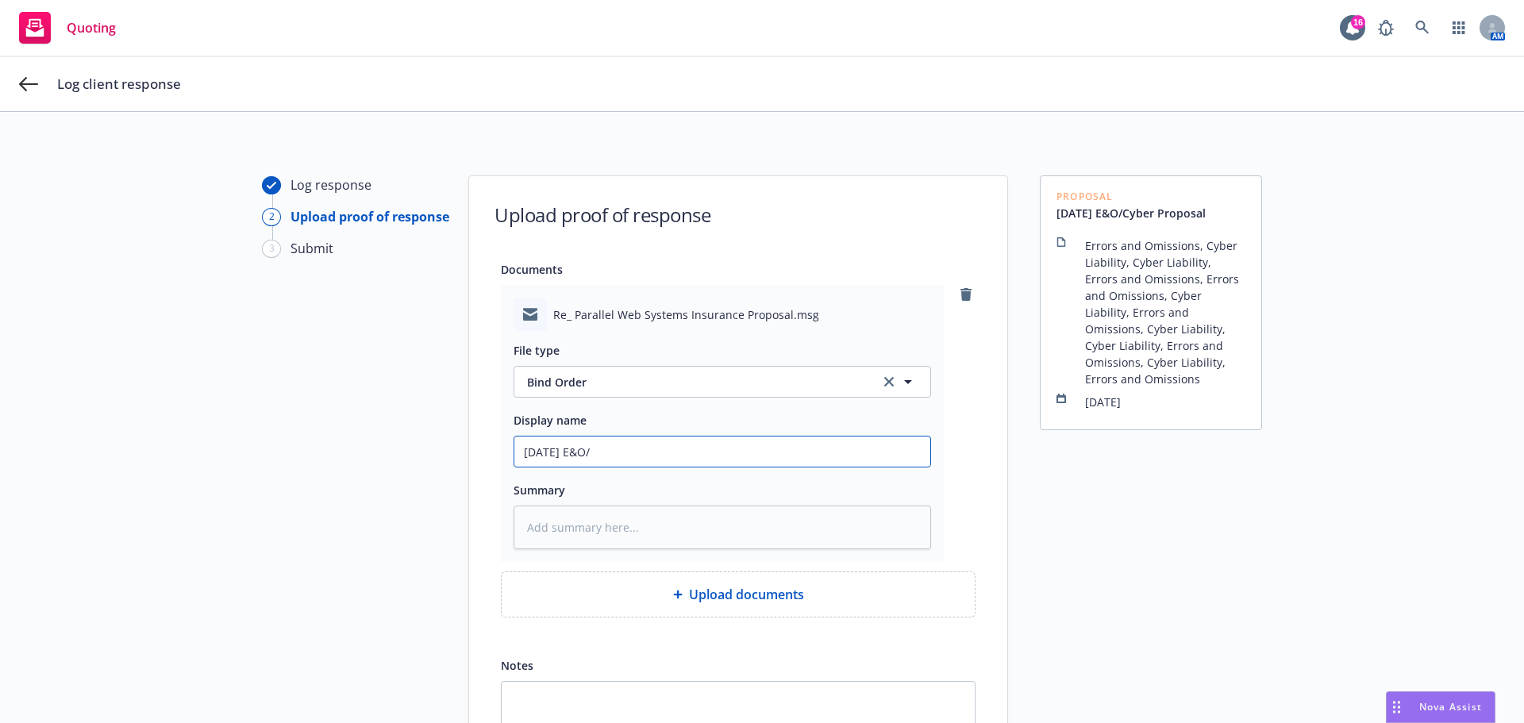
type input "[DATE] E&O/C"
type textarea "x"
type input "[DATE] E&O/Cy"
type textarea "x"
type input "[DATE] E&O/Cyb"
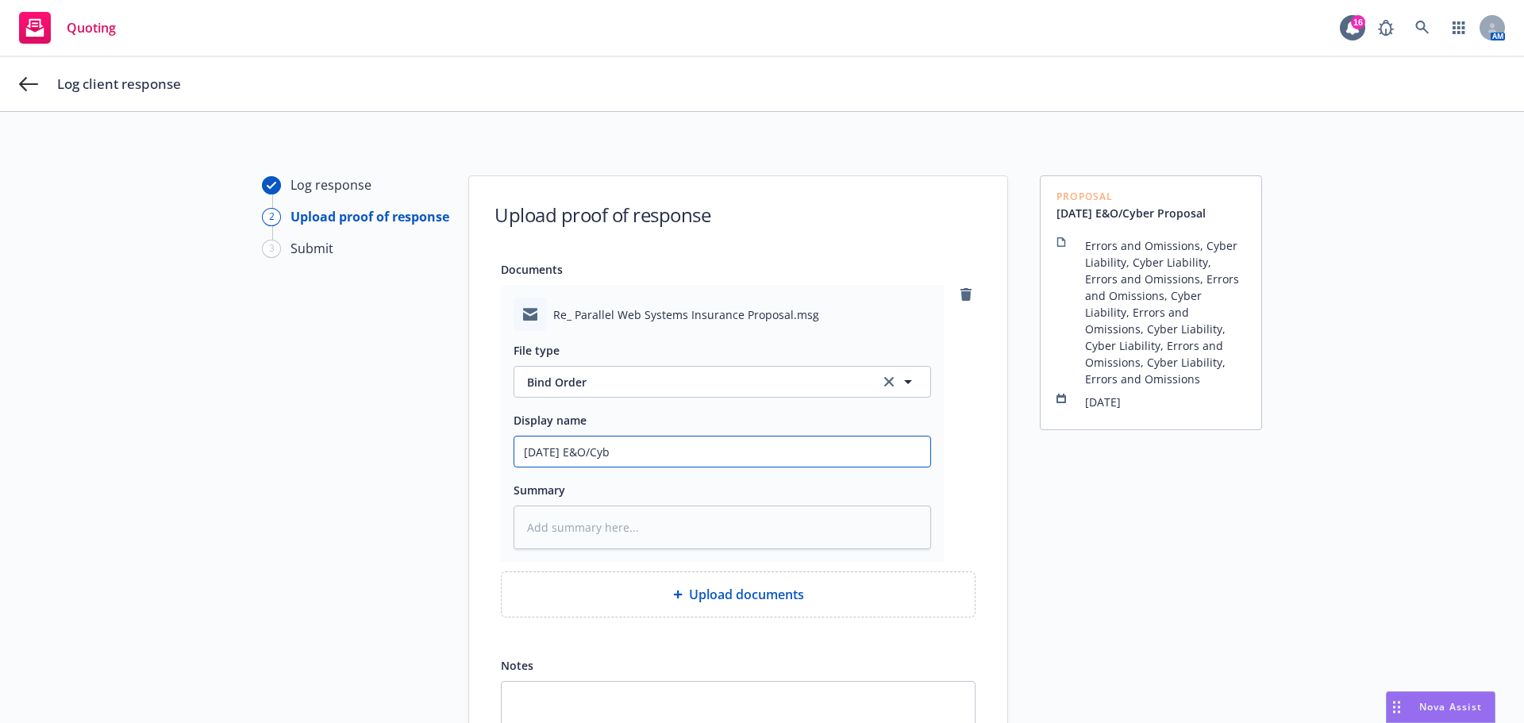
type textarea "x"
type input "[DATE] E&O/Cybe"
type textarea "x"
type input "[DATE] E&O/Cyber"
type textarea "x"
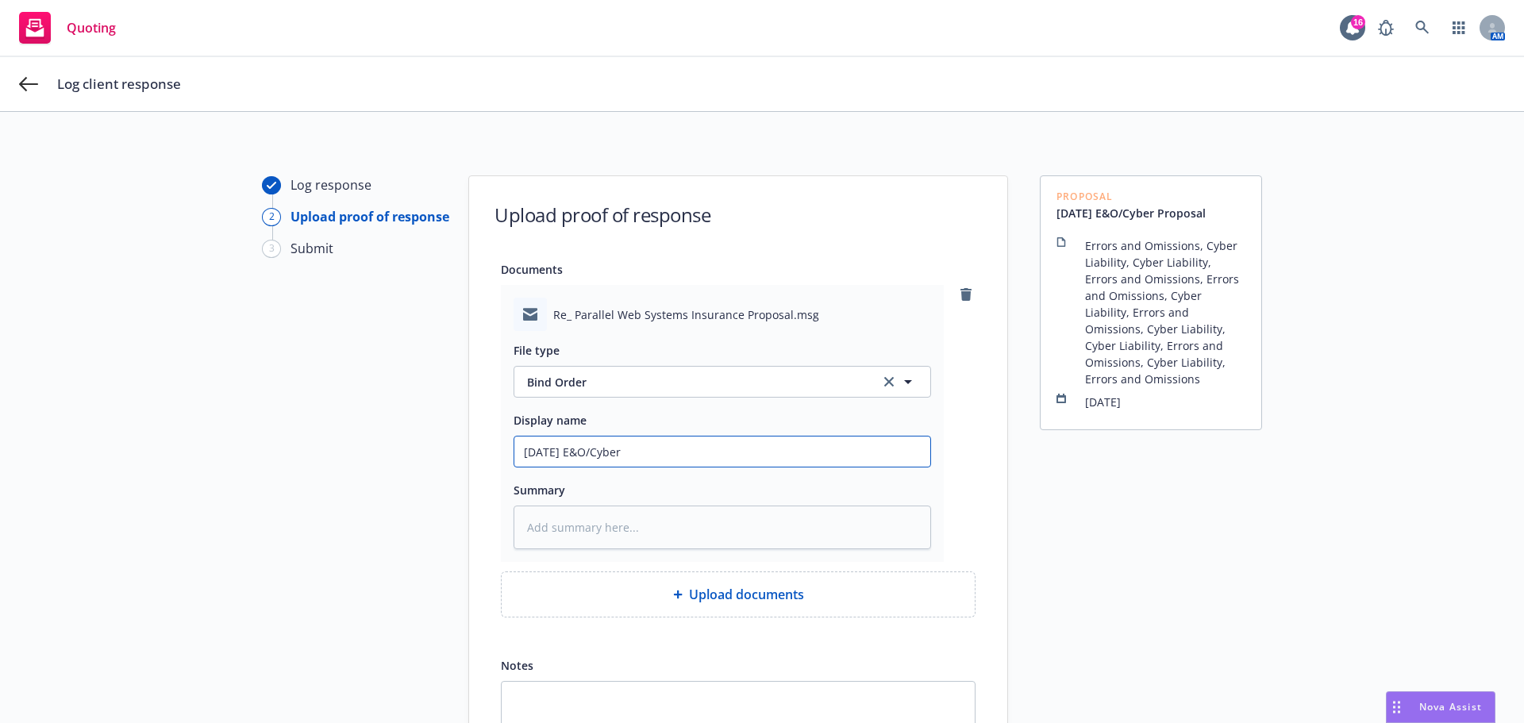
type input "[DATE] E&O/Cyber"
type textarea "x"
type input "[DATE] E&O/Cyber B"
type textarea "x"
type input "[DATE] E&O/Cyber Bi"
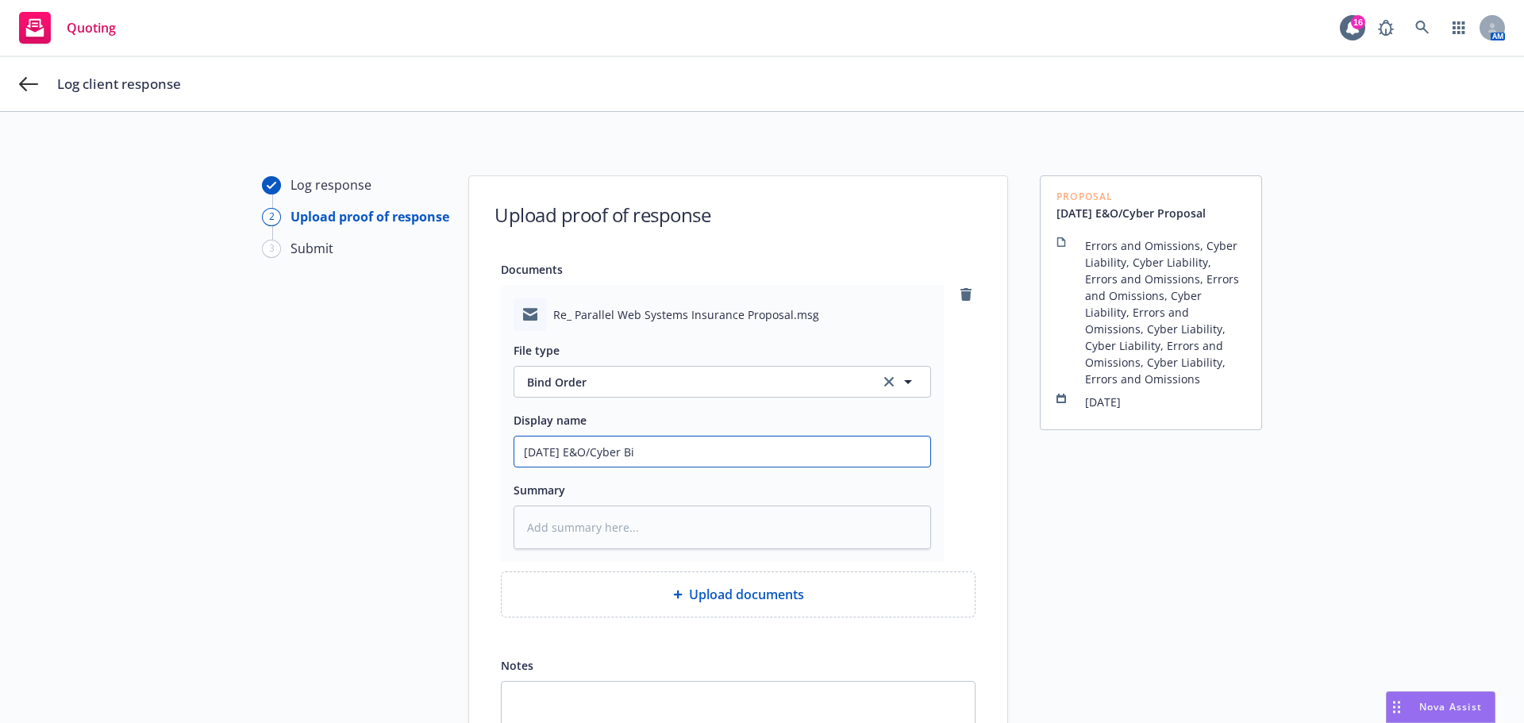
type textarea "x"
type input "[DATE] E&O/Cyber Bin"
type textarea "x"
type input "[DATE] E&O/Cyber Bind"
type textarea "x"
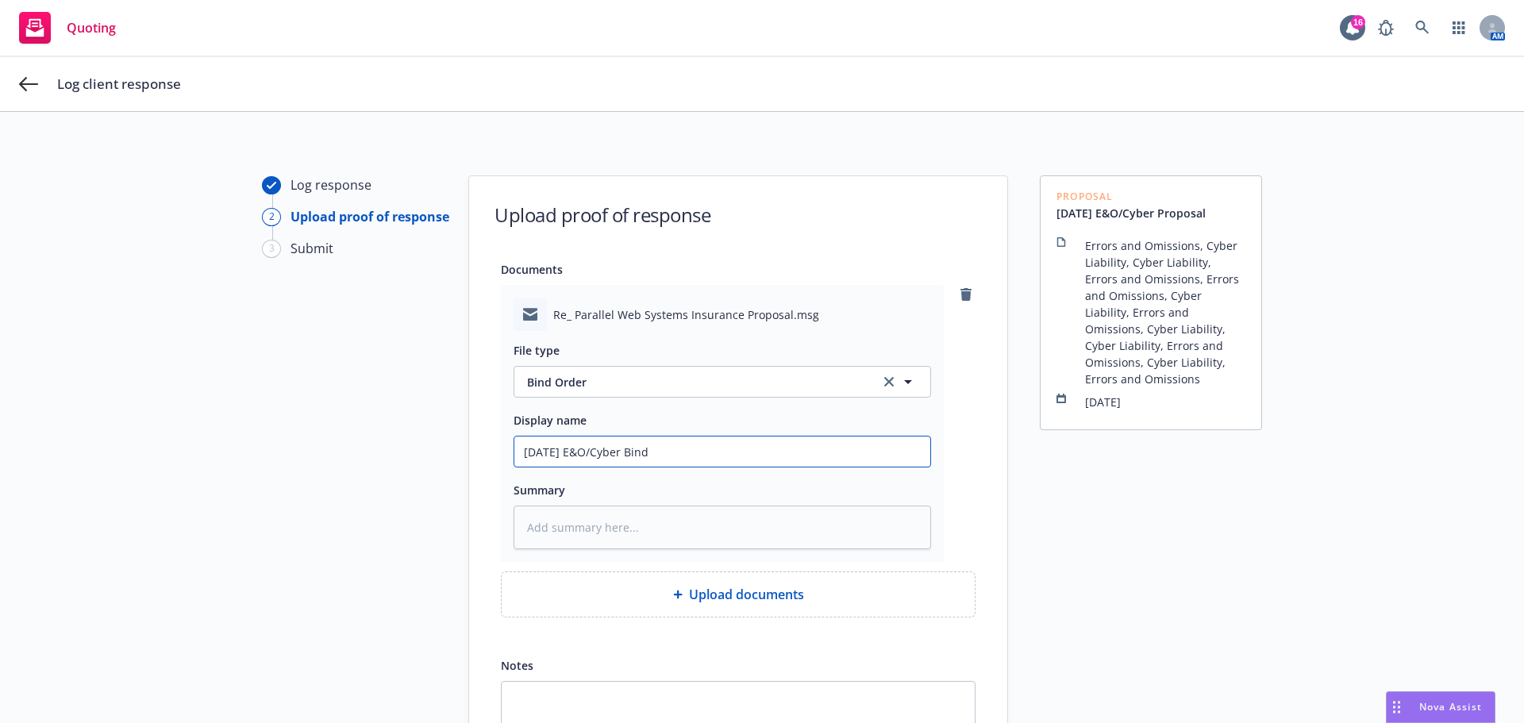
type input "[DATE] E&O/Cyber Bind"
type textarea "x"
type input "[DATE] E&O/Cyber Bind O"
type textarea "x"
type input "[DATE] E&O/Cyber Bind Or"
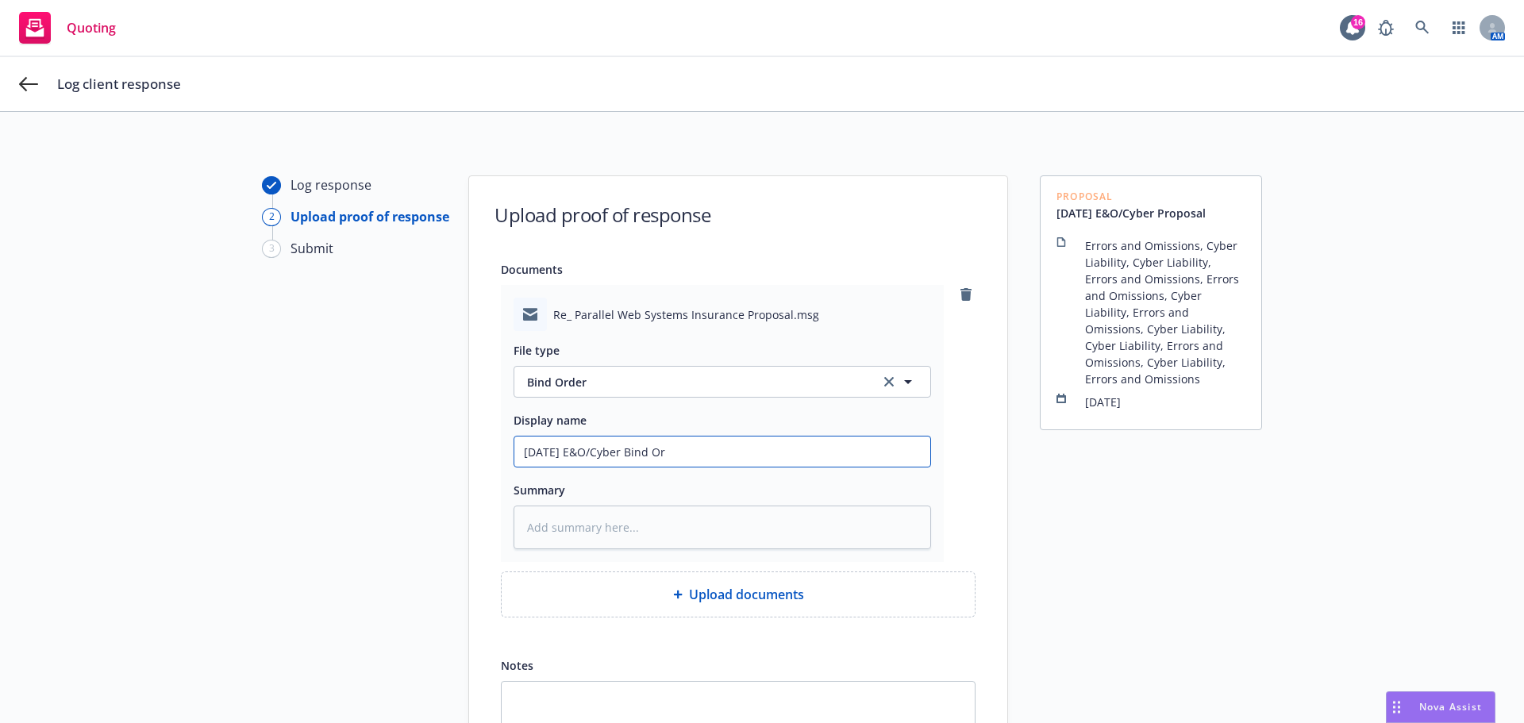
type textarea "x"
type input "[DATE] E&O/Cyber Bind Ord"
type textarea "x"
type input "[DATE] E&O/Cyber Bind Orde"
type textarea "x"
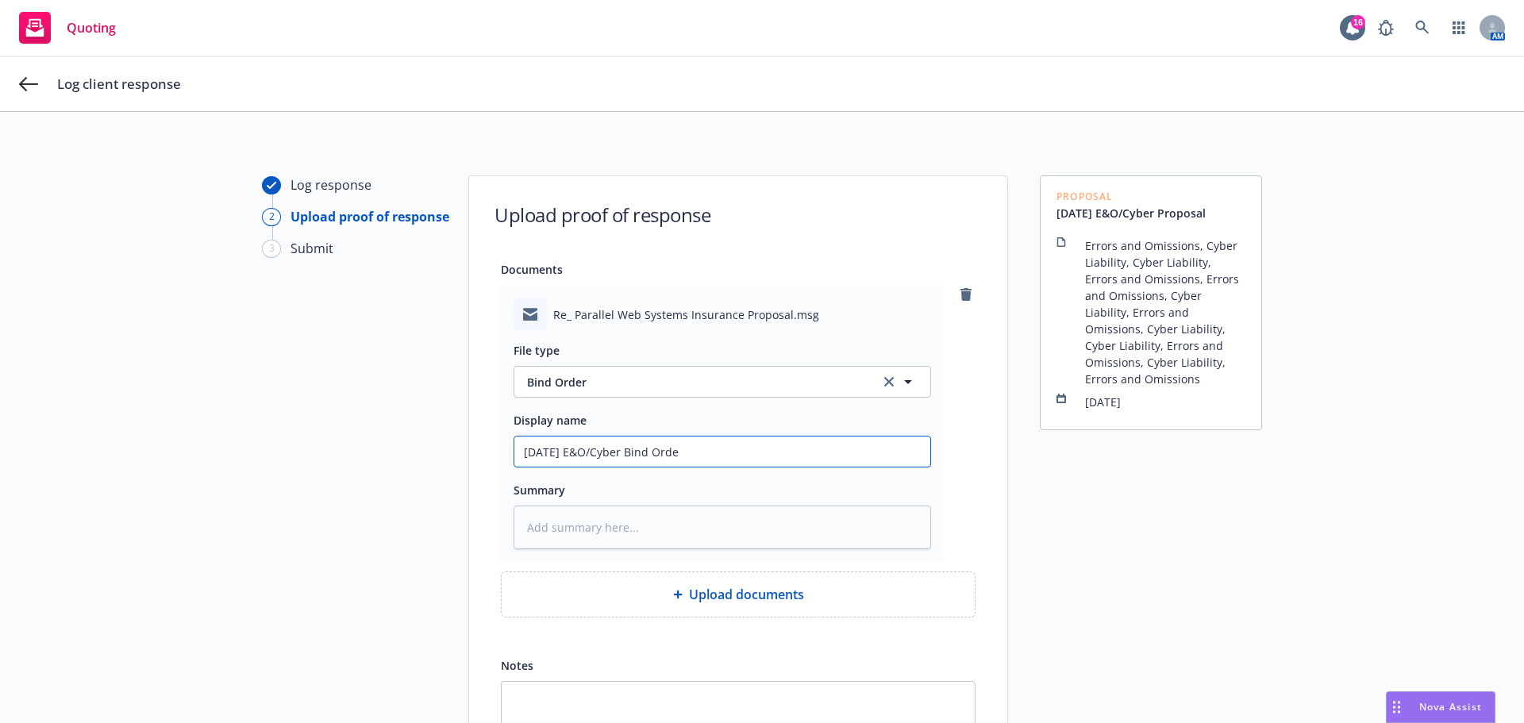
type input "[DATE] E&O/Cyber Bind Order"
type textarea "x"
type input "[DATE] E&O/Cyber Bind Order"
type textarea "x"
type input "[DATE] E&O/Cyber Bind Order f"
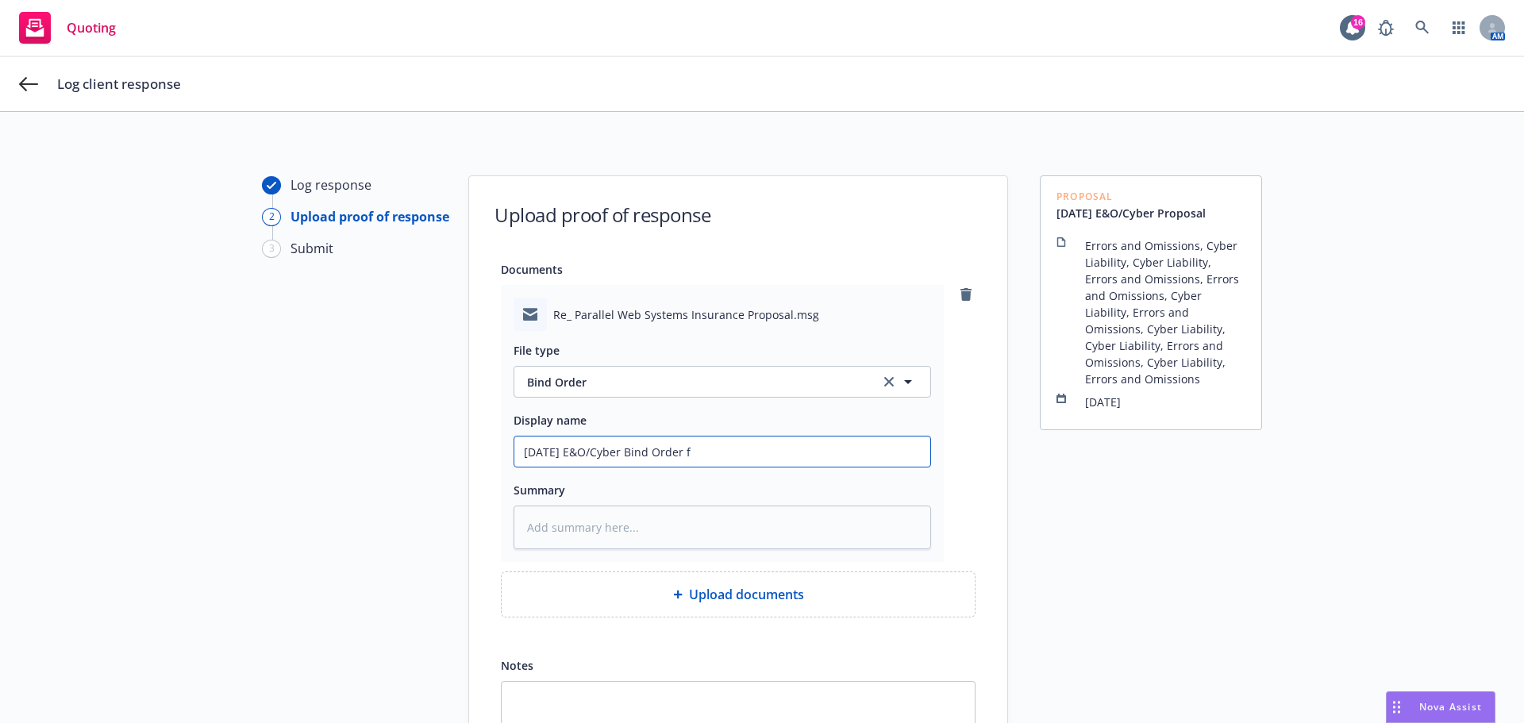
type textarea "x"
type input "[DATE] E&O/Cyber Bind Order fr"
type textarea "x"
type input "[DATE] E&O/Cyber Bind Order fro"
type textarea "x"
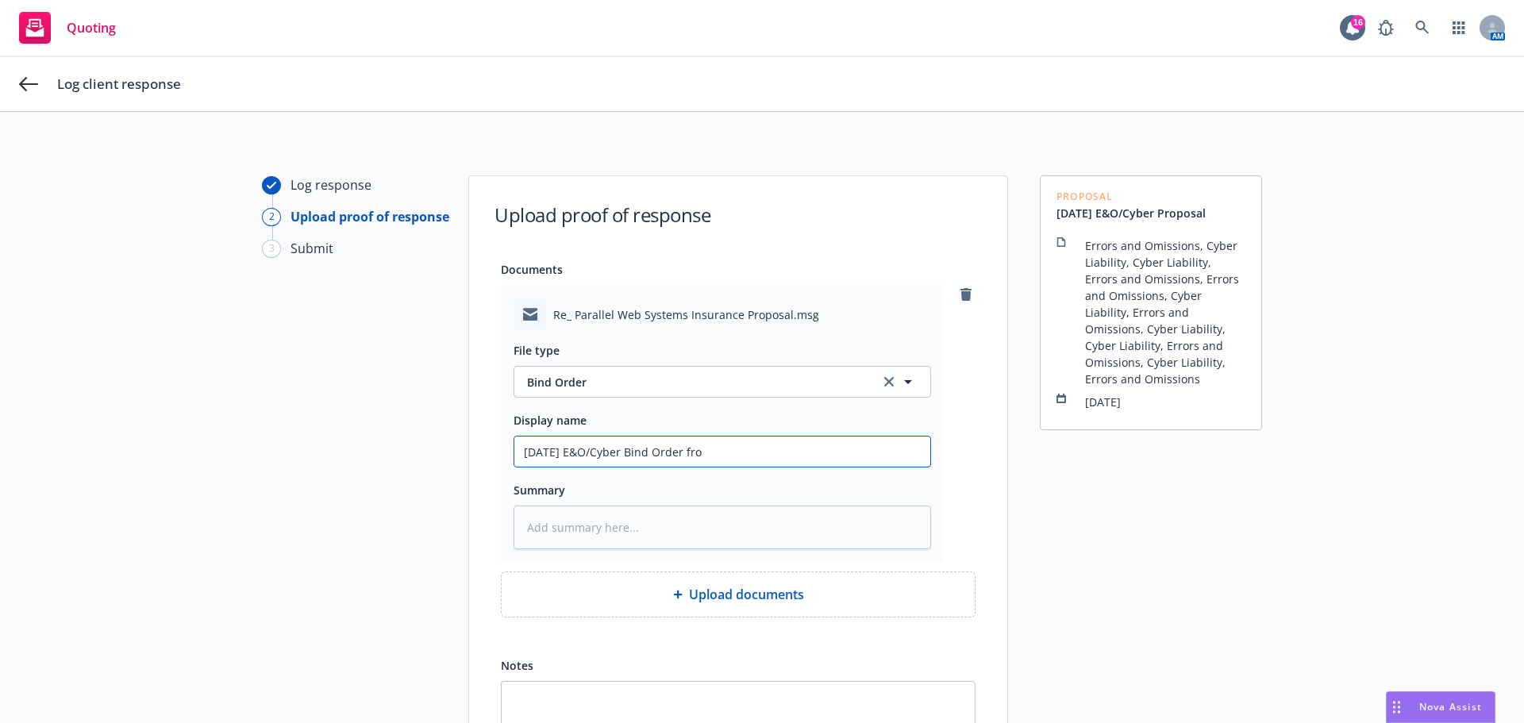
type input "[DATE] E&O/Cyber Bind Order from"
type textarea "x"
type input "[DATE] E&O/Cyber Bind Order from"
type textarea "x"
type input "[DATE] E&O/Cyber Bind Order from c"
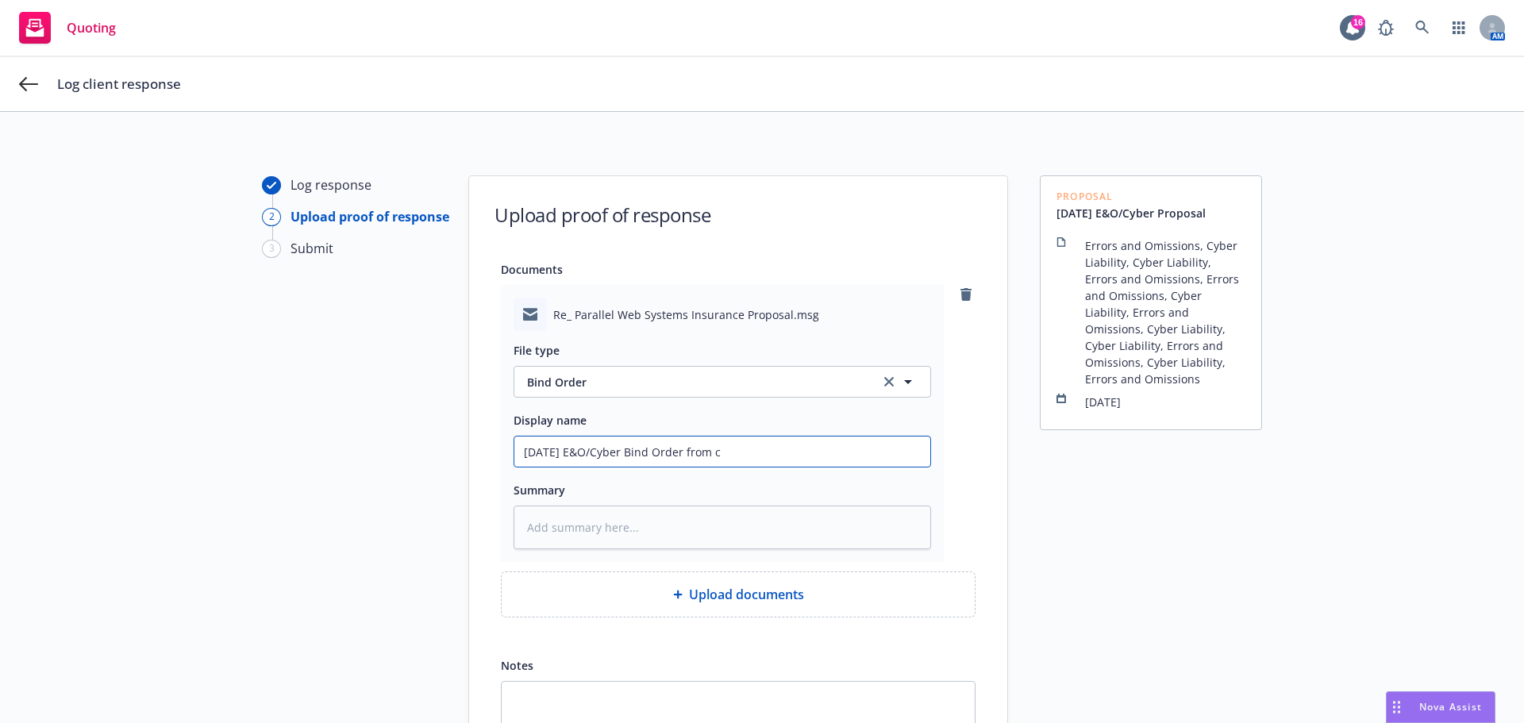
type textarea "x"
type input "[DATE] E&O/Cyber Bind Order from cl"
type textarea "x"
type input "[DATE] E&O/Cyber Bind Order from cli"
type textarea "x"
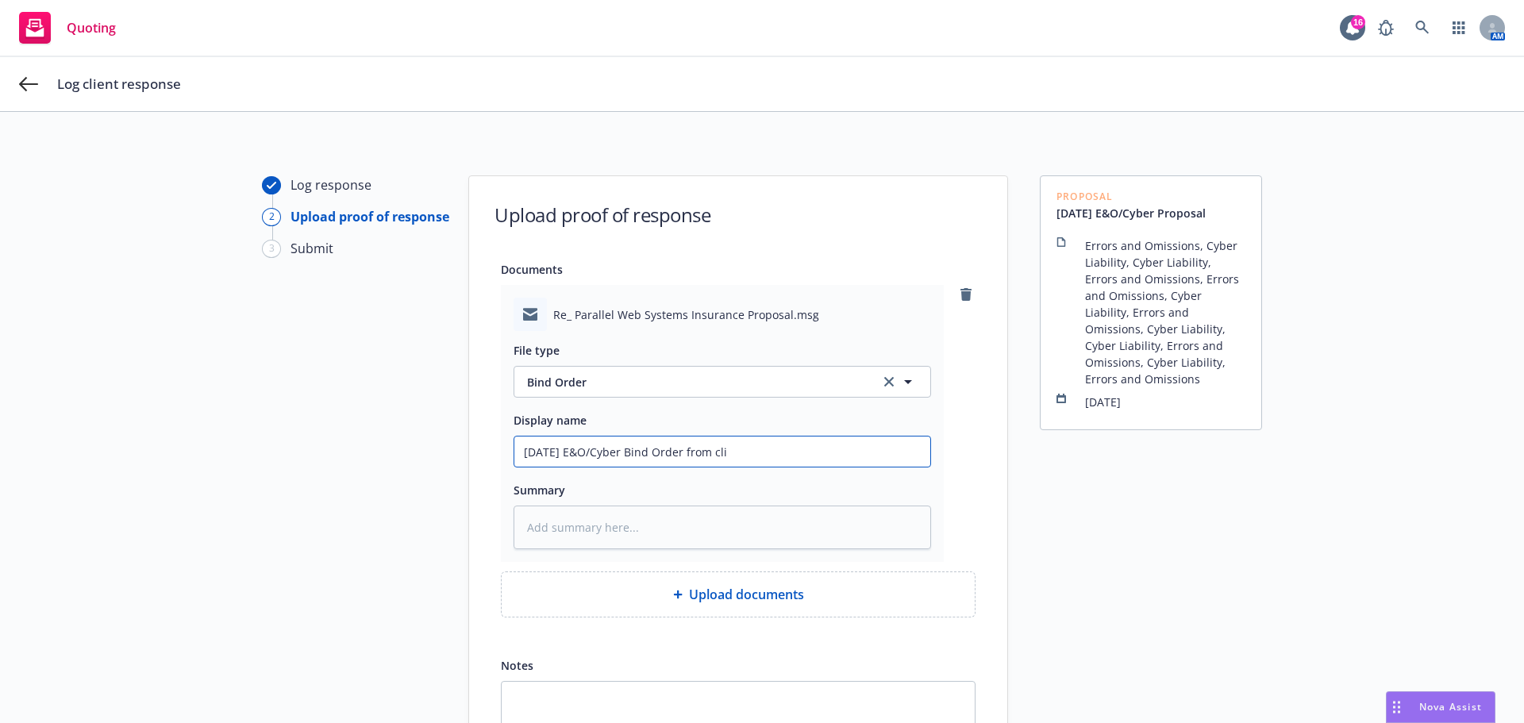
type input "[DATE] E&O/Cyber Bind Order from clie"
type textarea "x"
type input "[DATE] E&O/Cyber Bind Order from clien"
type textarea "x"
type input "[DATE] E&O/Cyber Bind Order from client"
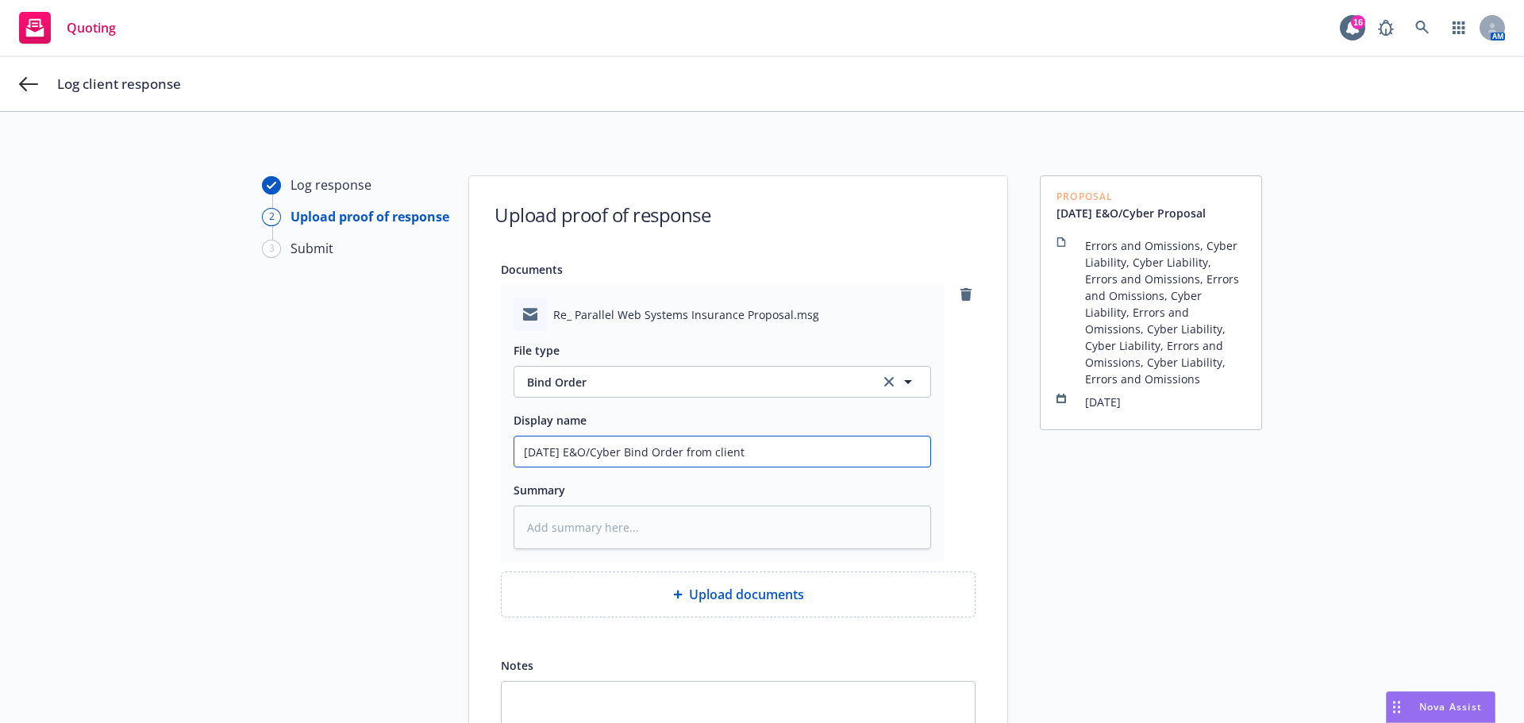
type textarea "x"
type input "[DATE] E&O/Cyber Bind Order from client"
type textarea "x"
type input "[DATE] E&O/Cyber Bind Order from client -"
type textarea "x"
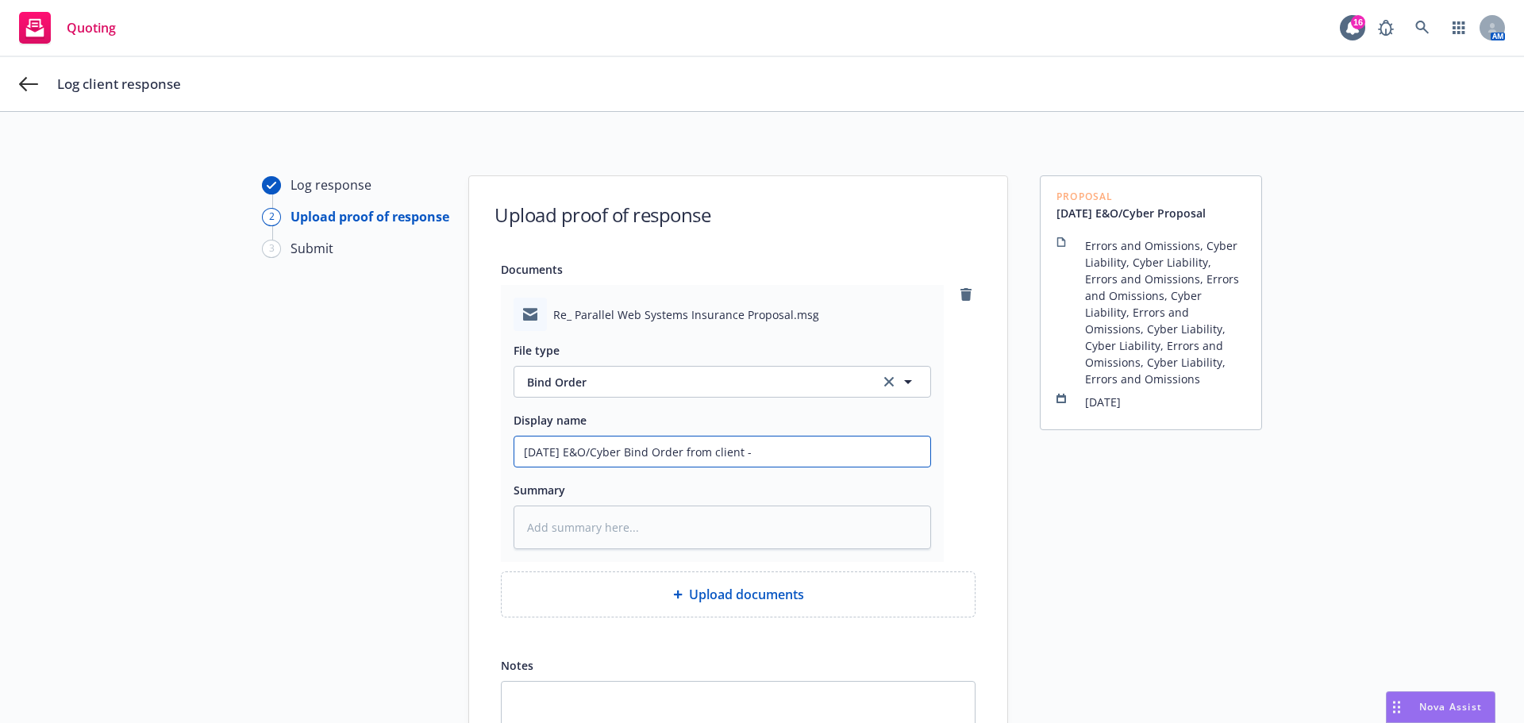
type input "[DATE] E&O/Cyber Bind Order from client -"
type textarea "x"
type input "[DATE] E&O/Cyber Bind Order from client - $"
type textarea "x"
type input "[DATE] E&O/Cyber Bind Order from client - $3"
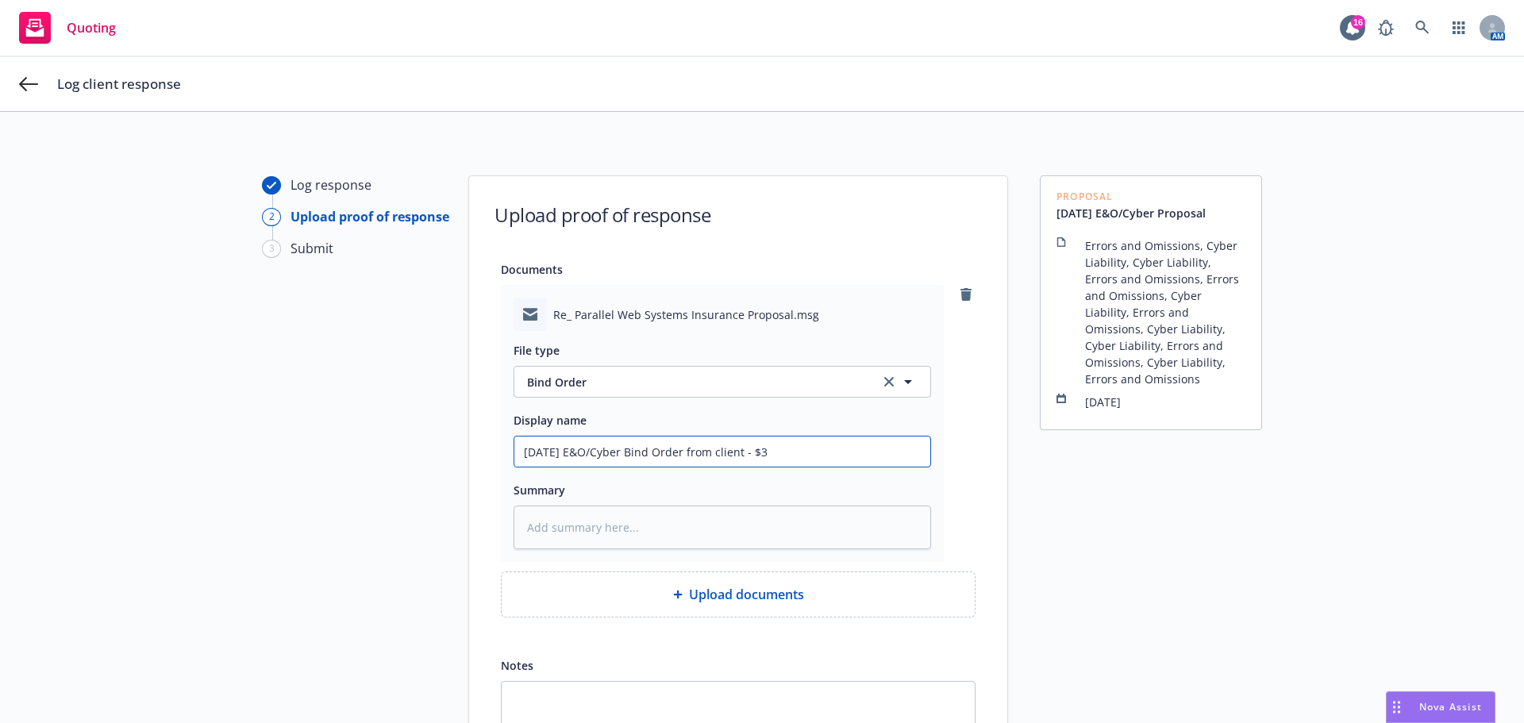
type textarea "x"
type input "[DATE] E&O/Cyber Bind Order from client - $3M"
type textarea "x"
type input "[DATE] E&O/Cyber Bind Order from client - $3M"
type textarea "x"
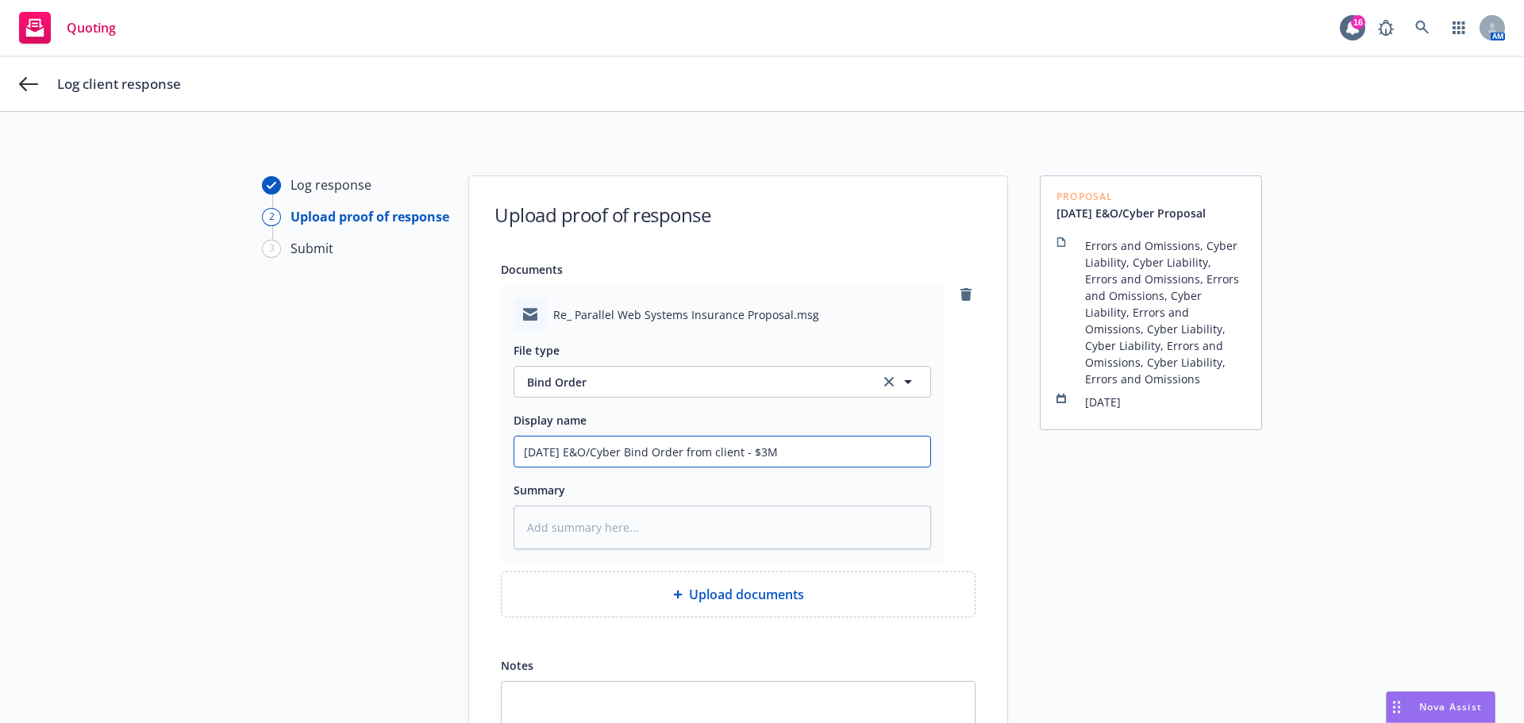
type input "[DATE] E&O/Cyber Bind Order from client - $3M l"
type textarea "x"
type input "[DATE] E&O/Cyber Bind Order from client - $3M li"
type textarea "x"
type input "[DATE] E&O/Cyber Bind Order from client - $3M lim"
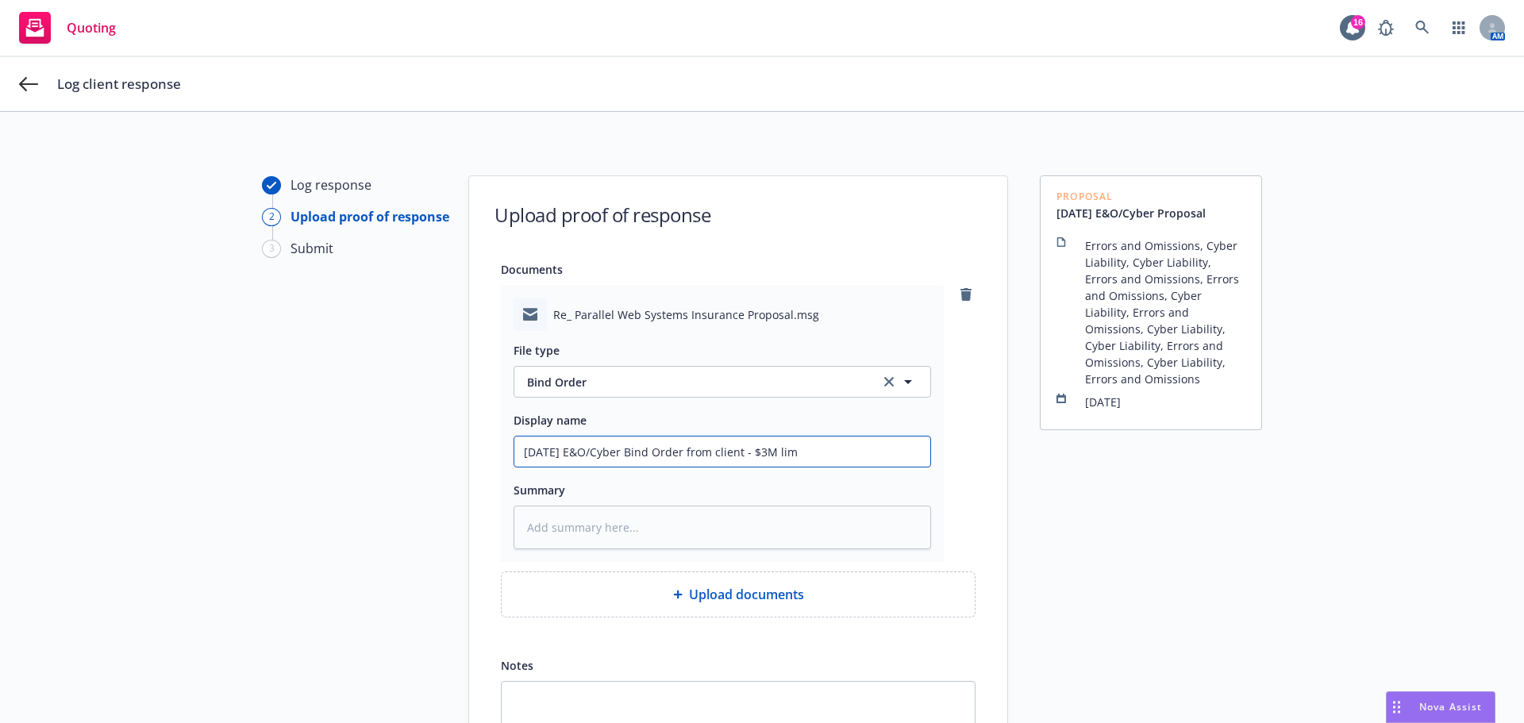
type textarea "x"
type input "[DATE] E&O/Cyber Bind Order from client - $3M limi"
type textarea "x"
type input "[DATE] E&O/Cyber Bind Order from client - $3M limit"
type textarea "x"
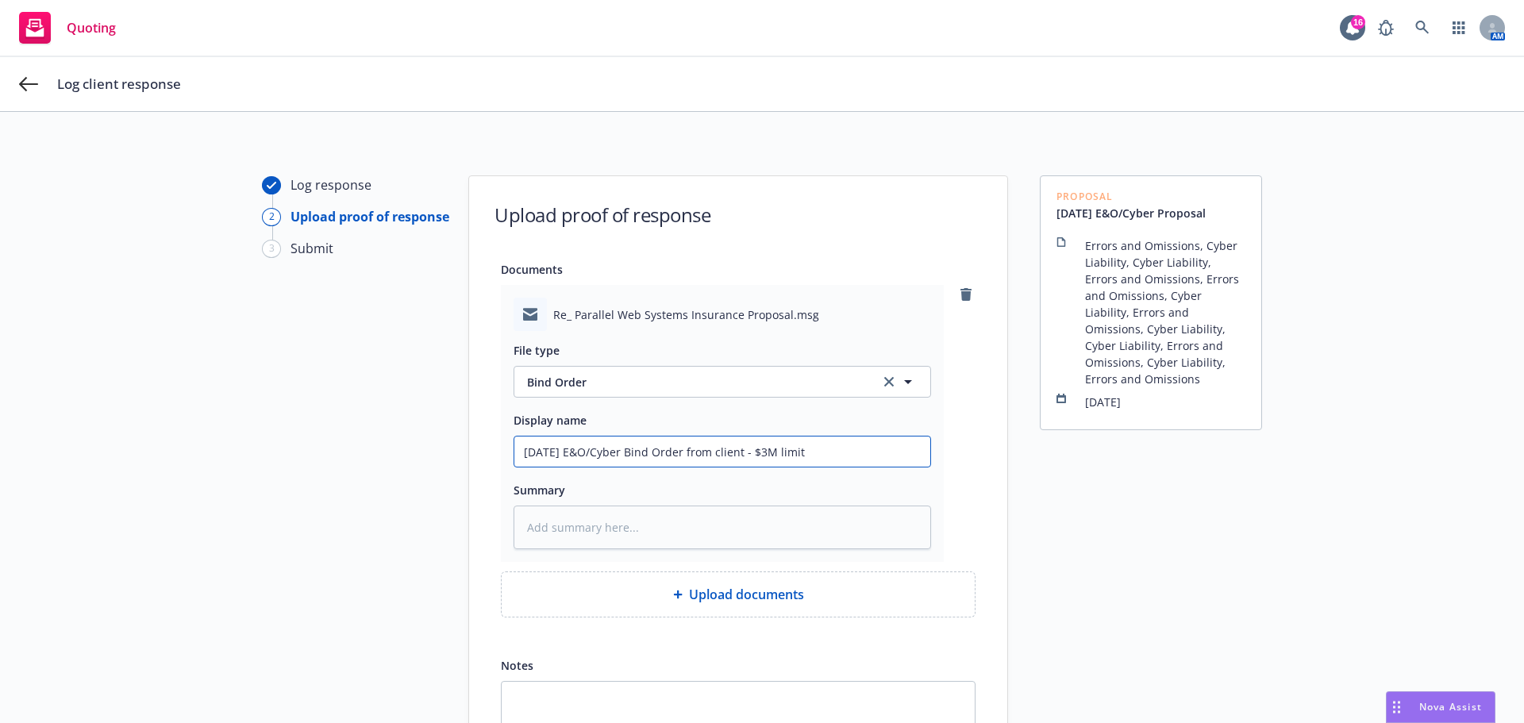
type input "[DATE] E&O/Cyber Bind Order from client - $3M limit"
type textarea "x"
type input "[DATE] E&O/Cyber Bind Order from client - $3M limit w"
type textarea "x"
type input "[DATE] E&O/Cyber Bind Order from client - $3M limit wi"
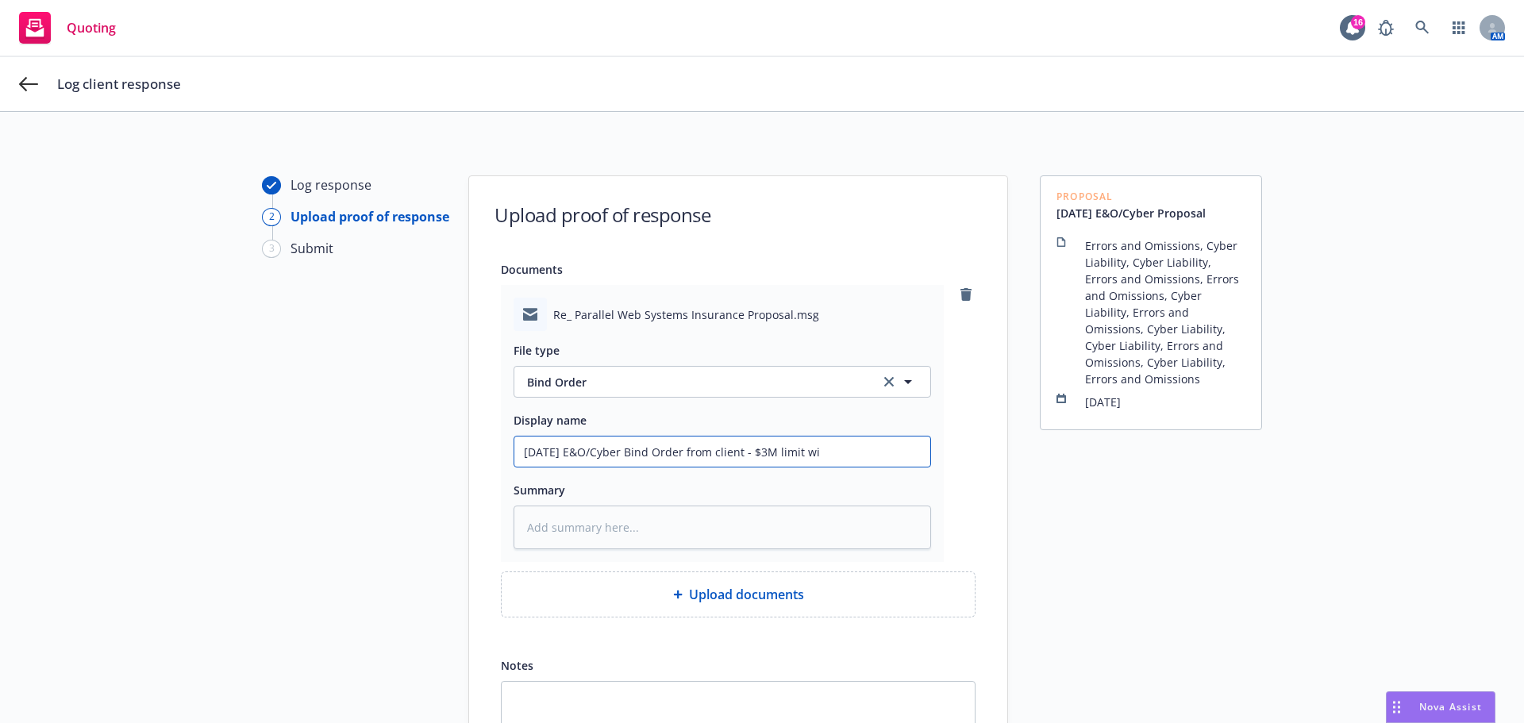
type textarea "x"
type input "[DATE] E&O/Cyber Bind Order from client - $3M limit wit"
type textarea "x"
type input "[DATE] E&O/Cyber Bind Order from client - $3M limit with"
type textarea "x"
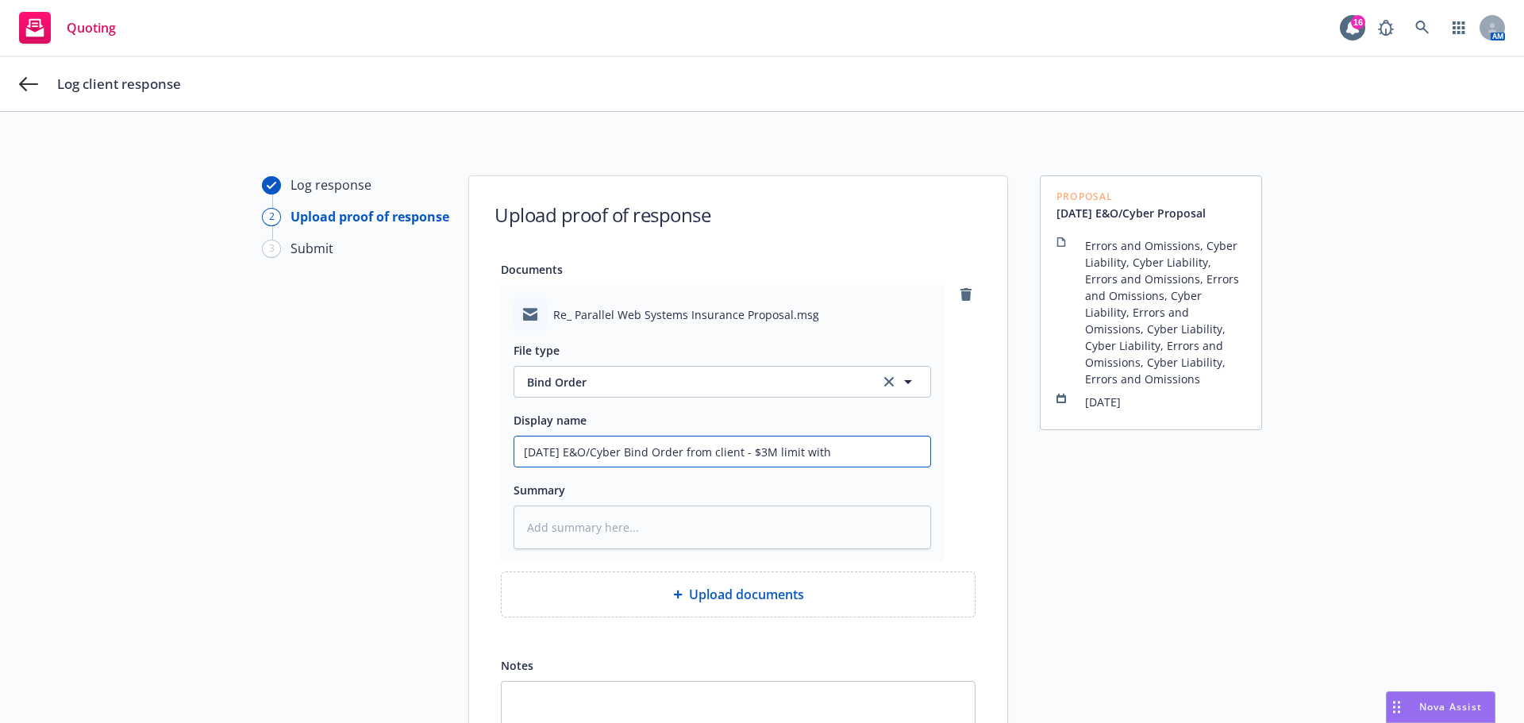
type input "[DATE] E&O/Cyber Bind Order from client - $3M limit with"
type textarea "x"
type input "[DATE] E&O/Cyber Bind Order from client - $3M limit with A"
type textarea "x"
type input "[DATE] E&O/Cyber Bind Order from client - $3M limit with At"
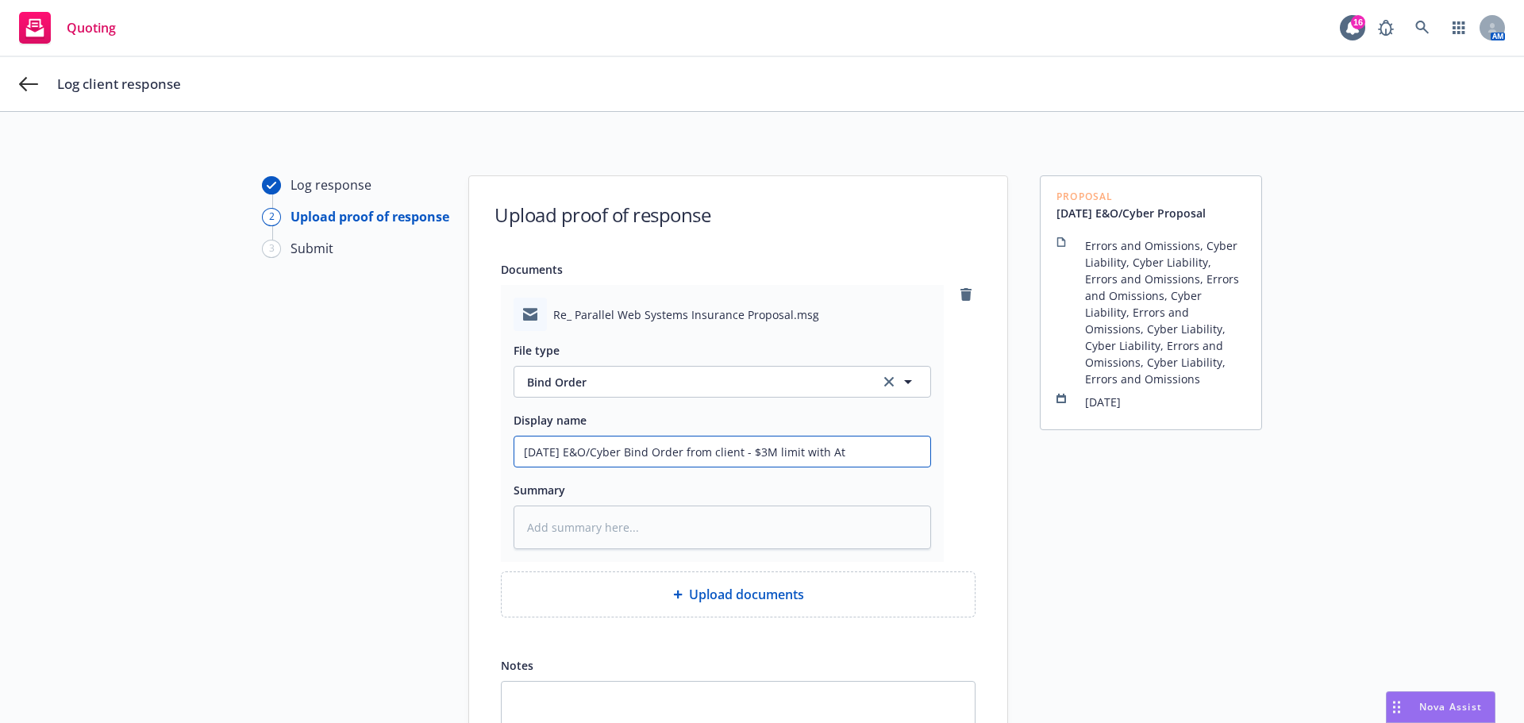
type textarea "x"
type input "[DATE] E&O/Cyber Bind Order from client - $3M limit with At-"
type textarea "x"
type input "[DATE] E&O/Cyber Bind Order from client - $3M limit with At-B"
type textarea "x"
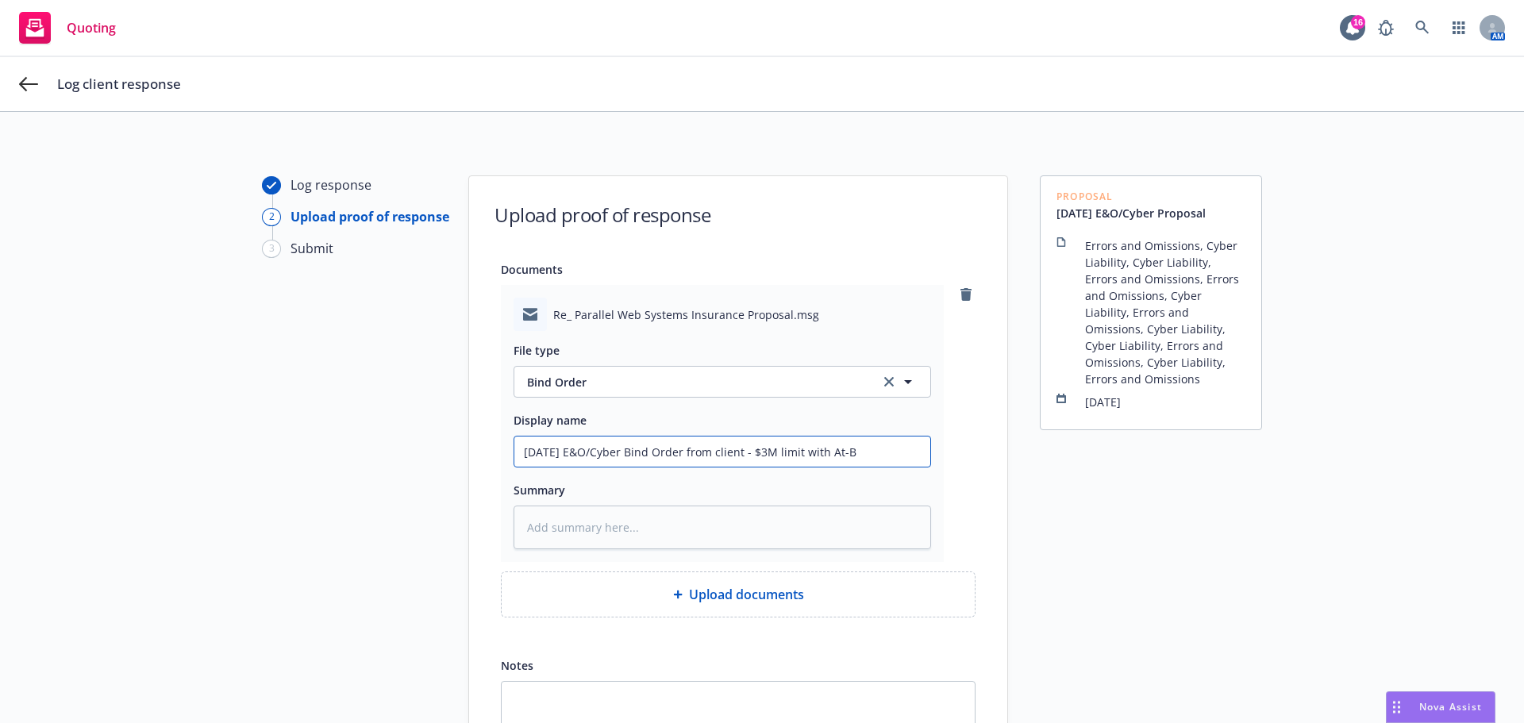
type input "[DATE] E&O/Cyber Bind Order from client - $3M limit with At-Ba"
type textarea "x"
type input "[DATE] E&O/Cyber Bind Order from client - $3M limit with At-Bay"
type textarea "x"
type input "[DATE] E&O/Cyber Bind Order from client - $3M limit with At-Bay"
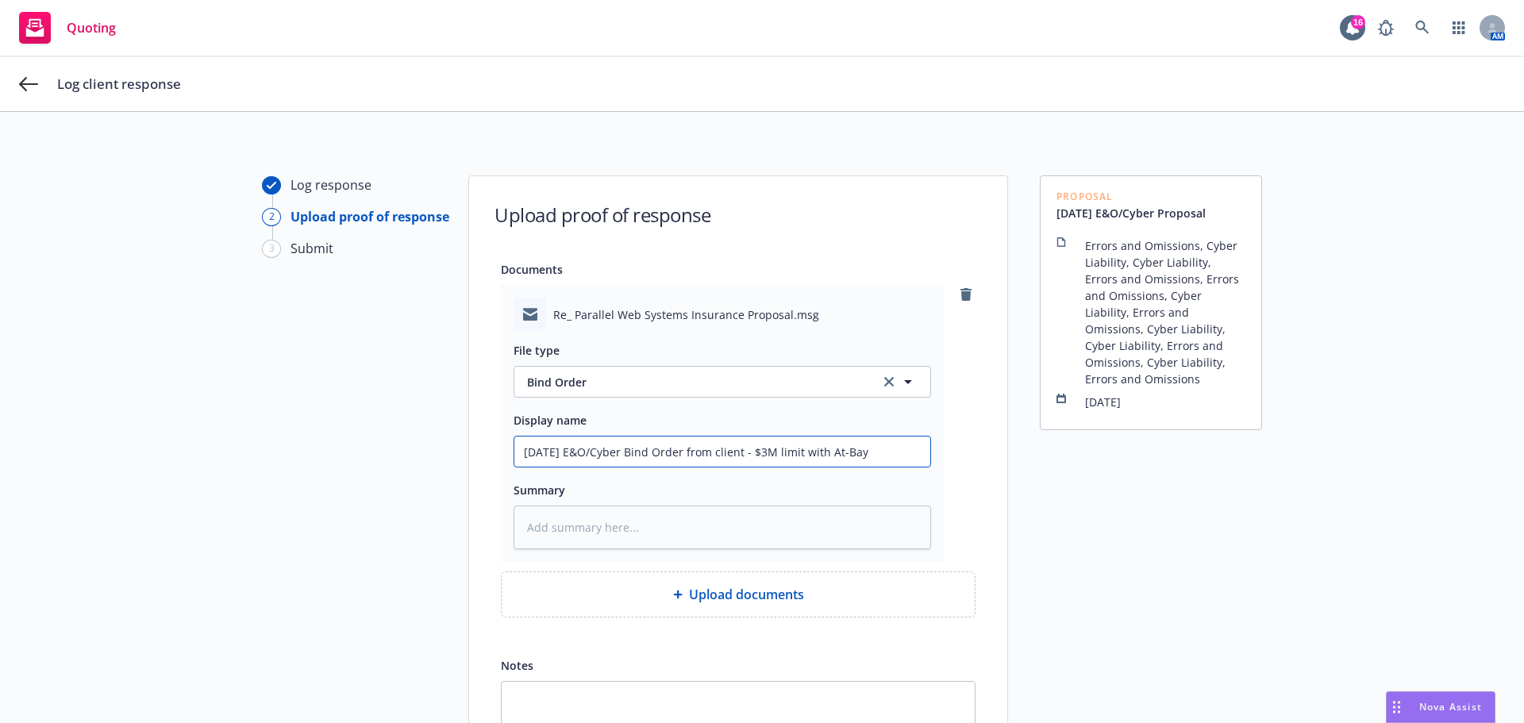
type textarea "x"
type input "[DATE] E&O/Cyber Bind Order from client - $3M limit with At-Bay f"
type textarea "x"
type input "[DATE] E&O/Cyber Bind Order from client - $3M limit with At-Bay fo"
type textarea "x"
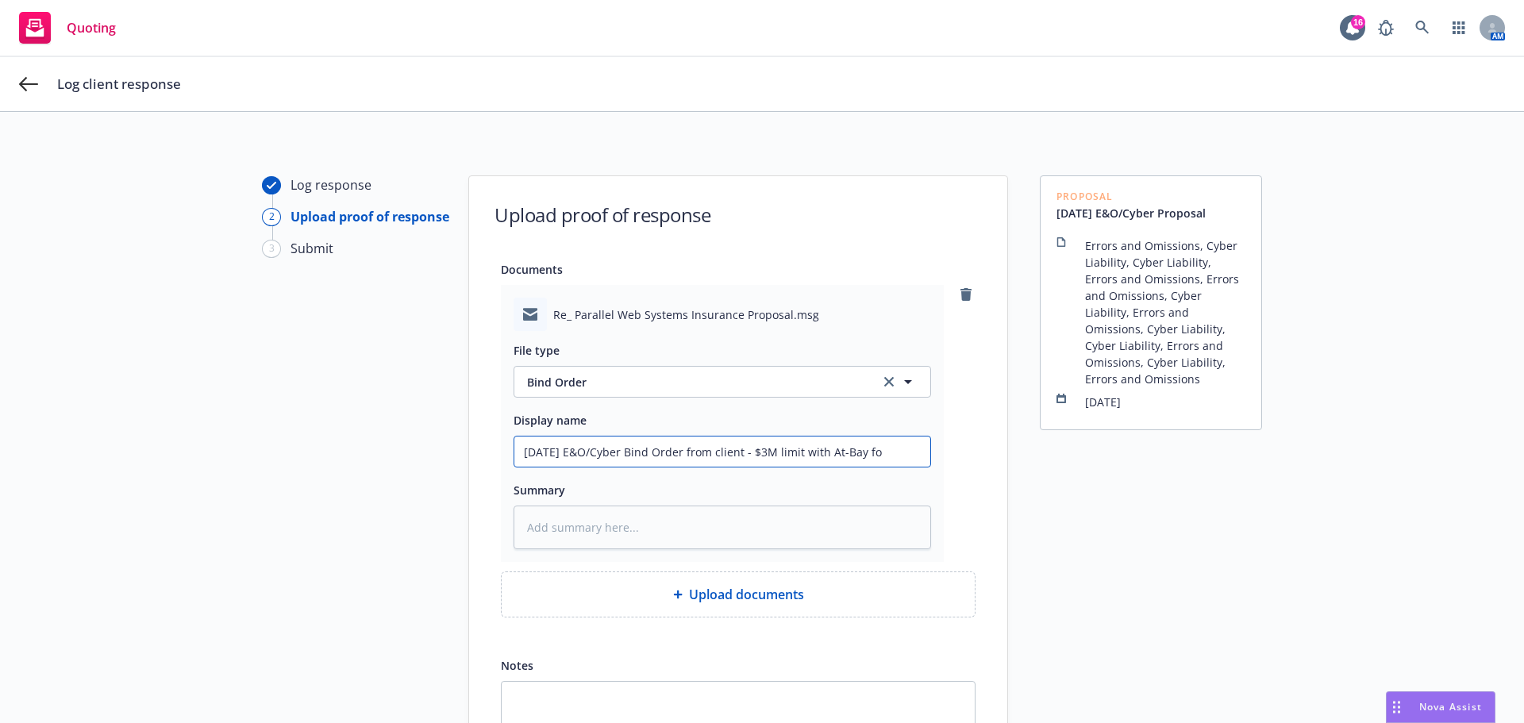
type input "[DATE] E&O/Cyber Bind Order from client - $3M limit with At-Bay for"
type textarea "x"
type input "[DATE] E&O/Cyber Bind Order from client - $3M limit with At-Bay for"
type textarea "x"
type input "[DATE] E&O/Cyber Bind Order from client - $3M limit with At-Bay for $"
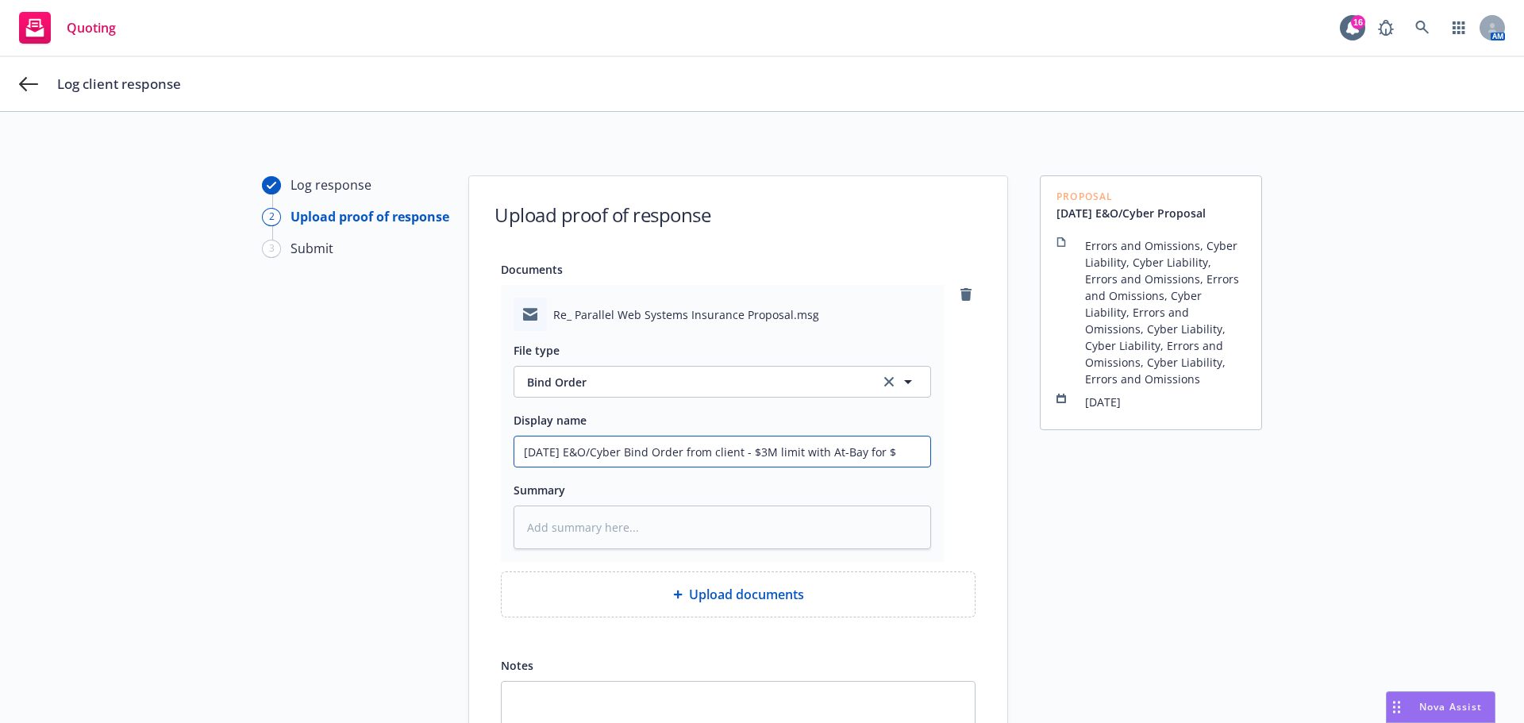
type textarea "x"
type input "[DATE] E&O/Cyber Bind Order from client - $3M limit with At-Bay for $7"
type textarea "x"
type input "[DATE] E&O/Cyber Bind Order from client - $3M limit with At-Bay for $7,"
type textarea "x"
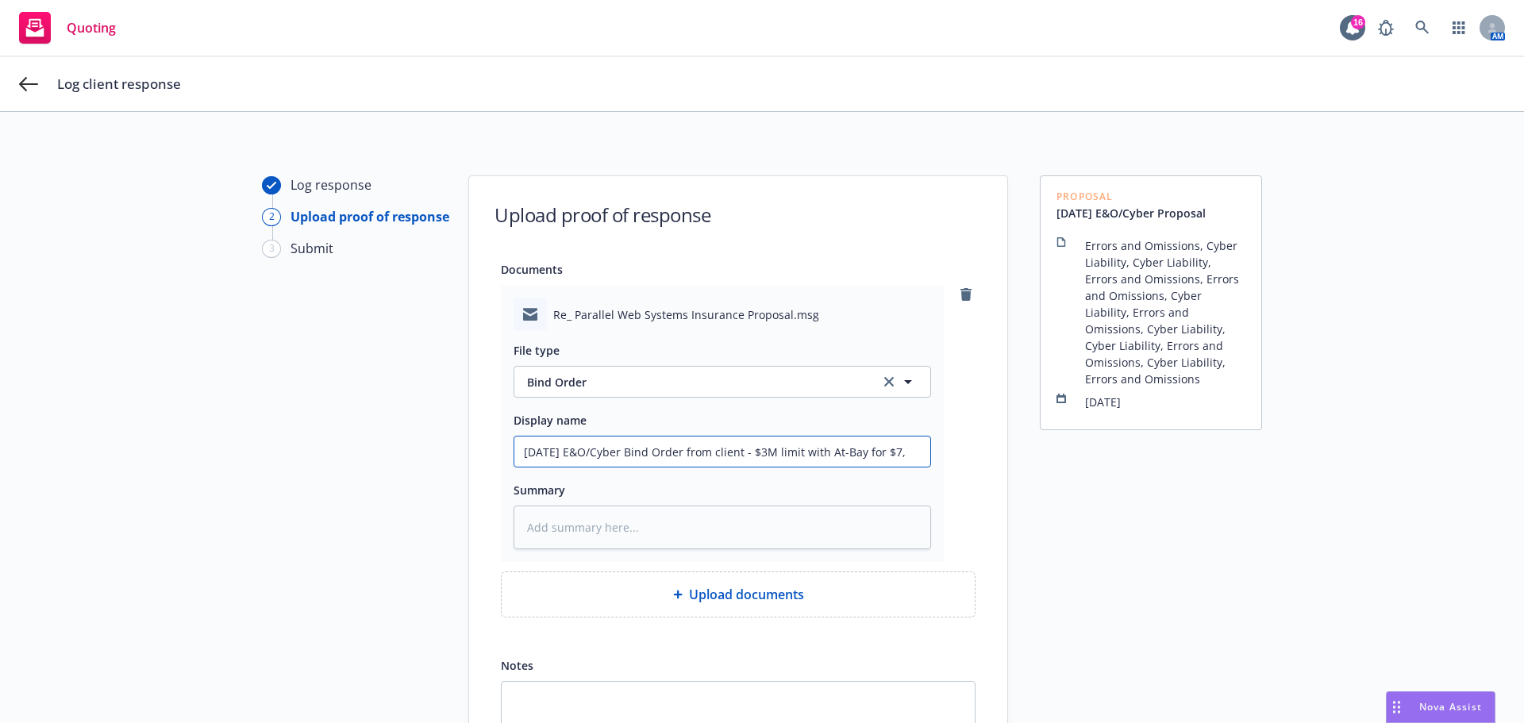
type input "[DATE] E&O/Cyber Bind Order from client - $3M limit with At-Bay for $7,1"
type textarea "x"
type input "[DATE] E&O/Cyber Bind Order from client - $3M limit with At-Bay for $7,19"
type textarea "x"
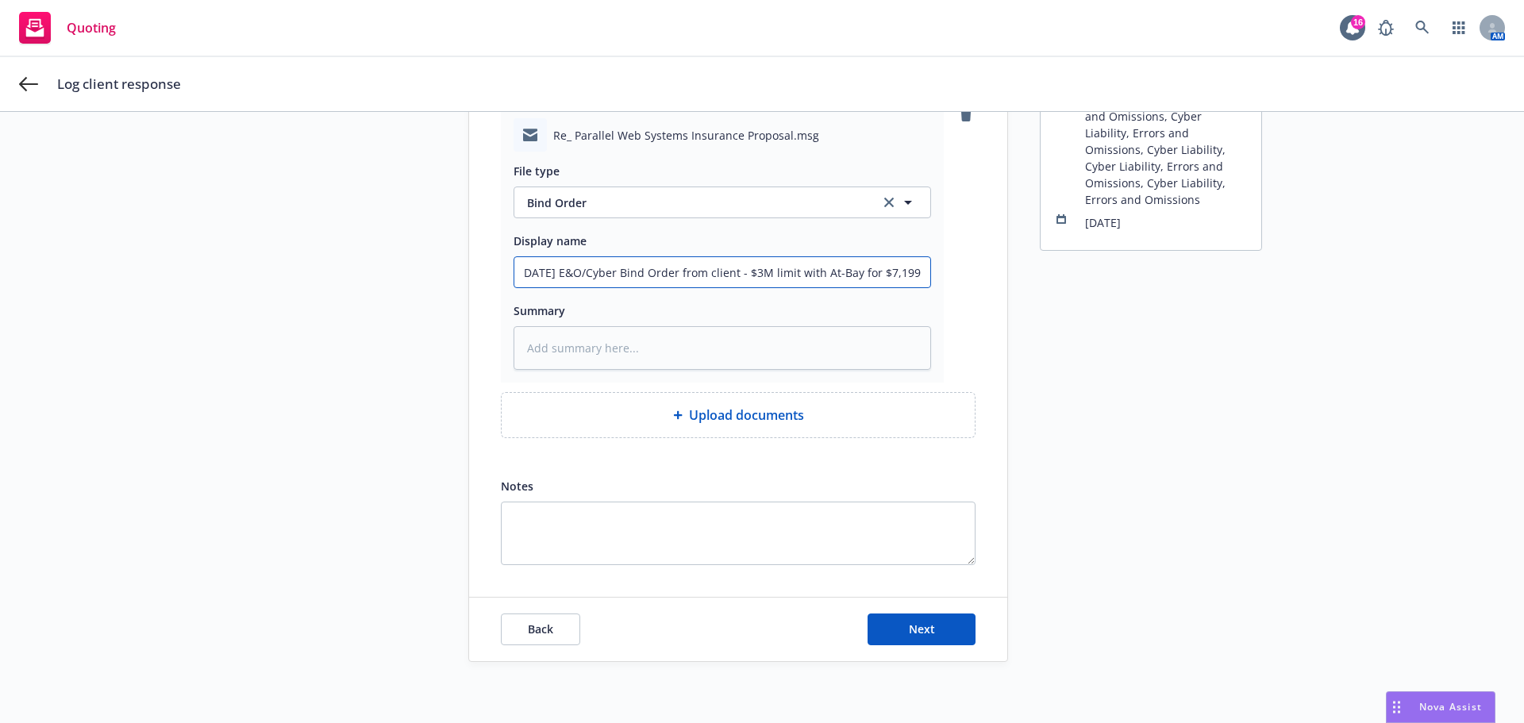
scroll to position [182, 0]
type input "[DATE] E&O/Cyber Bind Order from client - $3M limit with At-Bay for $7,199"
click at [932, 633] on button "Next" at bounding box center [922, 627] width 108 height 32
type textarea "x"
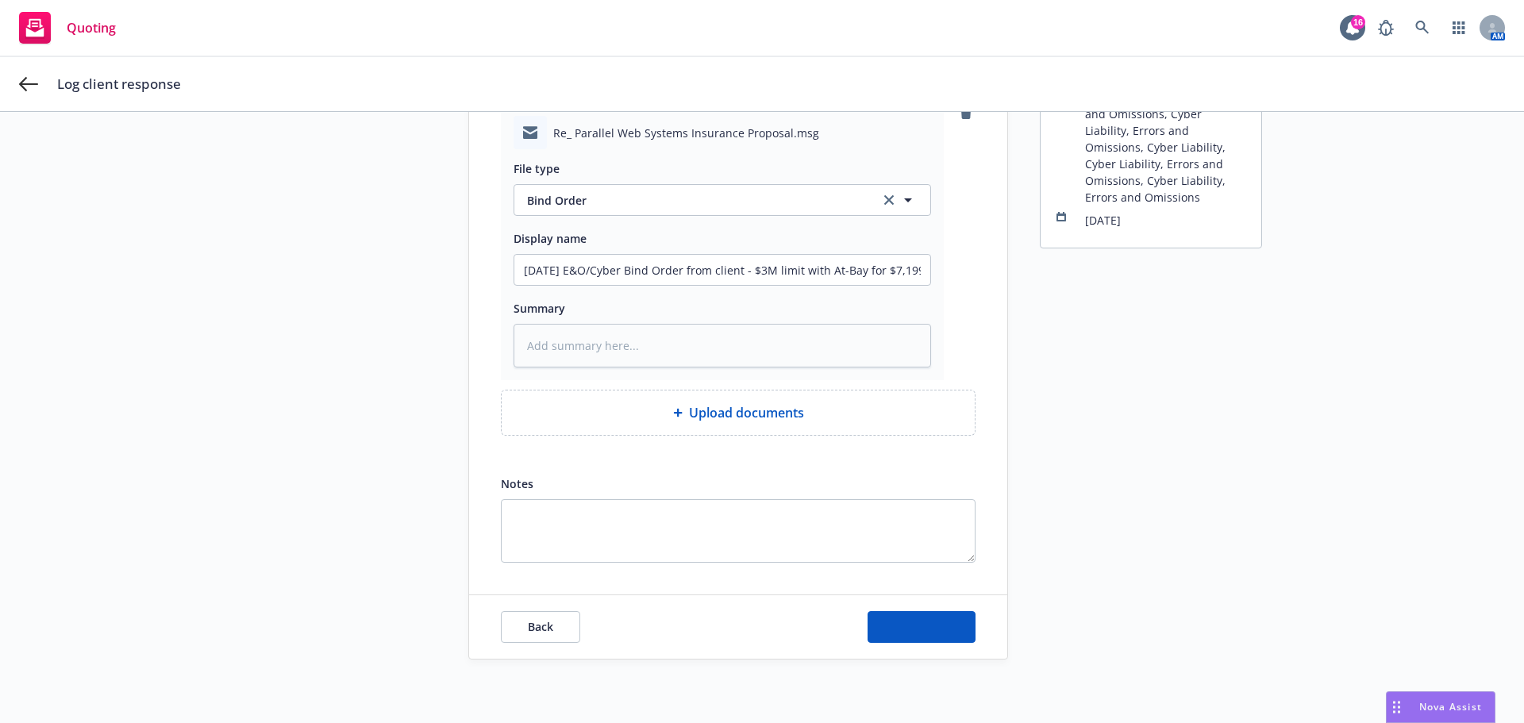
scroll to position [57, 0]
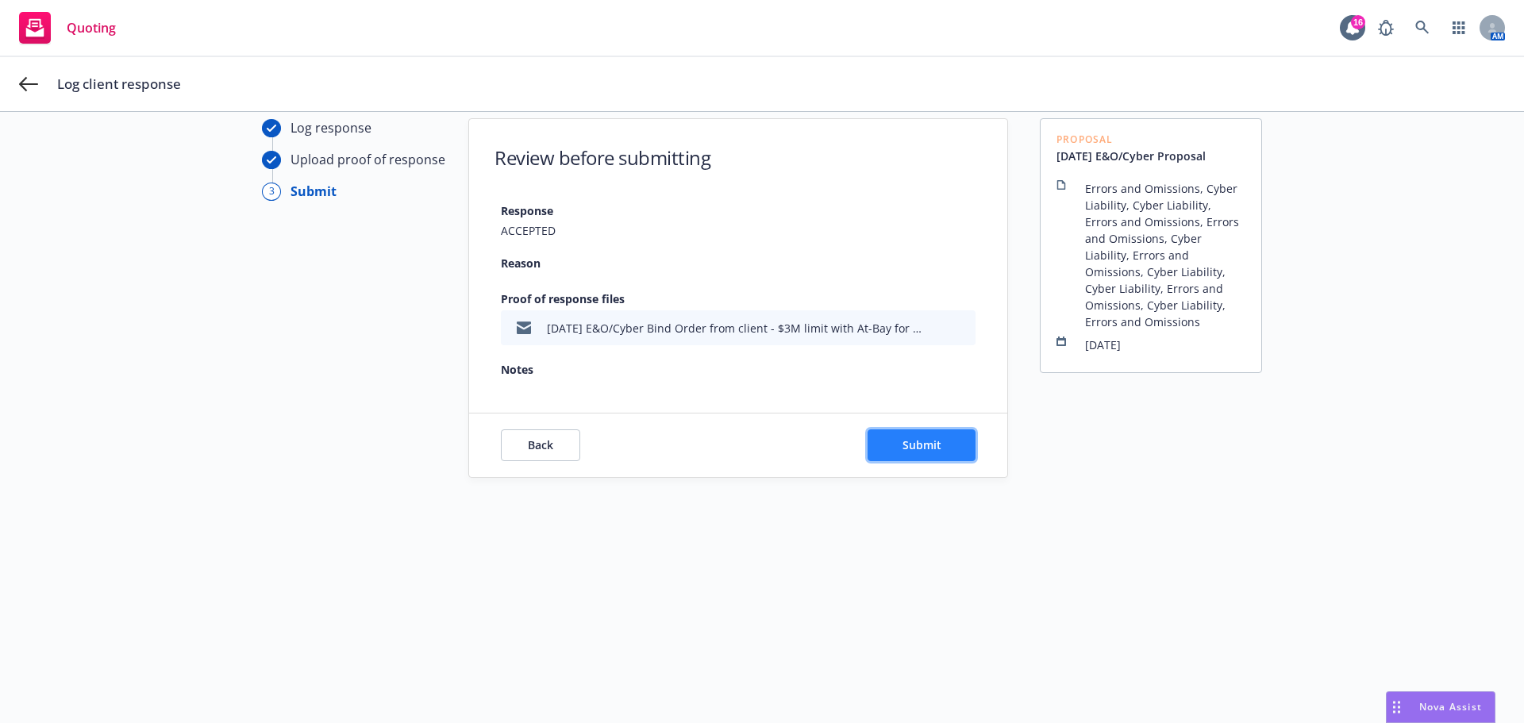
click at [930, 445] on span "Submit" at bounding box center [922, 444] width 39 height 15
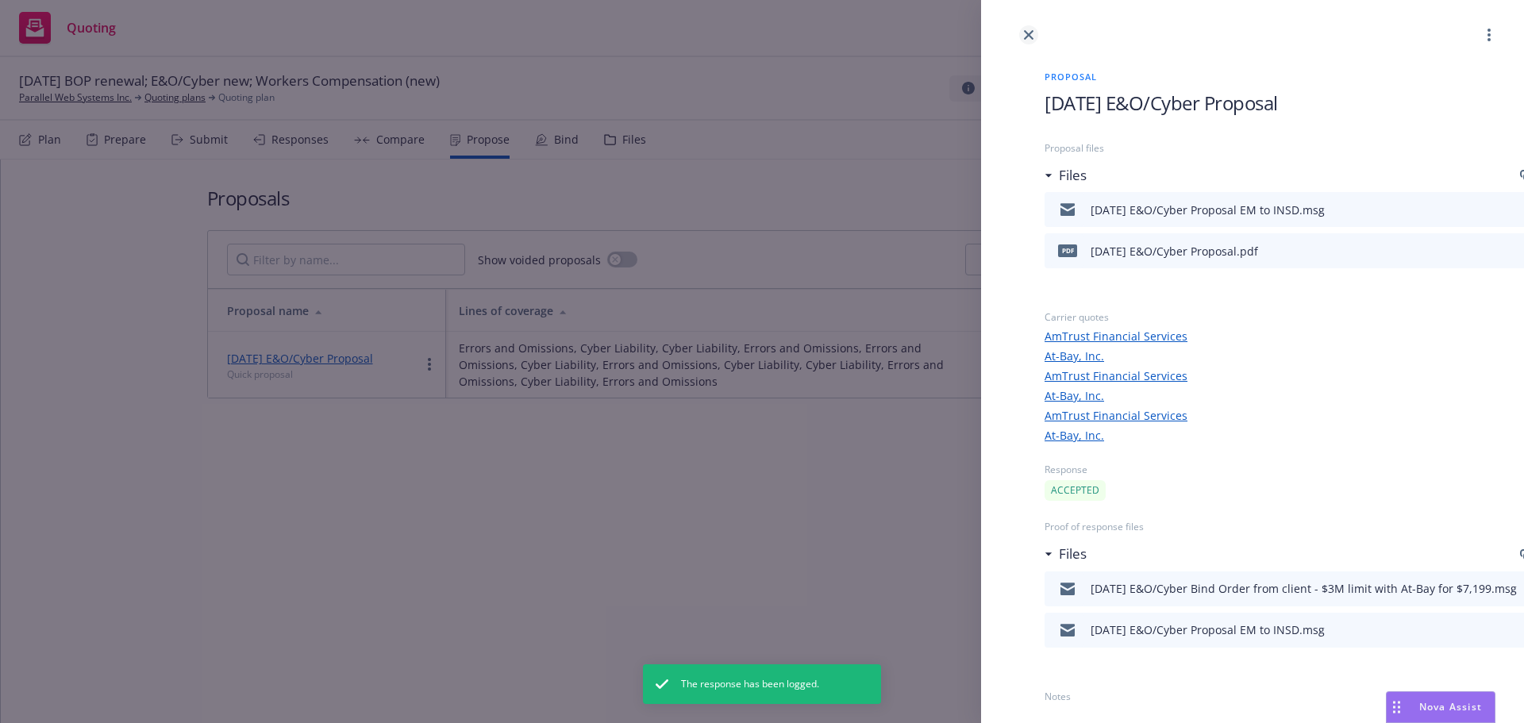
click at [1026, 30] on icon "close" at bounding box center [1029, 35] width 10 height 10
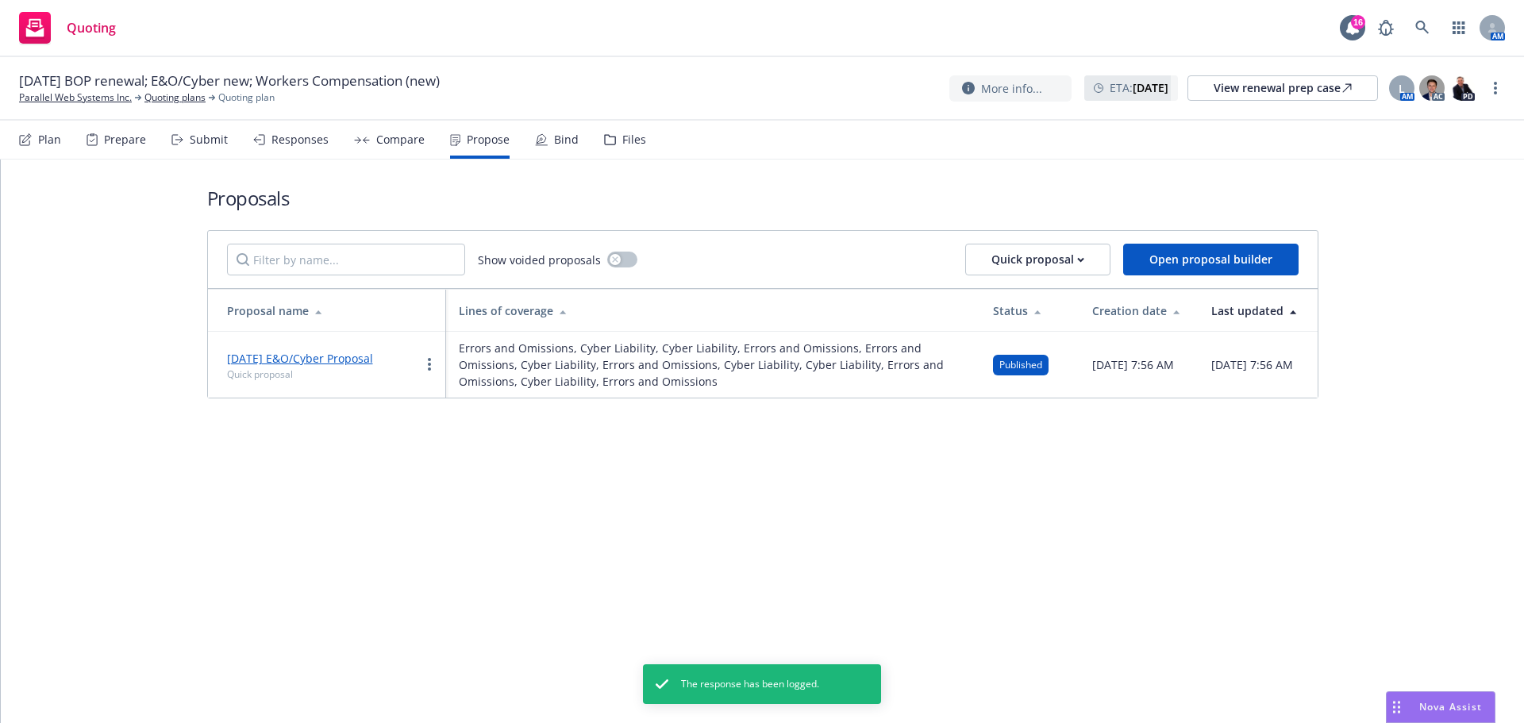
click at [560, 141] on div "Bind" at bounding box center [566, 139] width 25 height 13
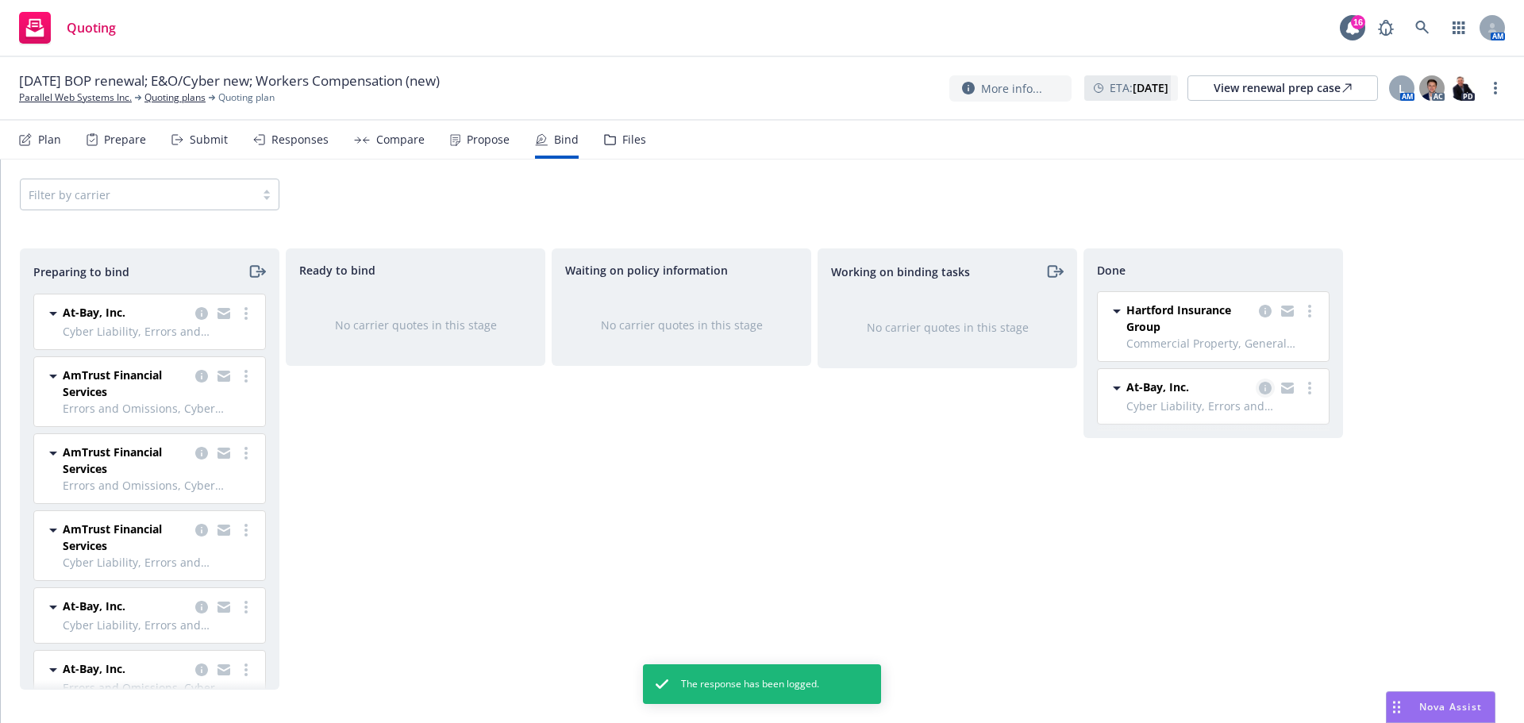
click at [1266, 387] on icon "copy logging email" at bounding box center [1265, 388] width 13 height 13
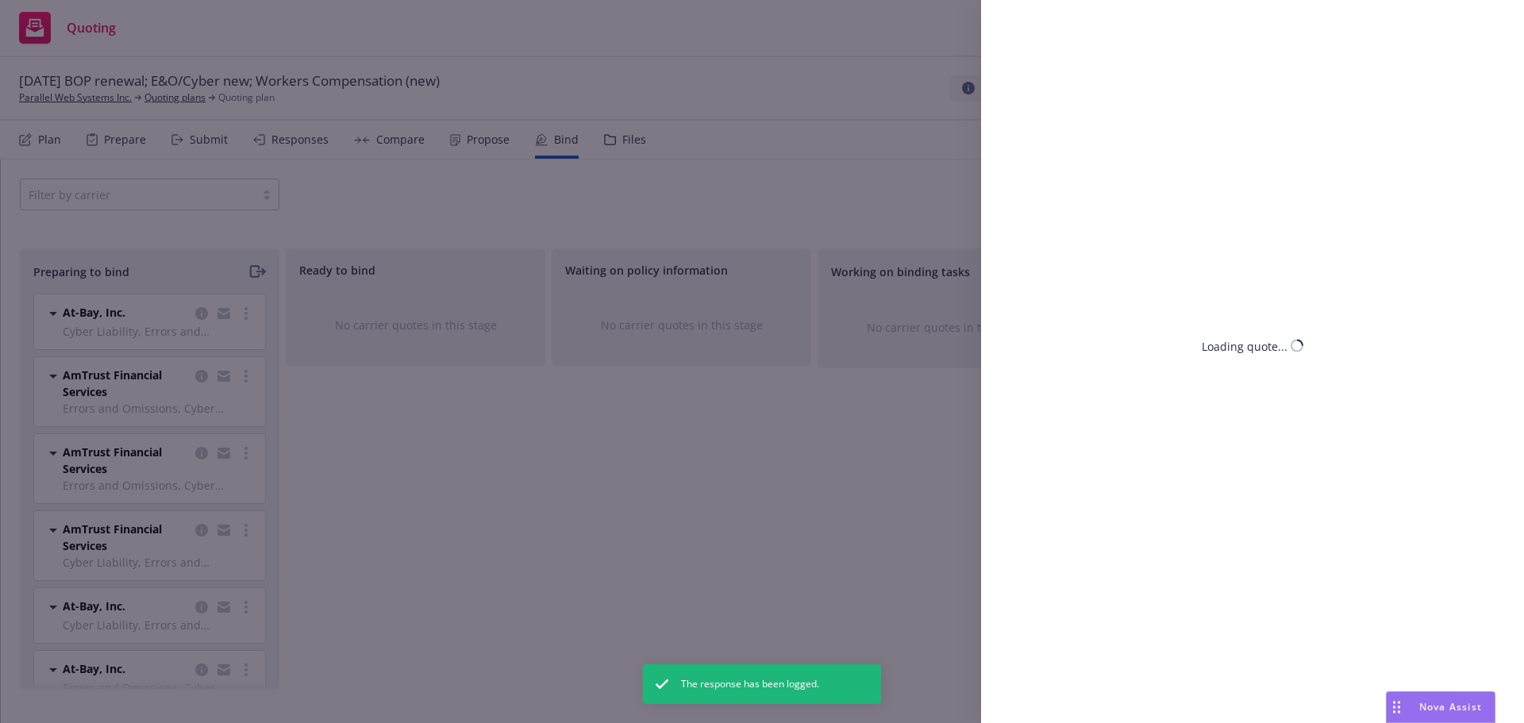
select select "CA"
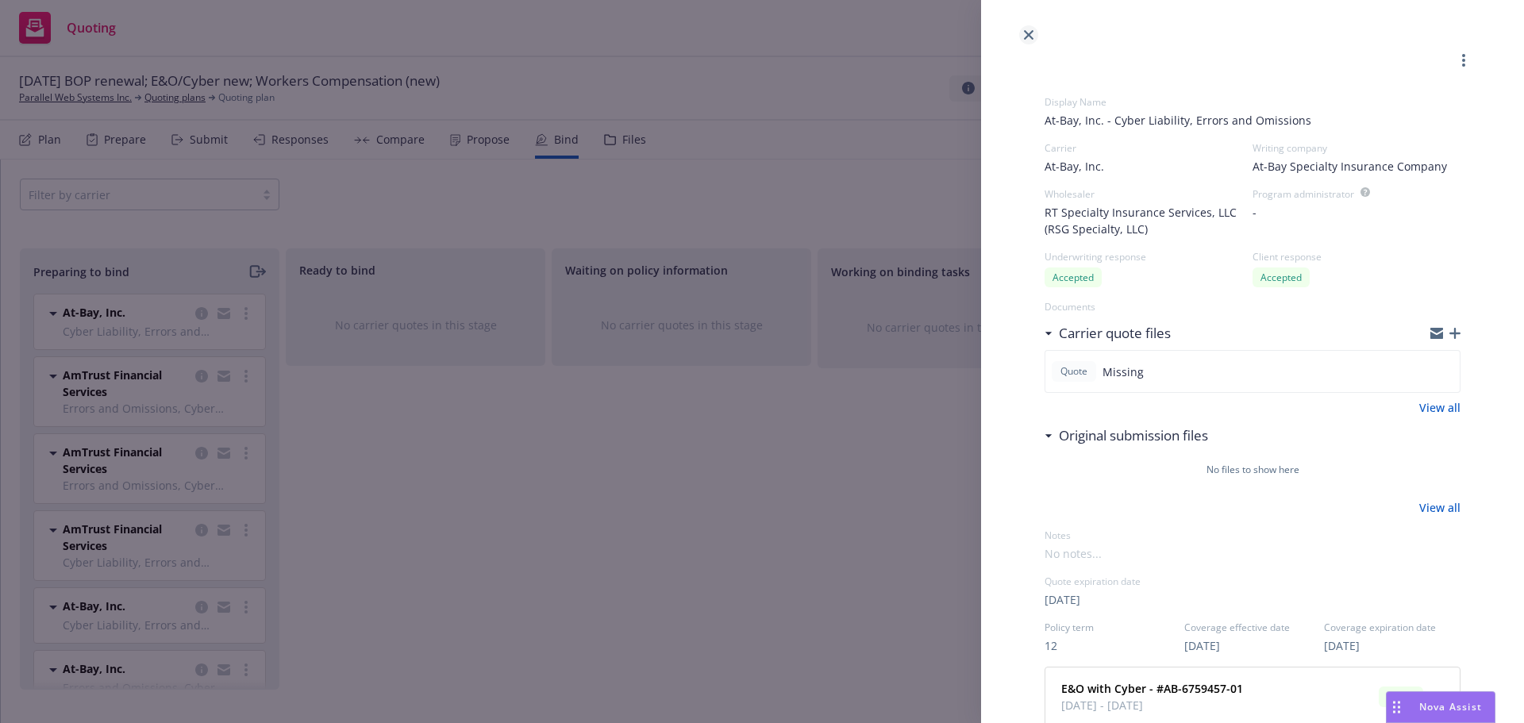
click at [1031, 33] on icon "close" at bounding box center [1029, 35] width 10 height 10
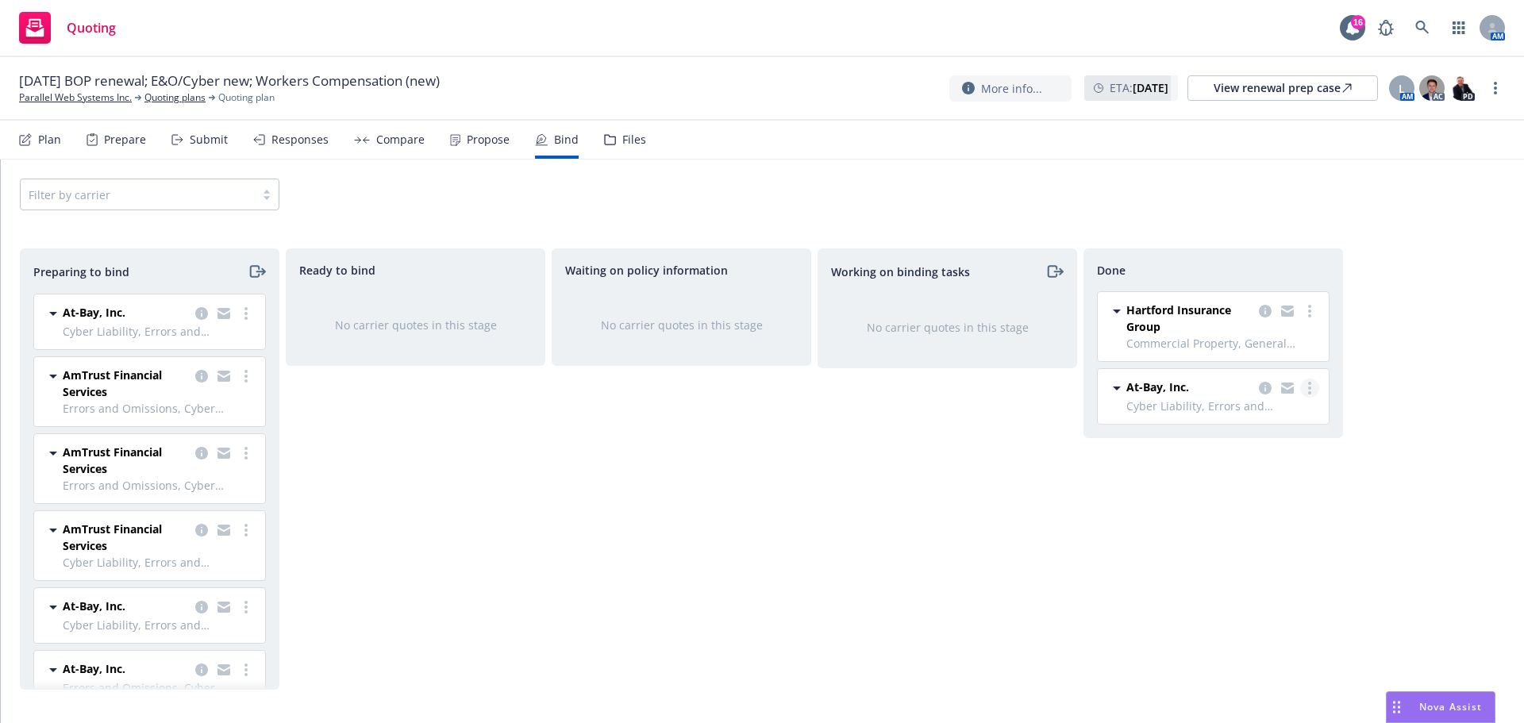
click at [1315, 384] on link "more" at bounding box center [1309, 388] width 19 height 19
click at [1252, 422] on span "Move back one step" at bounding box center [1247, 420] width 144 height 15
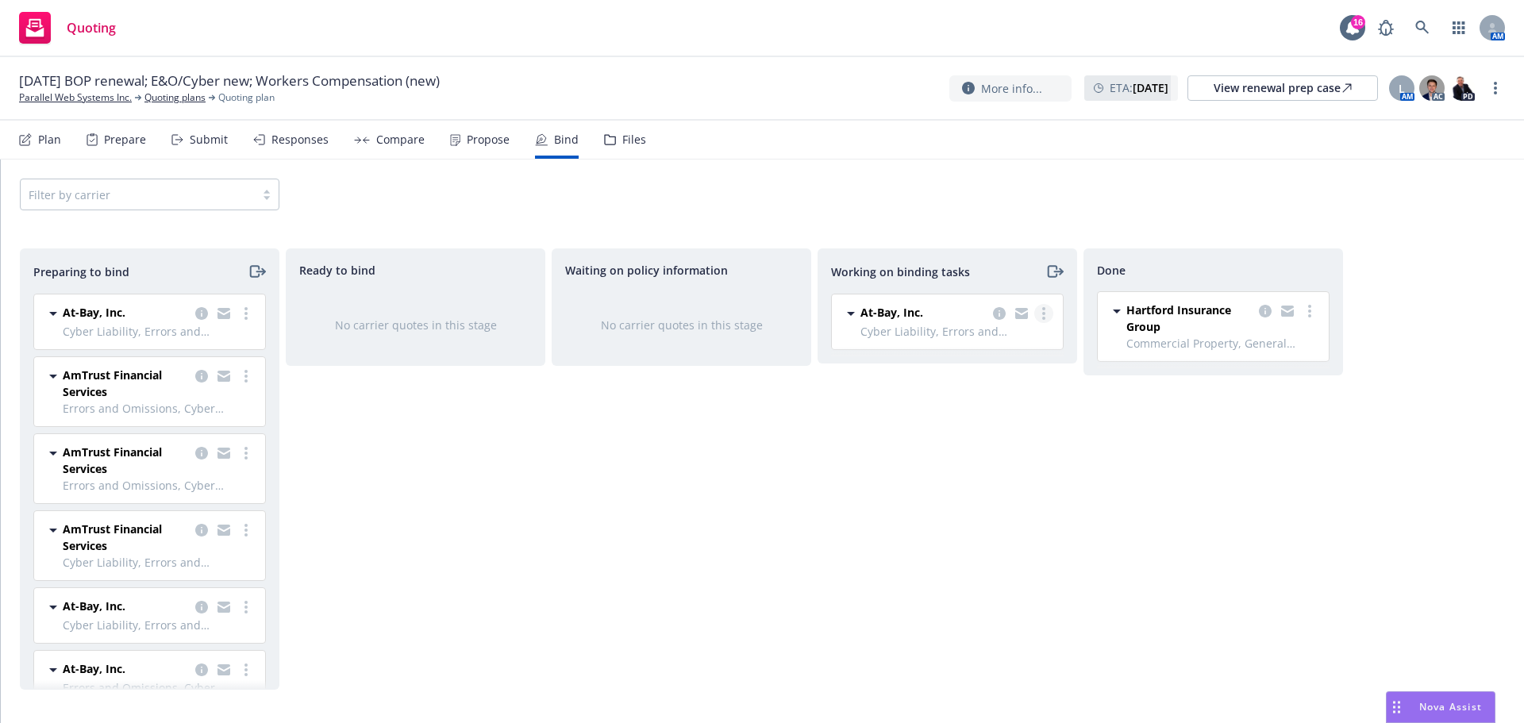
click at [1046, 312] on link "more" at bounding box center [1044, 313] width 19 height 19
click at [997, 349] on span "Move back one step" at bounding box center [981, 345] width 144 height 15
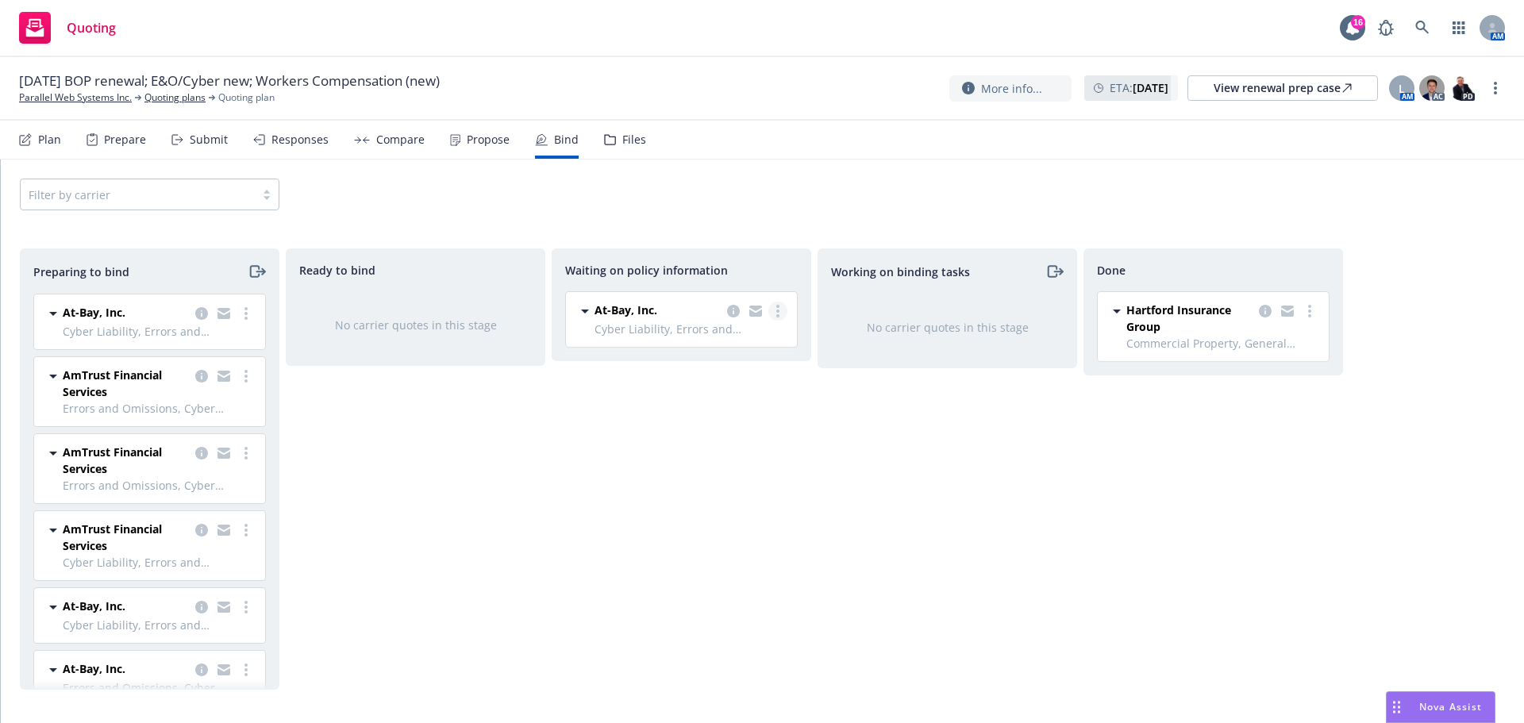
click at [773, 307] on link "more" at bounding box center [778, 311] width 19 height 19
click at [715, 374] on span "Move back one step" at bounding box center [715, 375] width 144 height 15
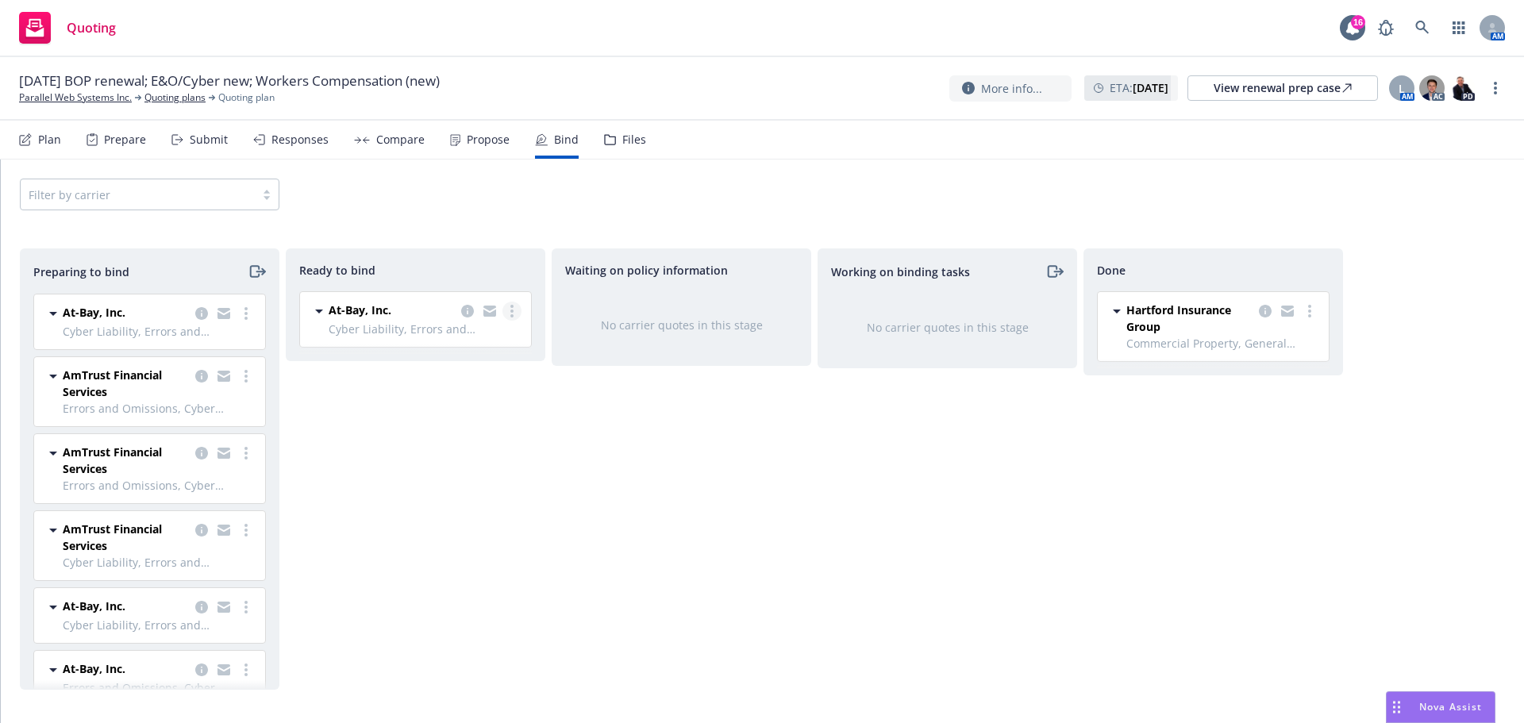
click at [513, 310] on circle "more" at bounding box center [512, 311] width 3 height 3
click at [450, 343] on span "Log bind order" at bounding box center [435, 343] width 117 height 15
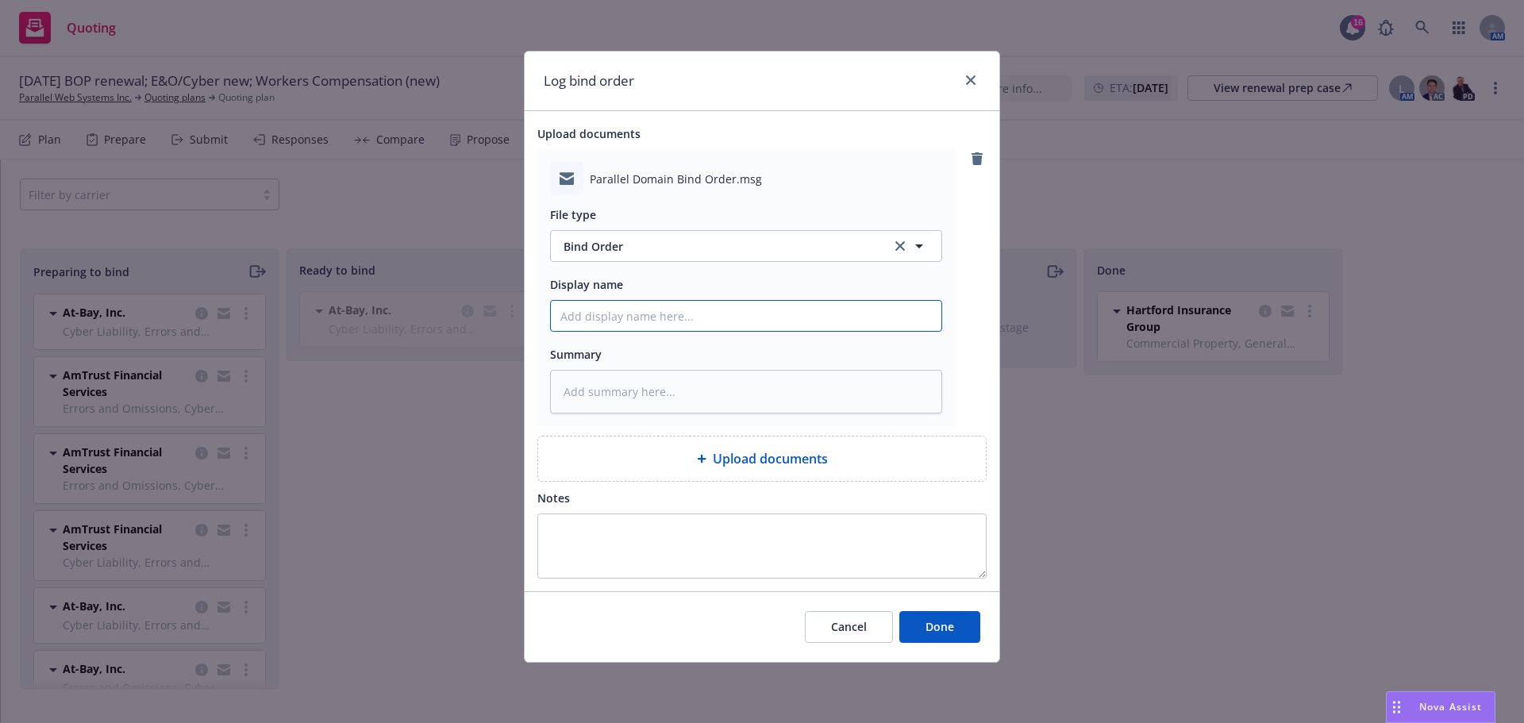
click at [621, 318] on input "Display name" at bounding box center [746, 316] width 391 height 30
type textarea "x"
type input "7"
type textarea "x"
type input "7/"
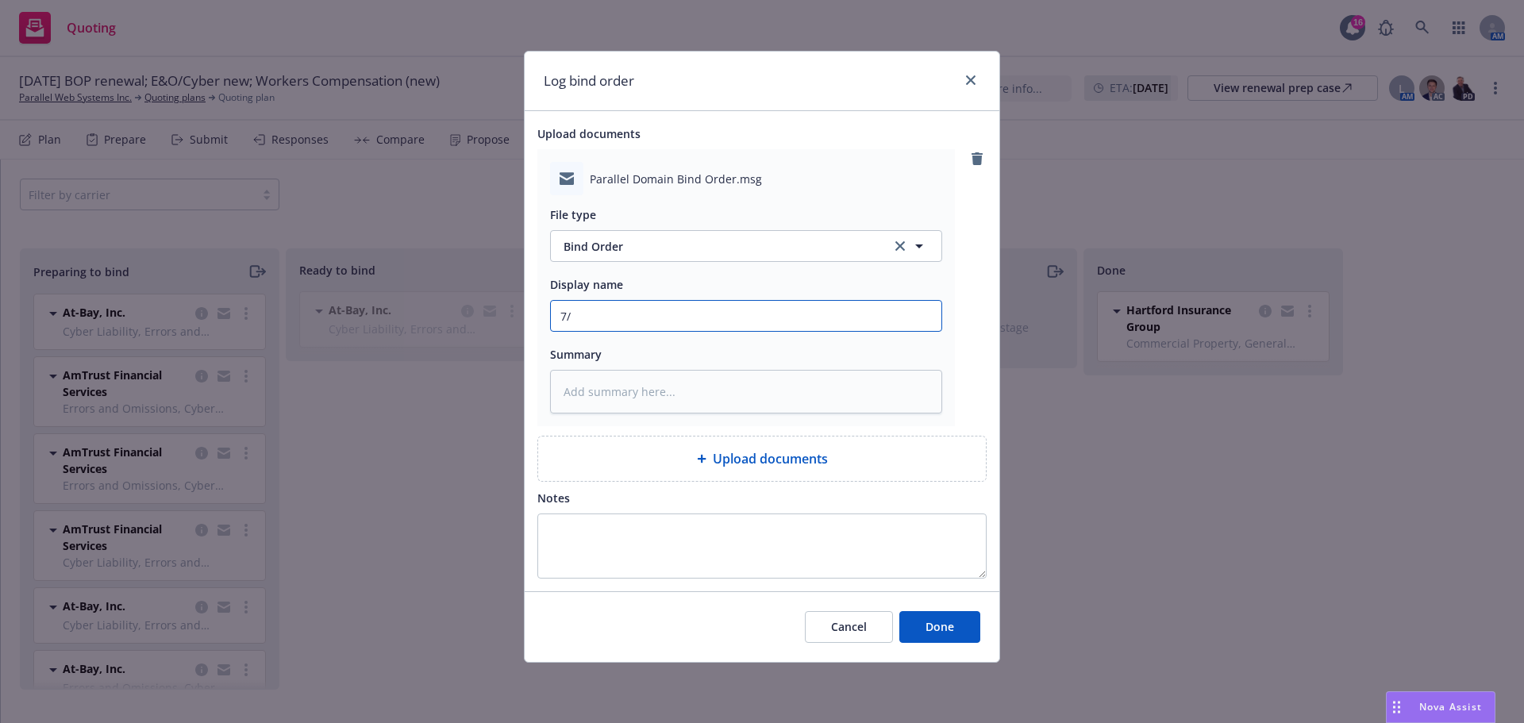
type textarea "x"
type input "7/1"
type textarea "x"
click at [949, 623] on span "Done" at bounding box center [940, 626] width 29 height 15
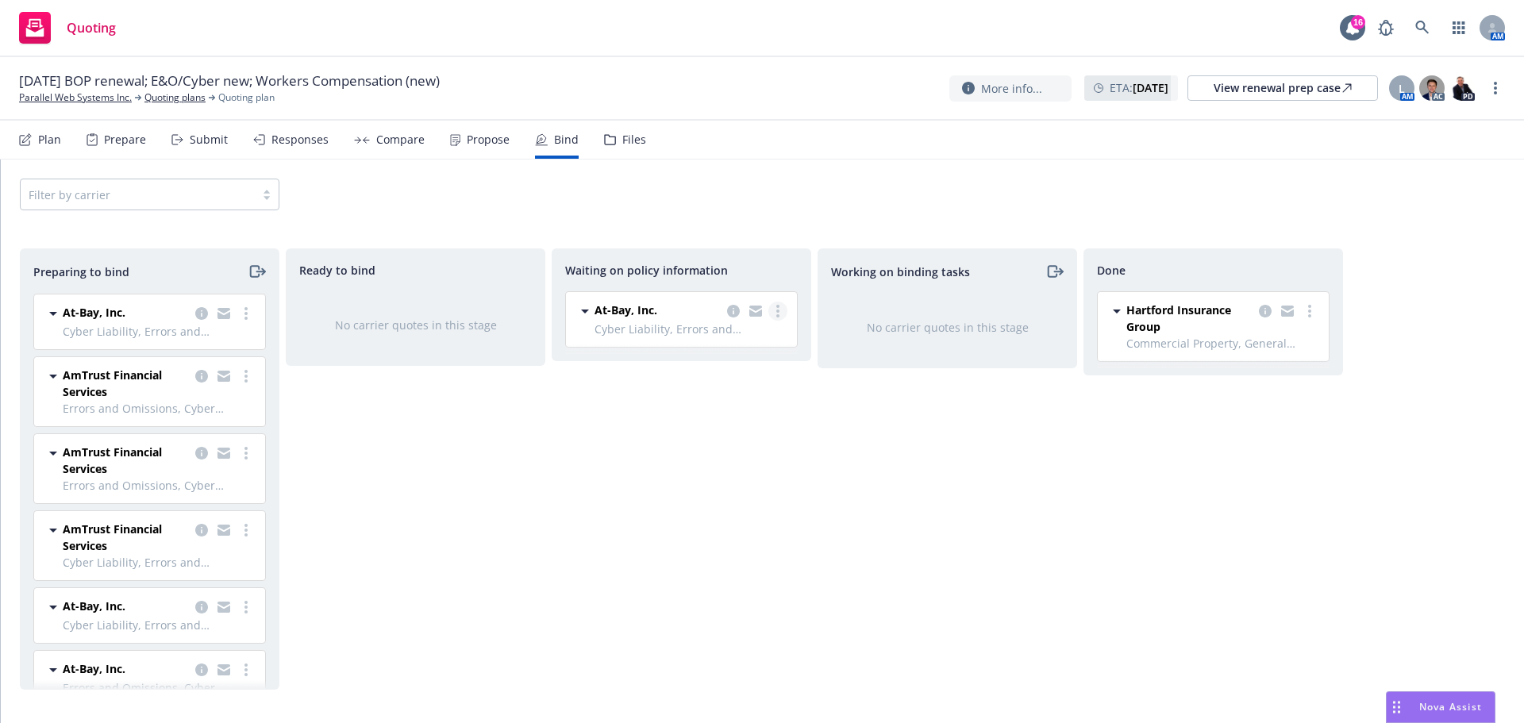
click at [780, 314] on link "more" at bounding box center [778, 311] width 19 height 19
click at [713, 406] on span "Move to done" at bounding box center [698, 406] width 110 height 15
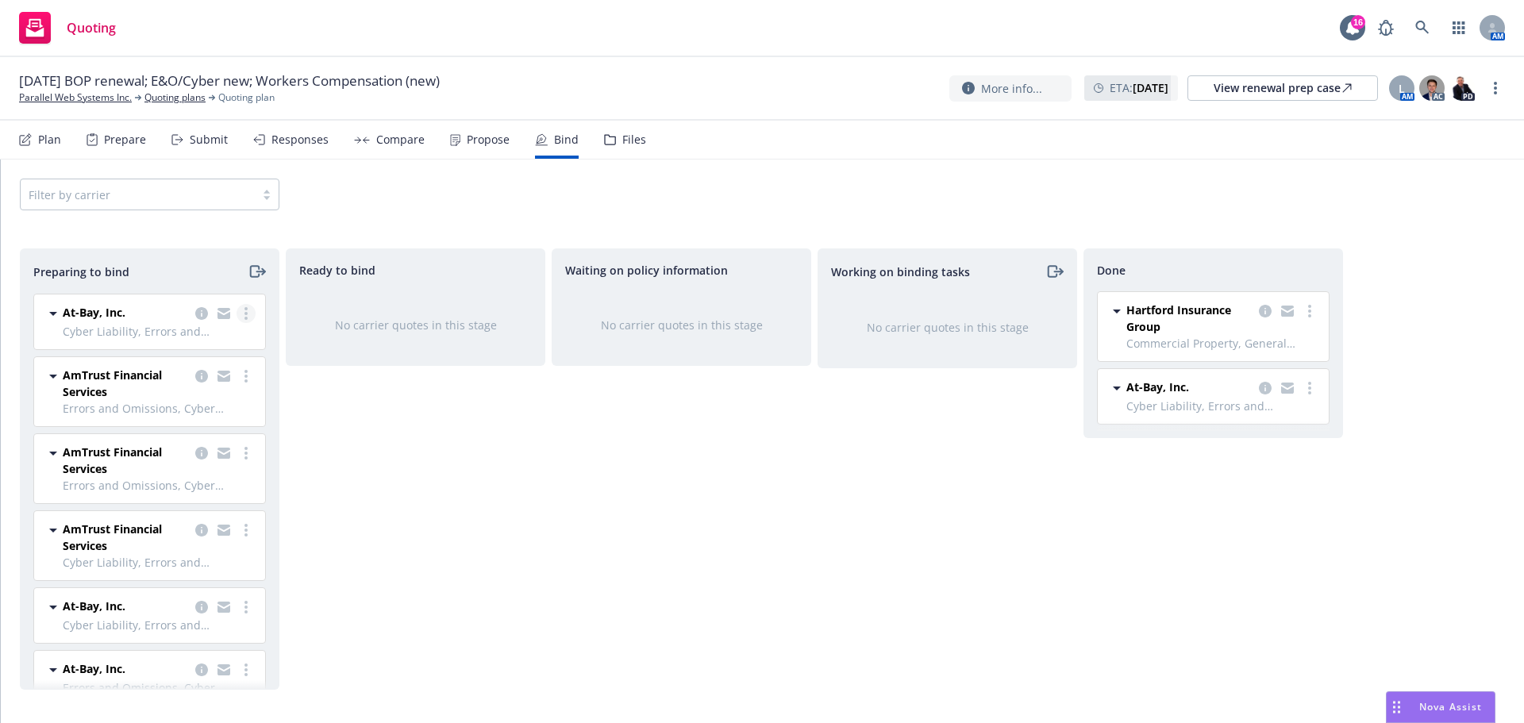
click at [237, 315] on link "more" at bounding box center [246, 313] width 19 height 19
click at [118, 405] on span "Move to done" at bounding box center [142, 409] width 110 height 15
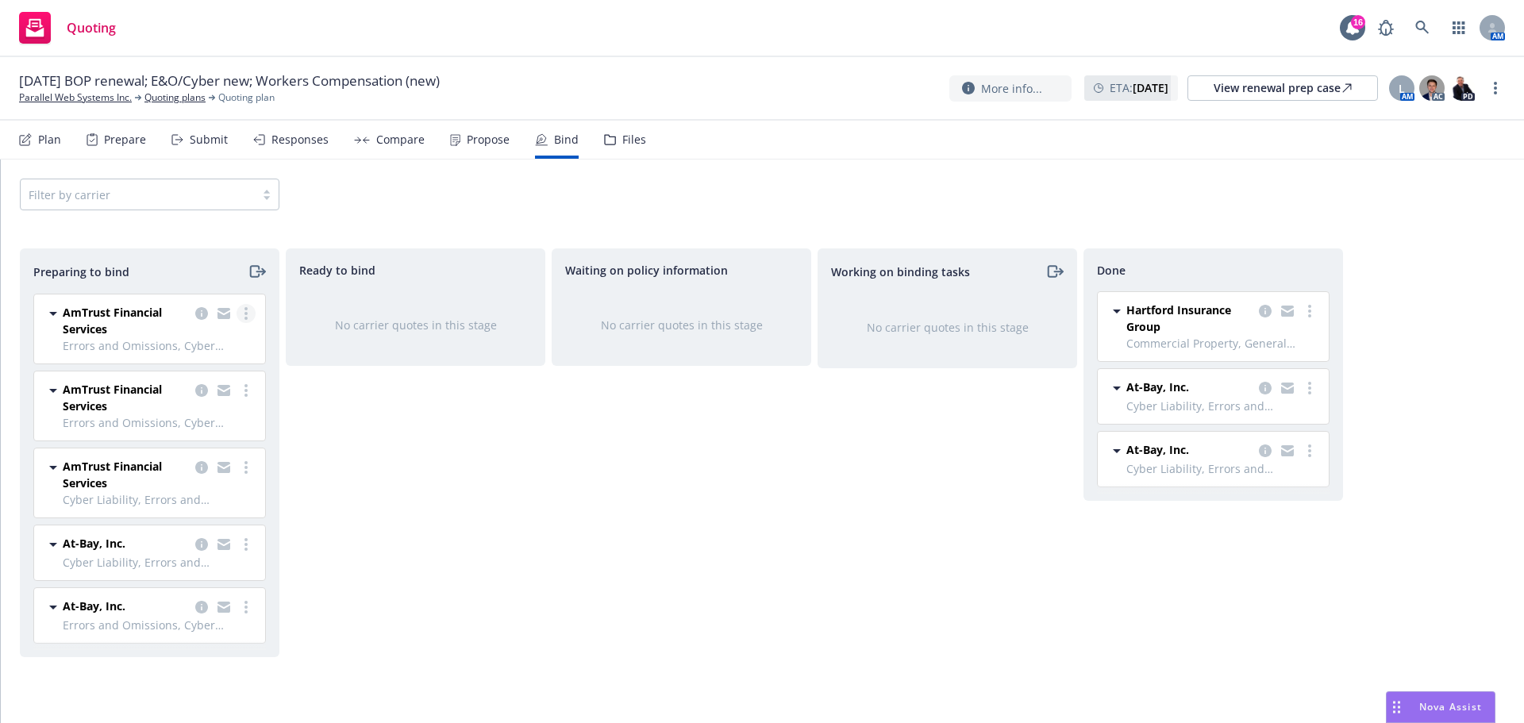
click at [248, 311] on link "more" at bounding box center [246, 313] width 19 height 19
click at [177, 409] on span "Move to done" at bounding box center [154, 409] width 110 height 15
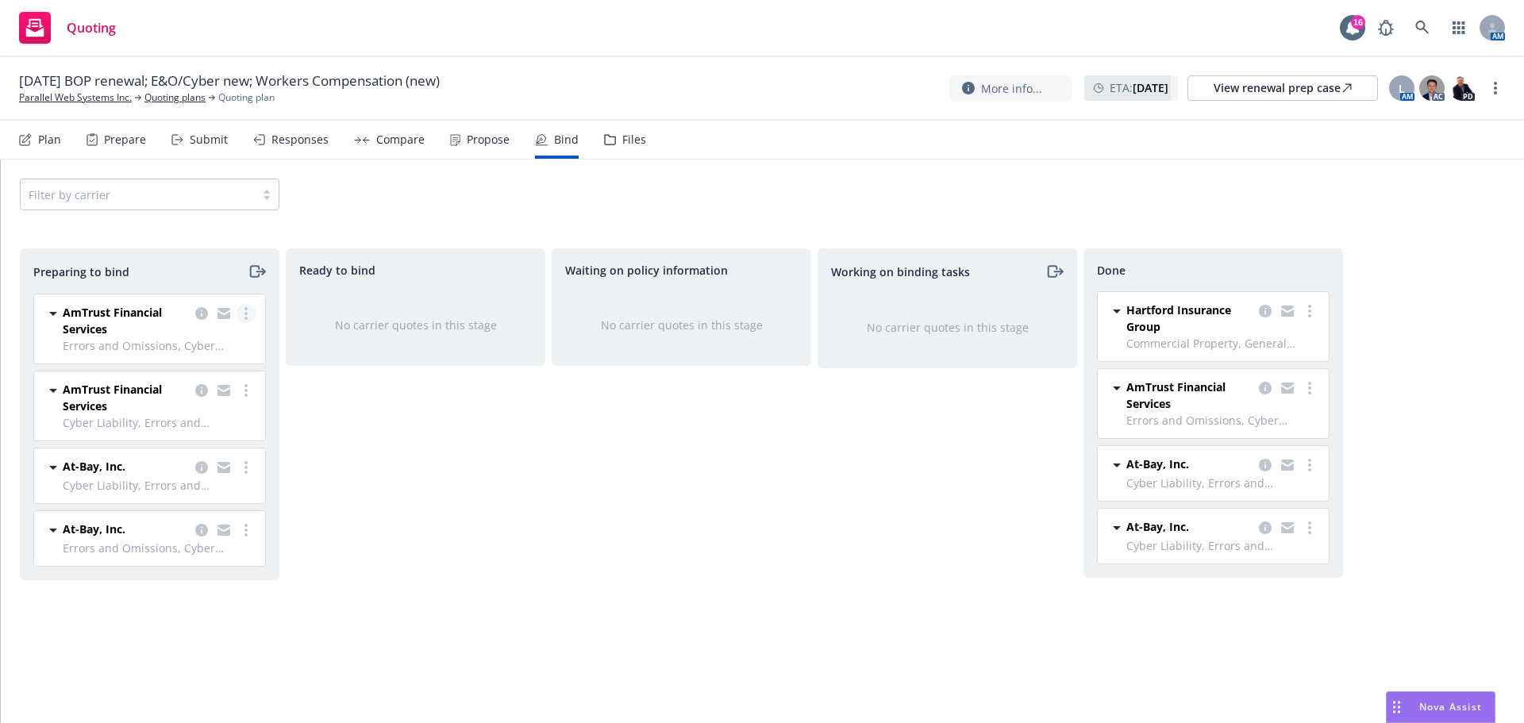
click at [245, 314] on circle "more" at bounding box center [246, 313] width 3 height 3
click at [162, 406] on span "Move to done" at bounding box center [154, 409] width 110 height 15
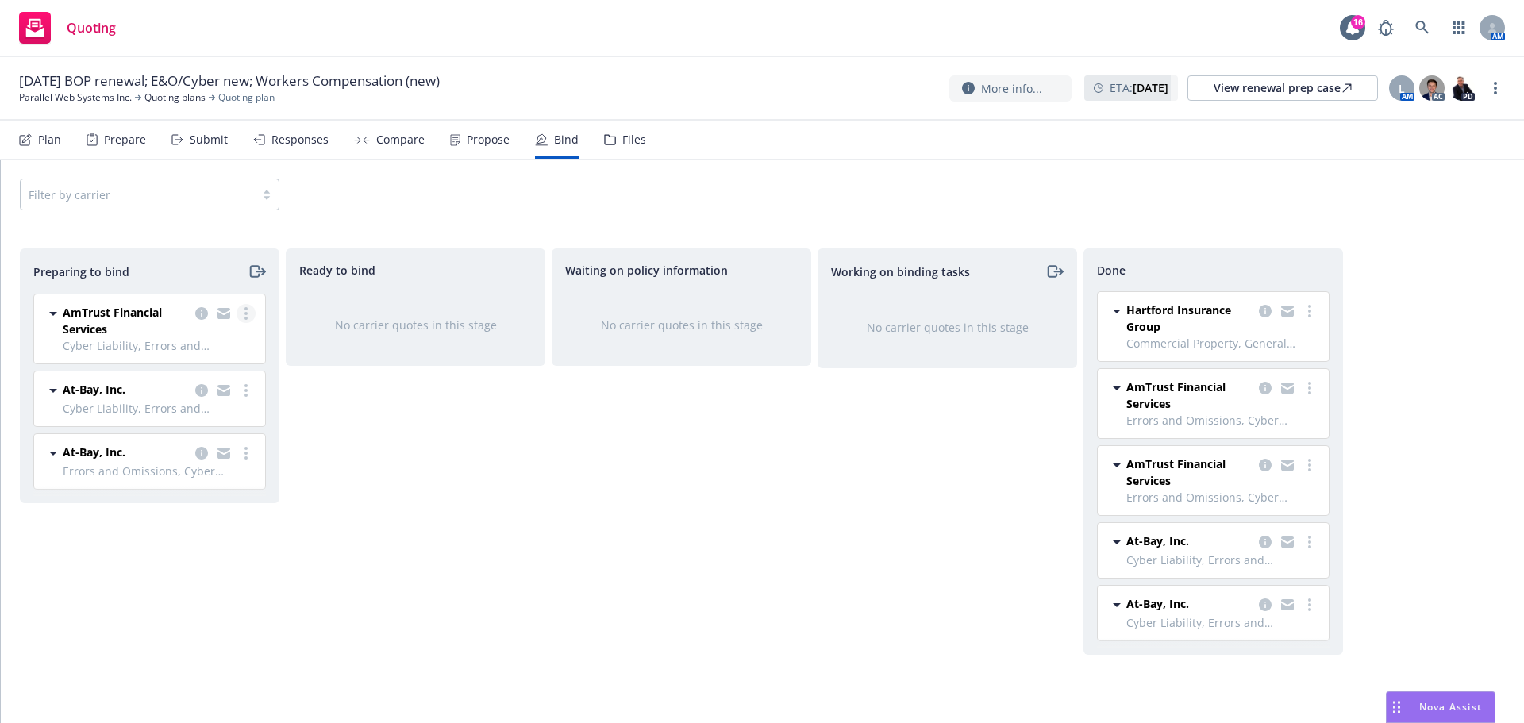
click at [249, 314] on link "more" at bounding box center [246, 313] width 19 height 19
click at [176, 409] on span "Move to done" at bounding box center [154, 409] width 110 height 15
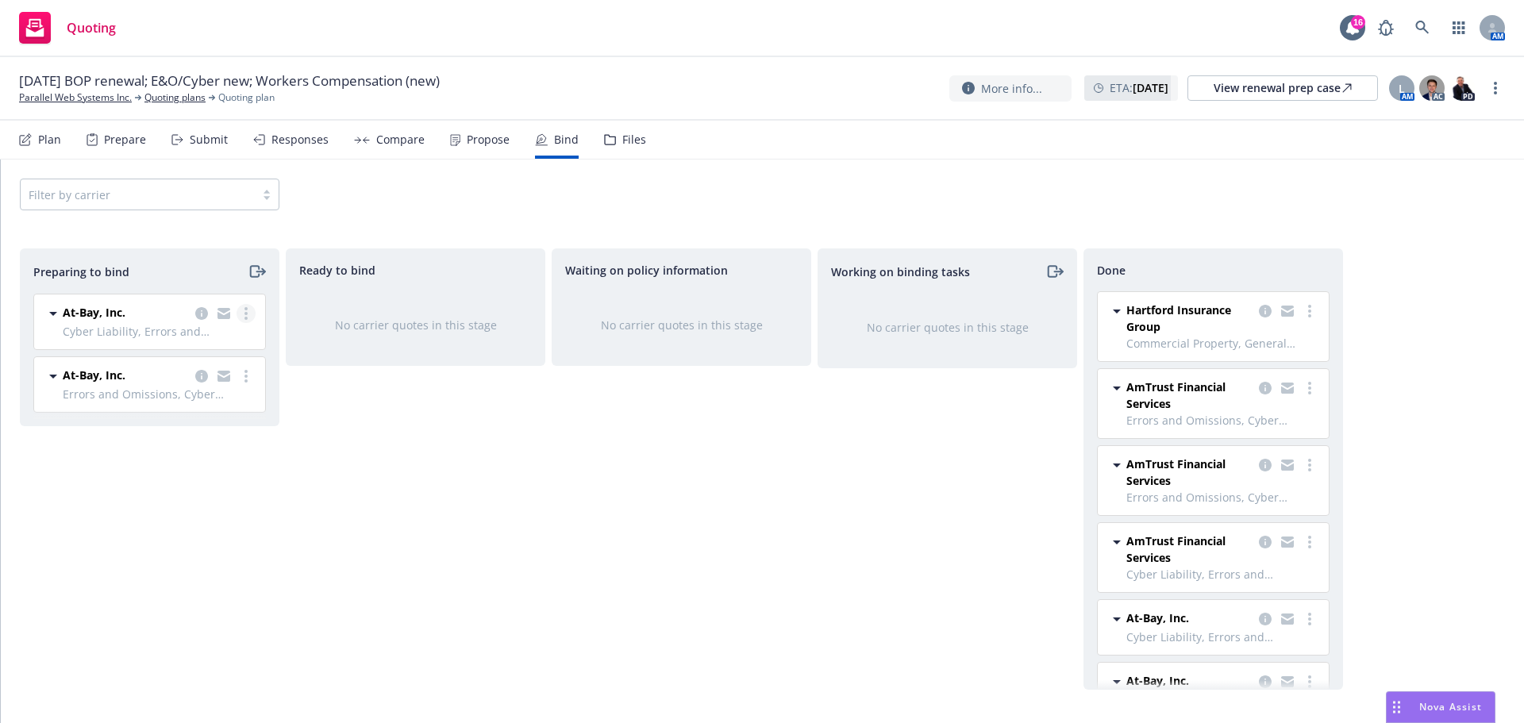
click at [244, 313] on link "more" at bounding box center [246, 313] width 19 height 19
click at [170, 406] on span "Move to done" at bounding box center [154, 409] width 110 height 15
click at [242, 310] on link "more" at bounding box center [246, 313] width 19 height 19
click at [192, 400] on link "Move to done" at bounding box center [177, 410] width 156 height 32
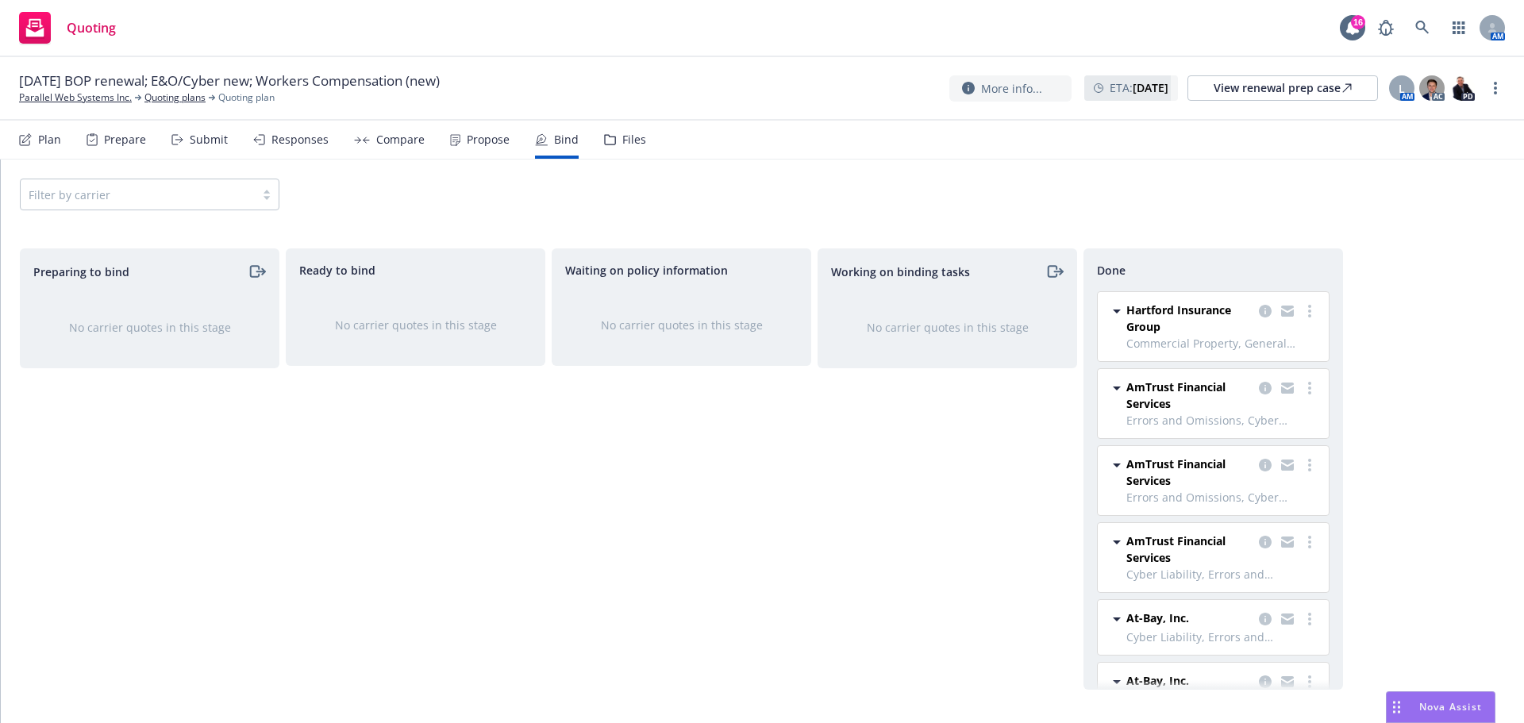
click at [211, 134] on div "Submit" at bounding box center [209, 139] width 38 height 13
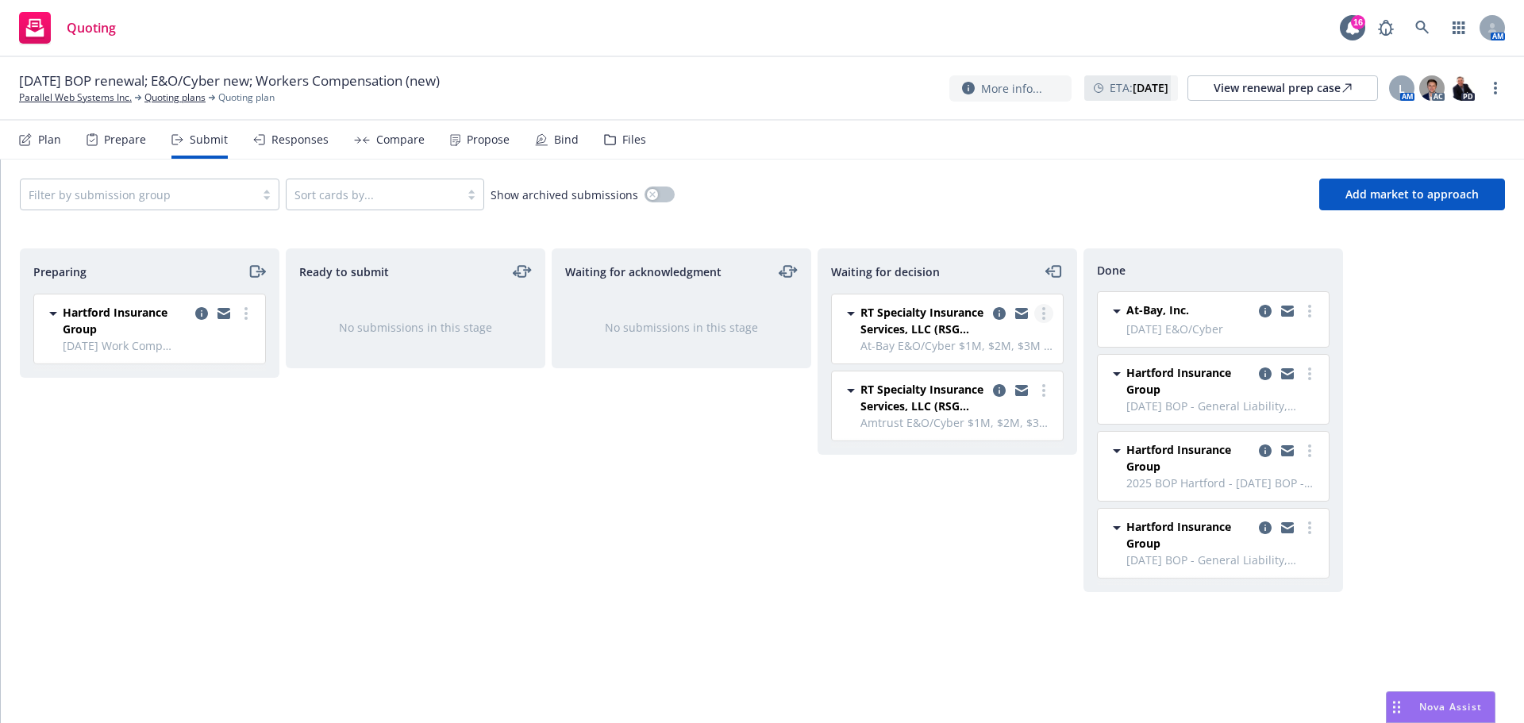
click at [1047, 314] on link "more" at bounding box center [1044, 313] width 19 height 19
click at [973, 379] on span "Move to done" at bounding box center [949, 377] width 110 height 15
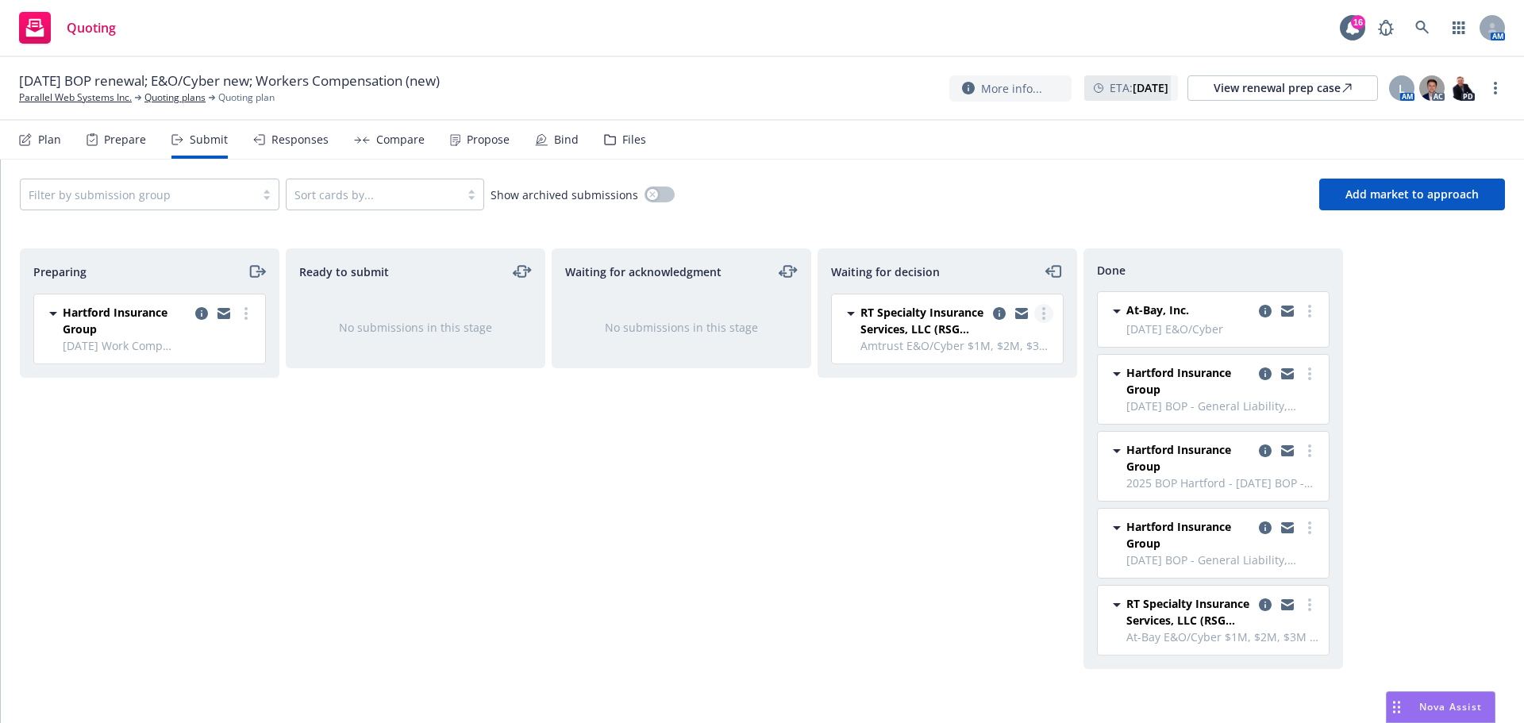
click at [1042, 315] on icon "more" at bounding box center [1043, 313] width 3 height 13
click at [986, 380] on span "Move to done" at bounding box center [949, 377] width 110 height 15
click at [65, 99] on link "Parallel Web Systems Inc." at bounding box center [75, 98] width 113 height 14
